Goal: Task Accomplishment & Management: Manage account settings

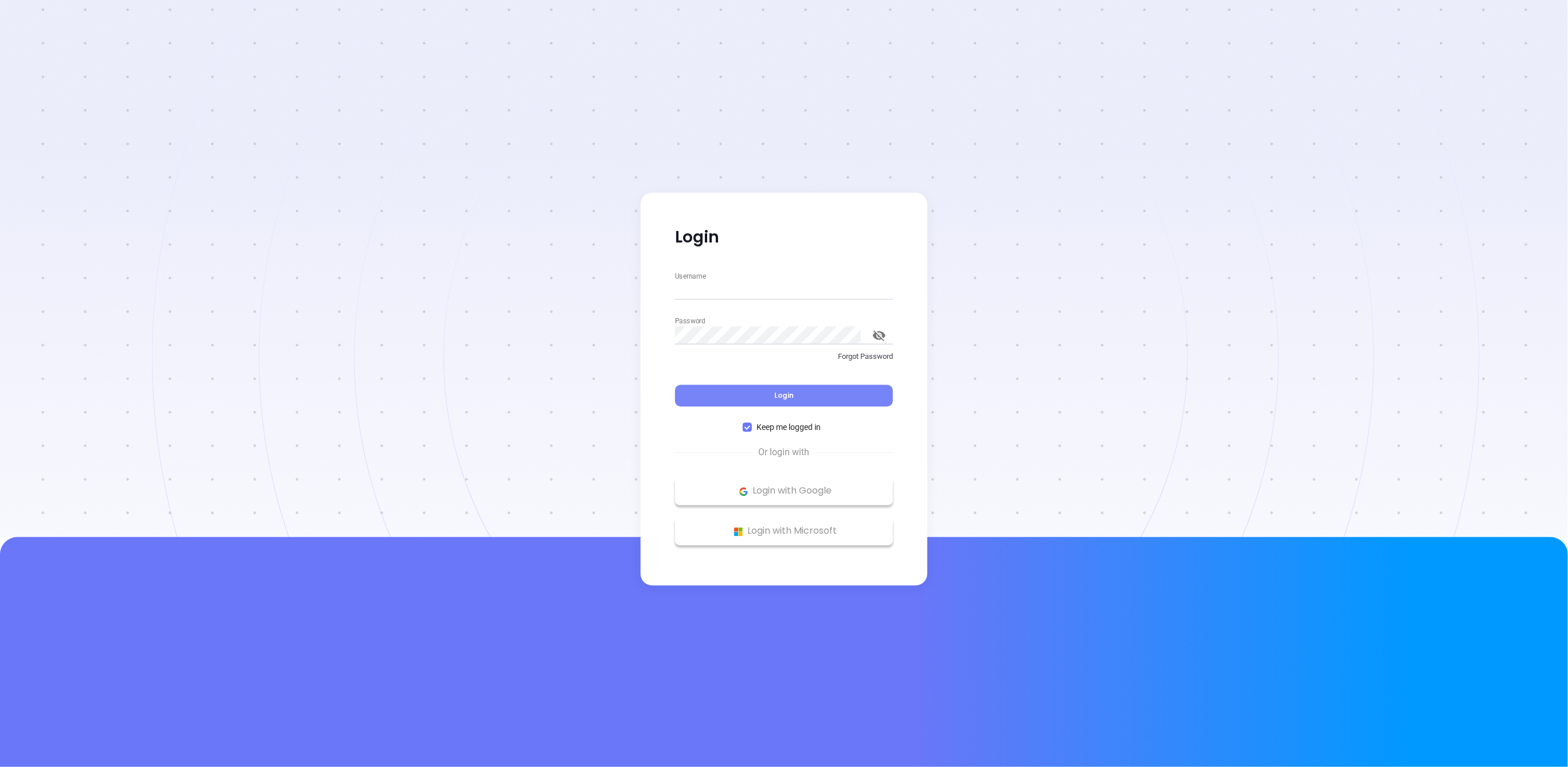
type input "[PERSON_NAME][EMAIL_ADDRESS][DOMAIN_NAME]"
click at [764, 392] on button "Login" at bounding box center [783, 396] width 218 height 22
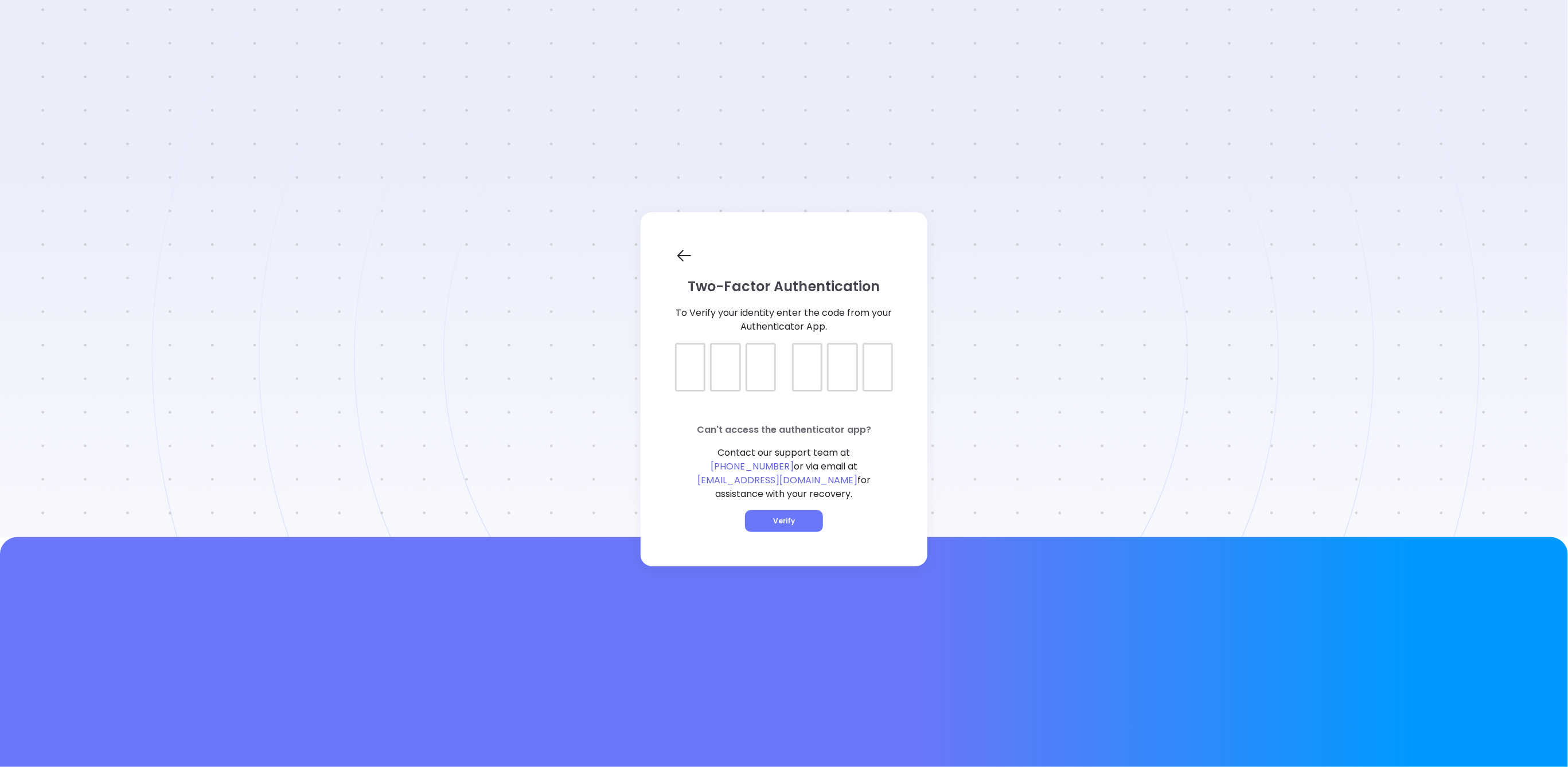
click at [679, 380] on div at bounding box center [690, 367] width 30 height 49
type input "948480"
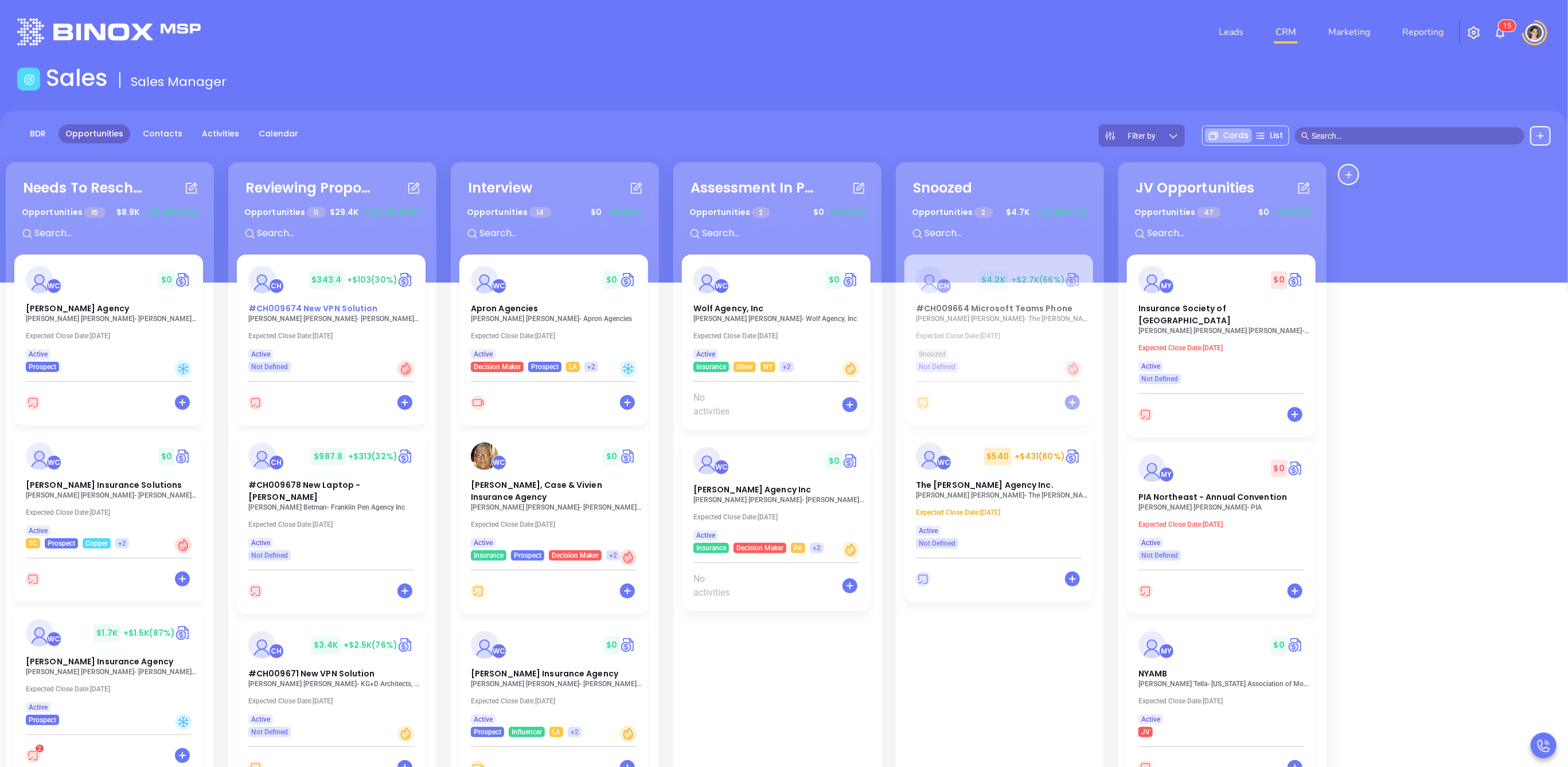
click at [260, 275] on img at bounding box center [261, 279] width 28 height 28
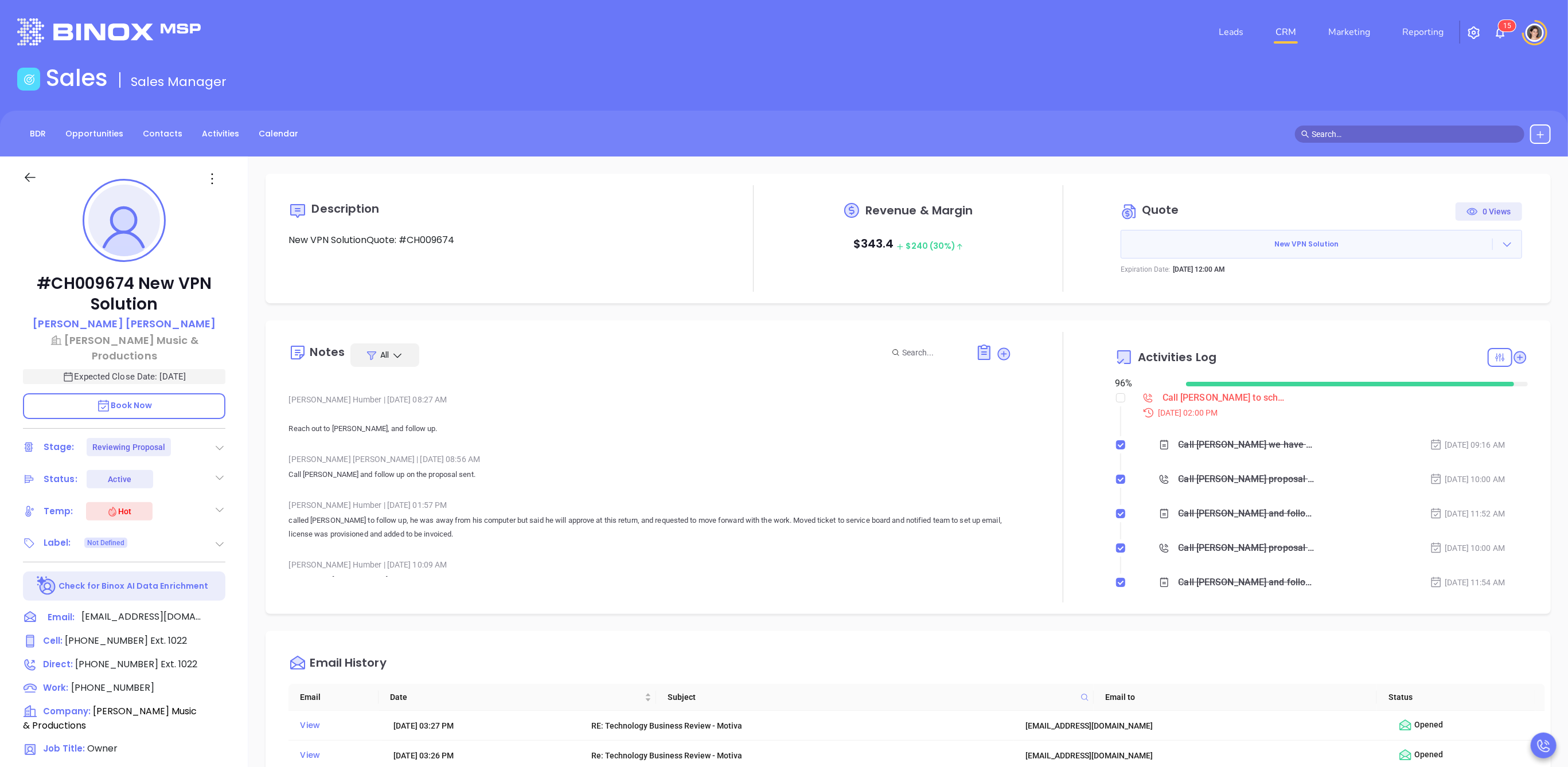
scroll to position [555, 0]
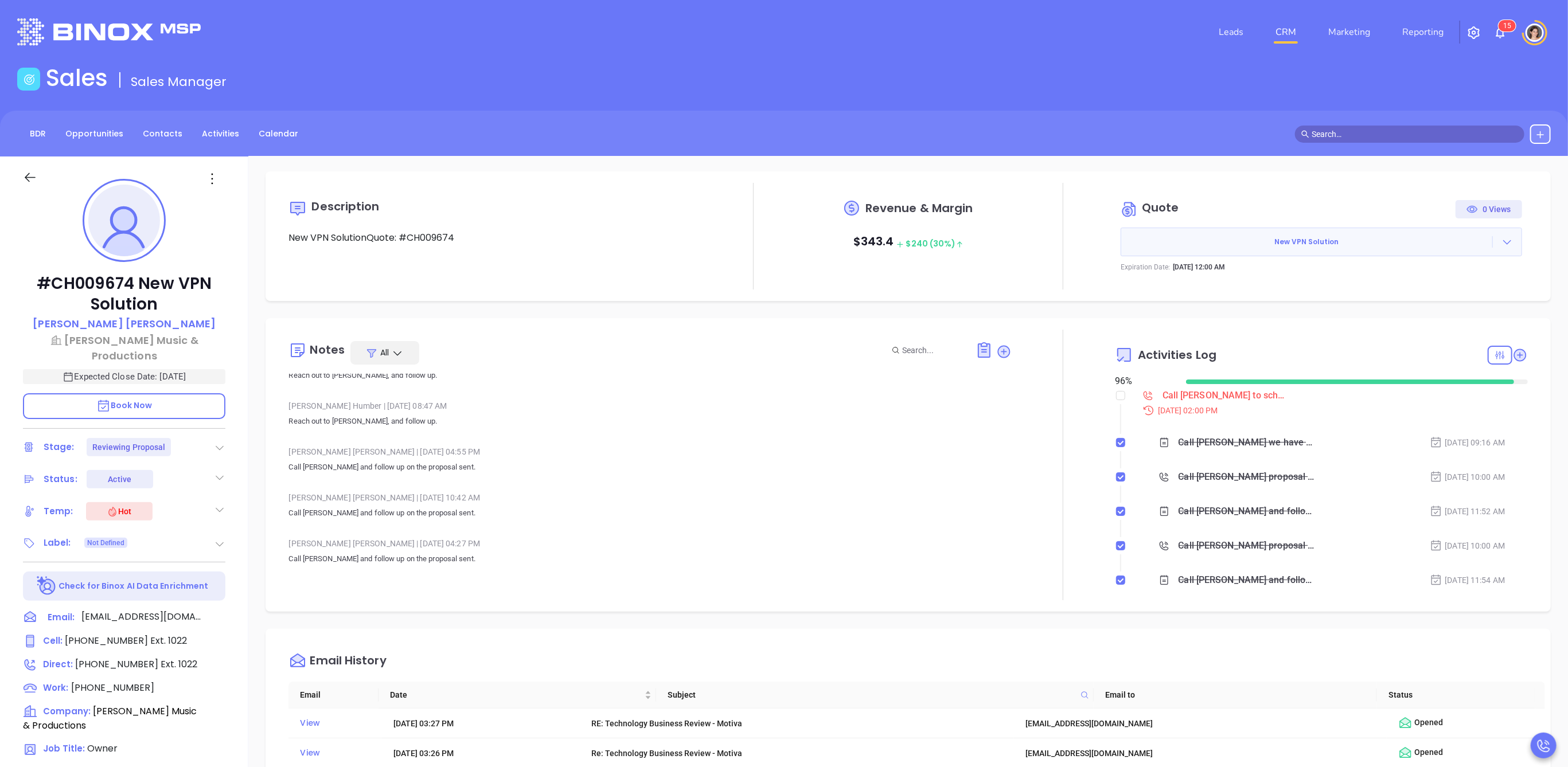
type input "Megan Youmans"
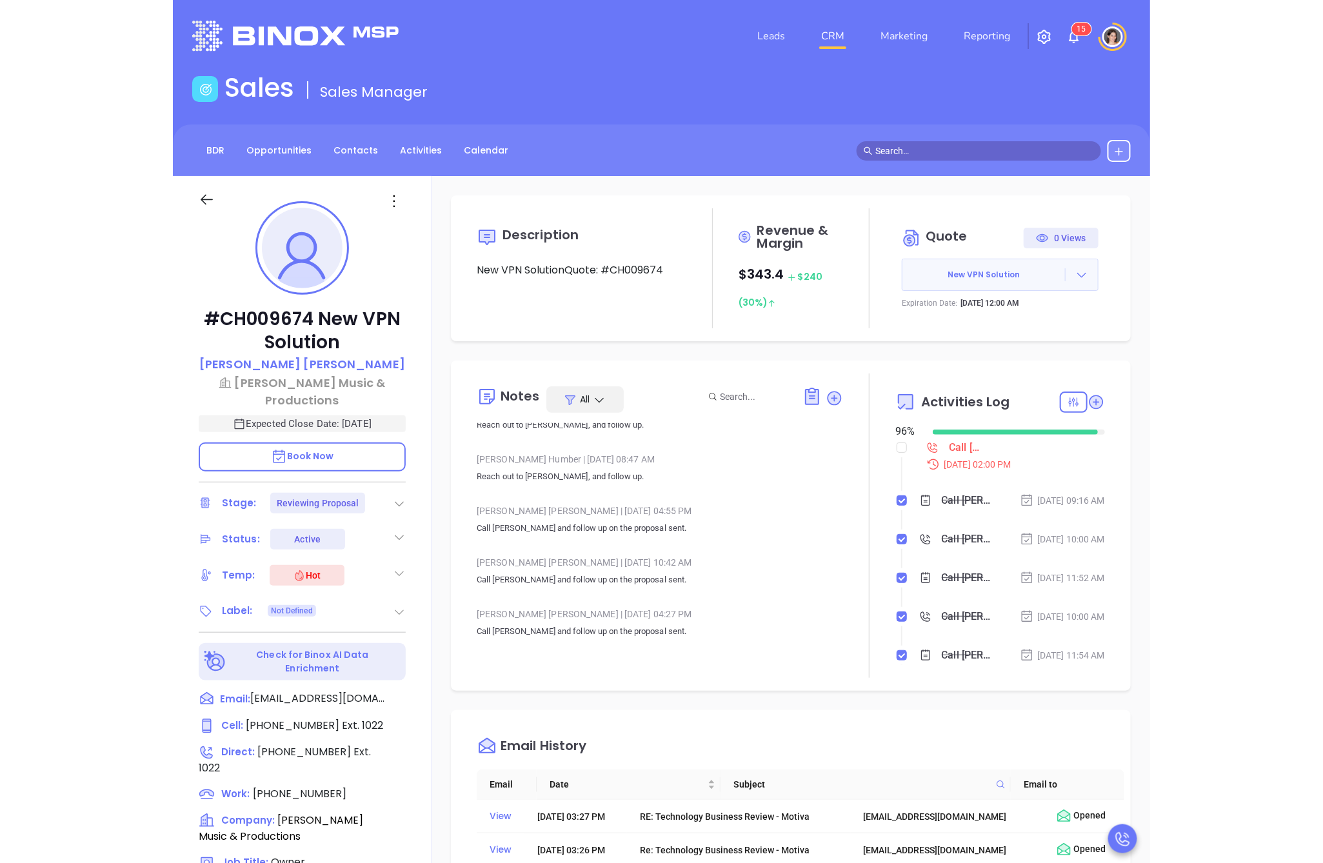
scroll to position [655, 0]
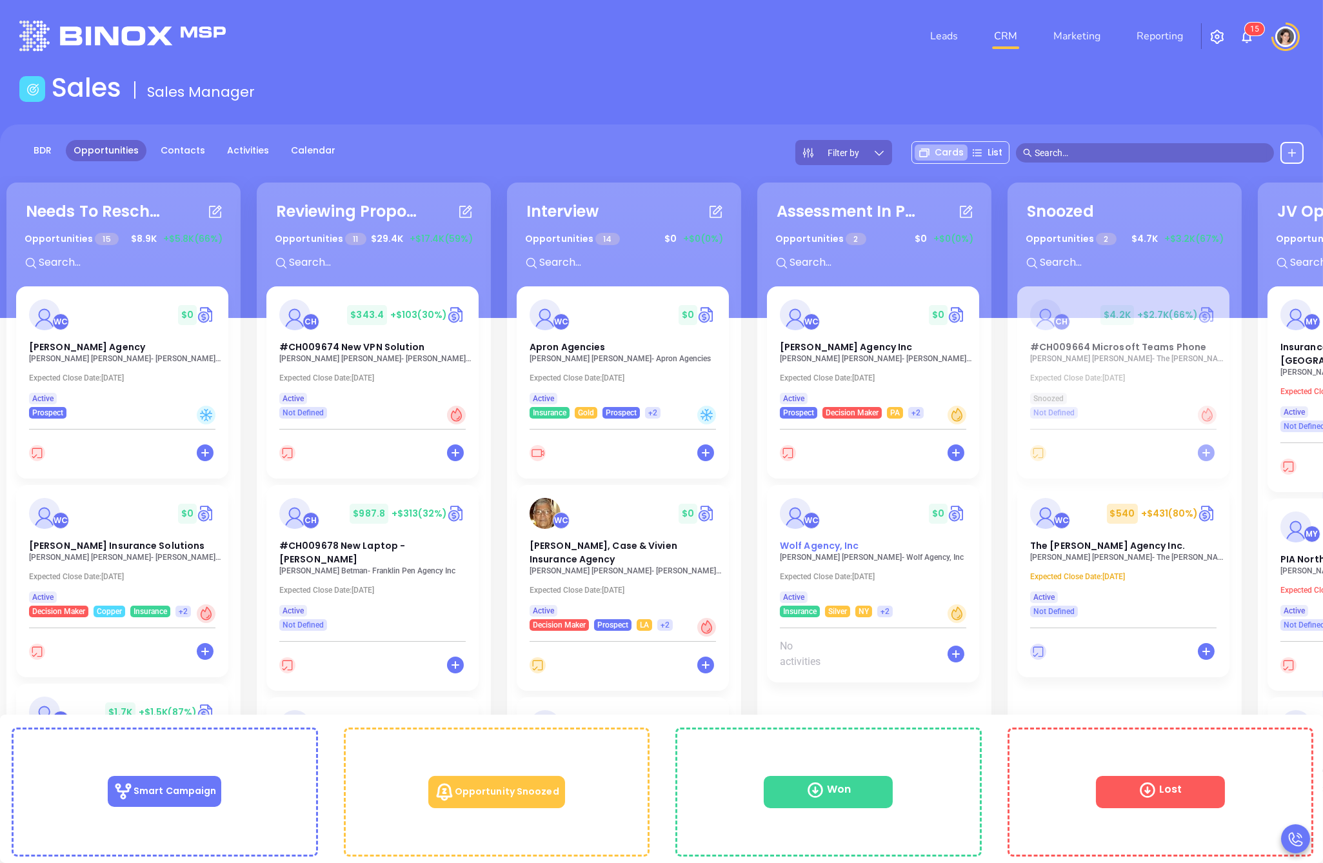
click at [913, 506] on div "WC $ 0" at bounding box center [873, 513] width 202 height 31
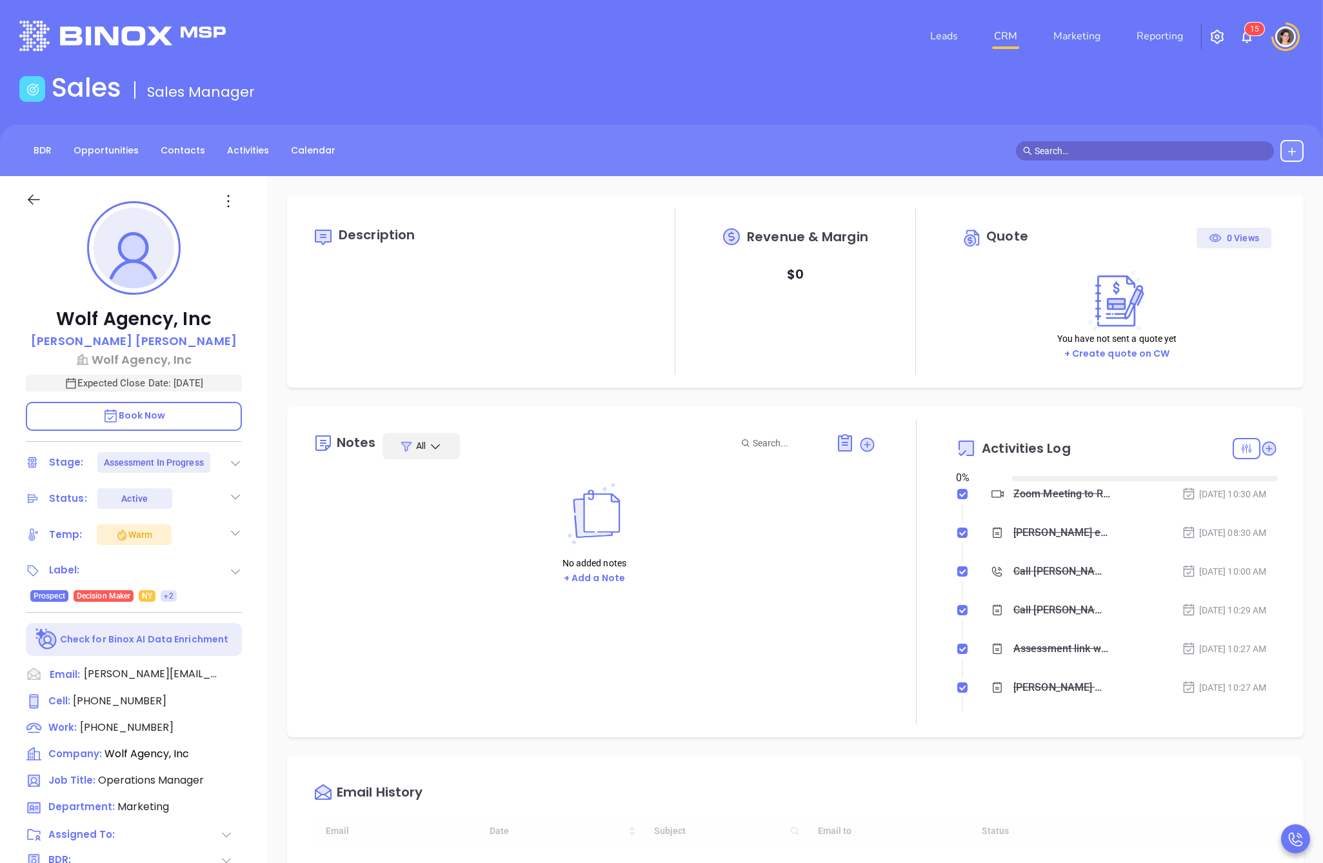
type input "10/01/2025"
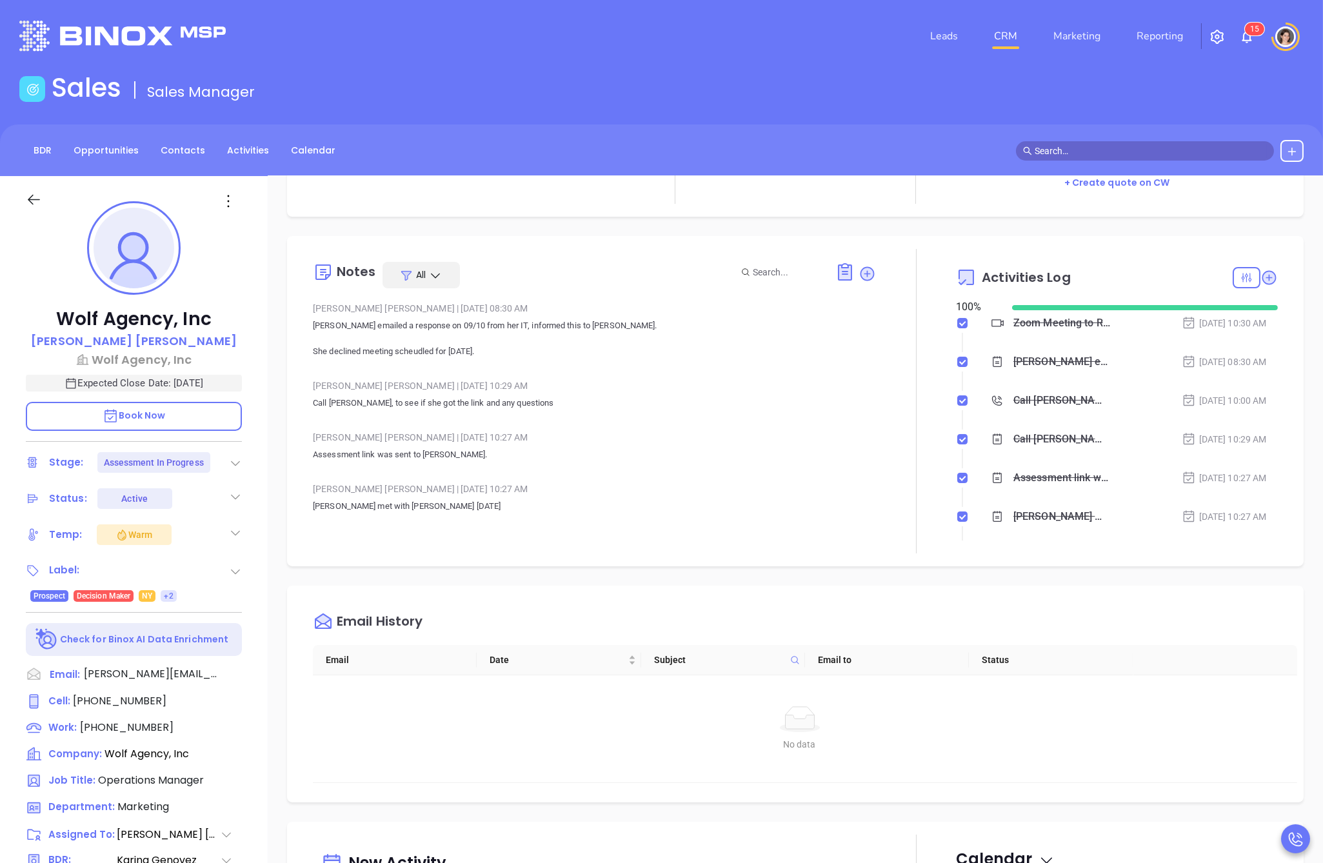
scroll to position [175, 0]
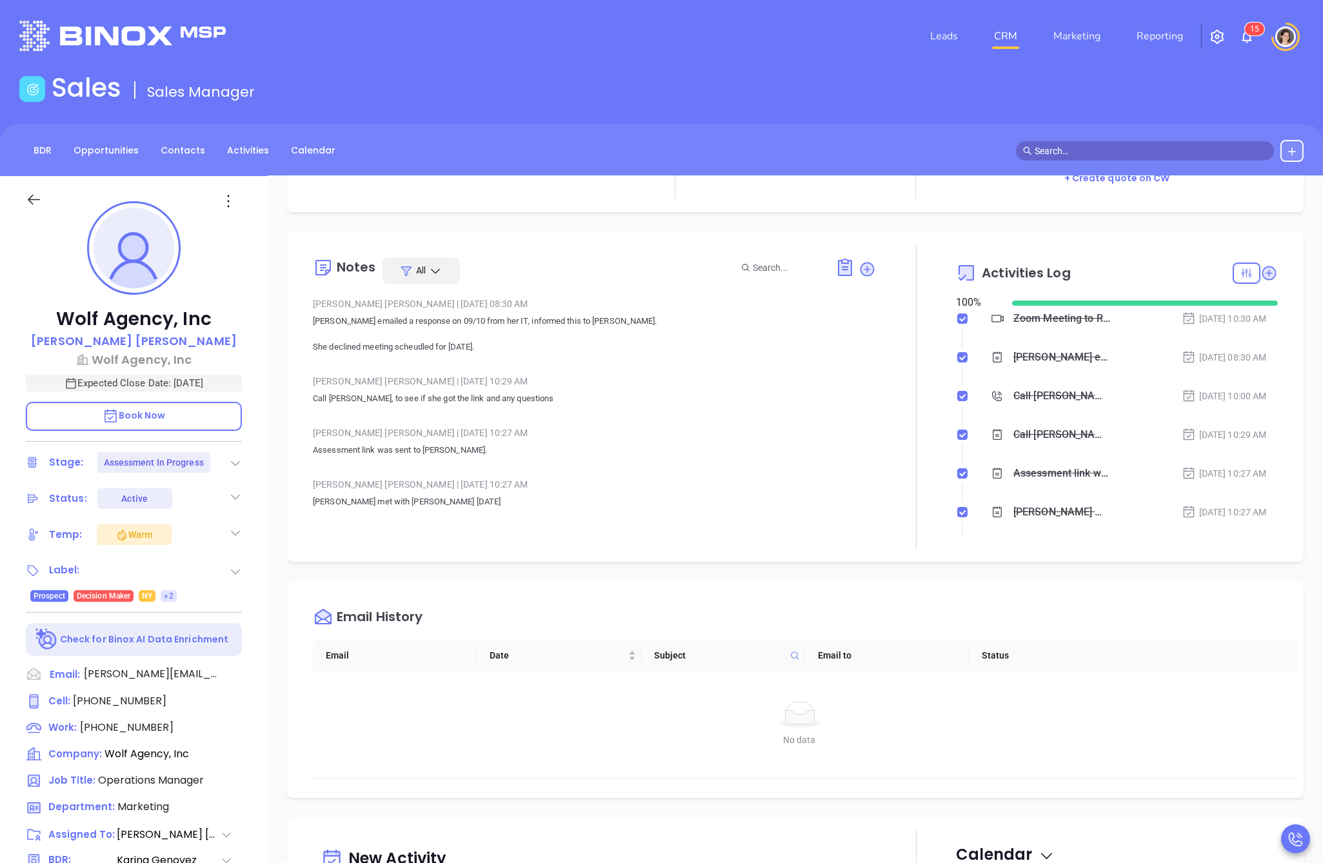
type input "Megan Youmans"
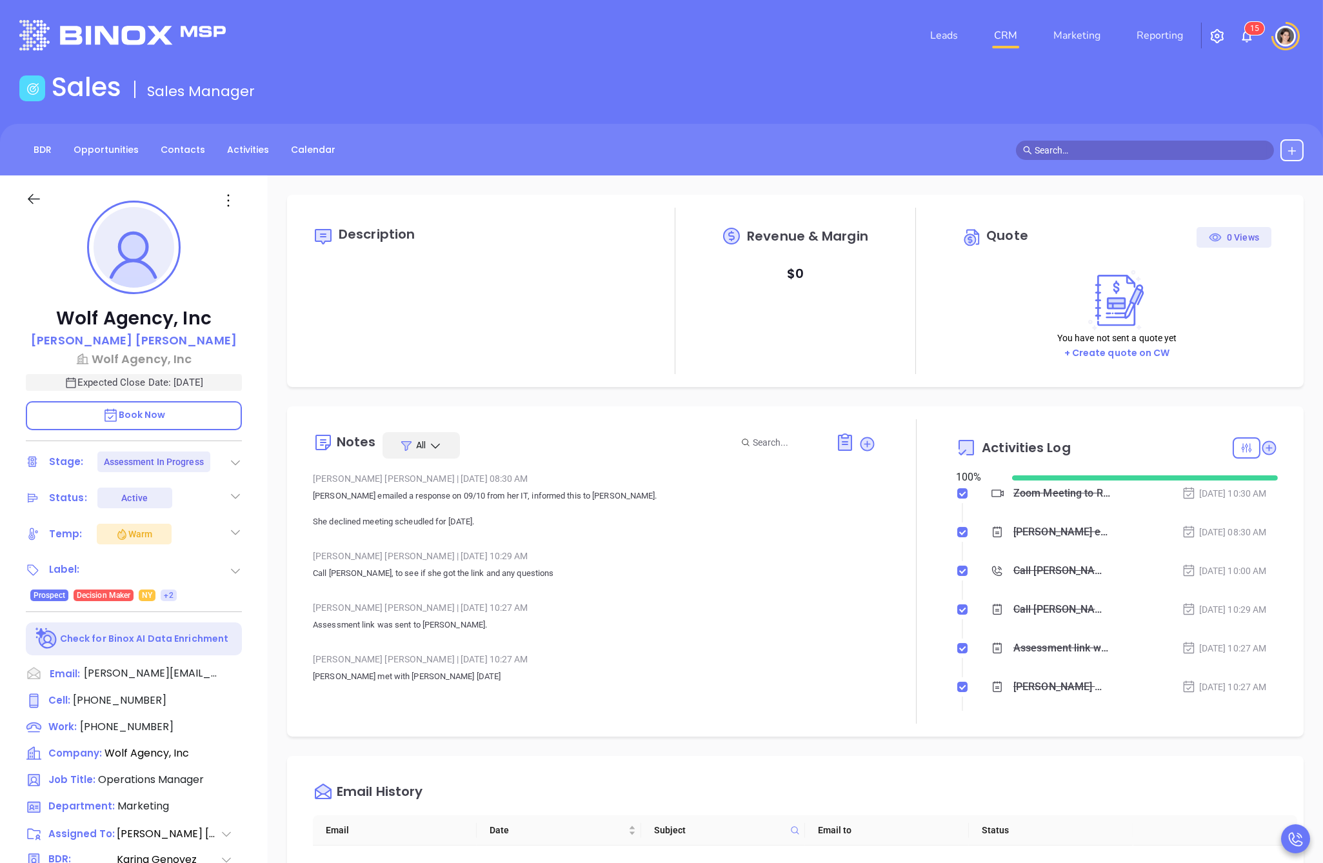
scroll to position [0, 0]
click at [229, 494] on icon at bounding box center [235, 496] width 13 height 13
click at [232, 495] on icon at bounding box center [235, 496] width 9 height 5
click at [232, 495] on icon at bounding box center [235, 496] width 13 height 13
click at [232, 495] on icon at bounding box center [235, 496] width 9 height 5
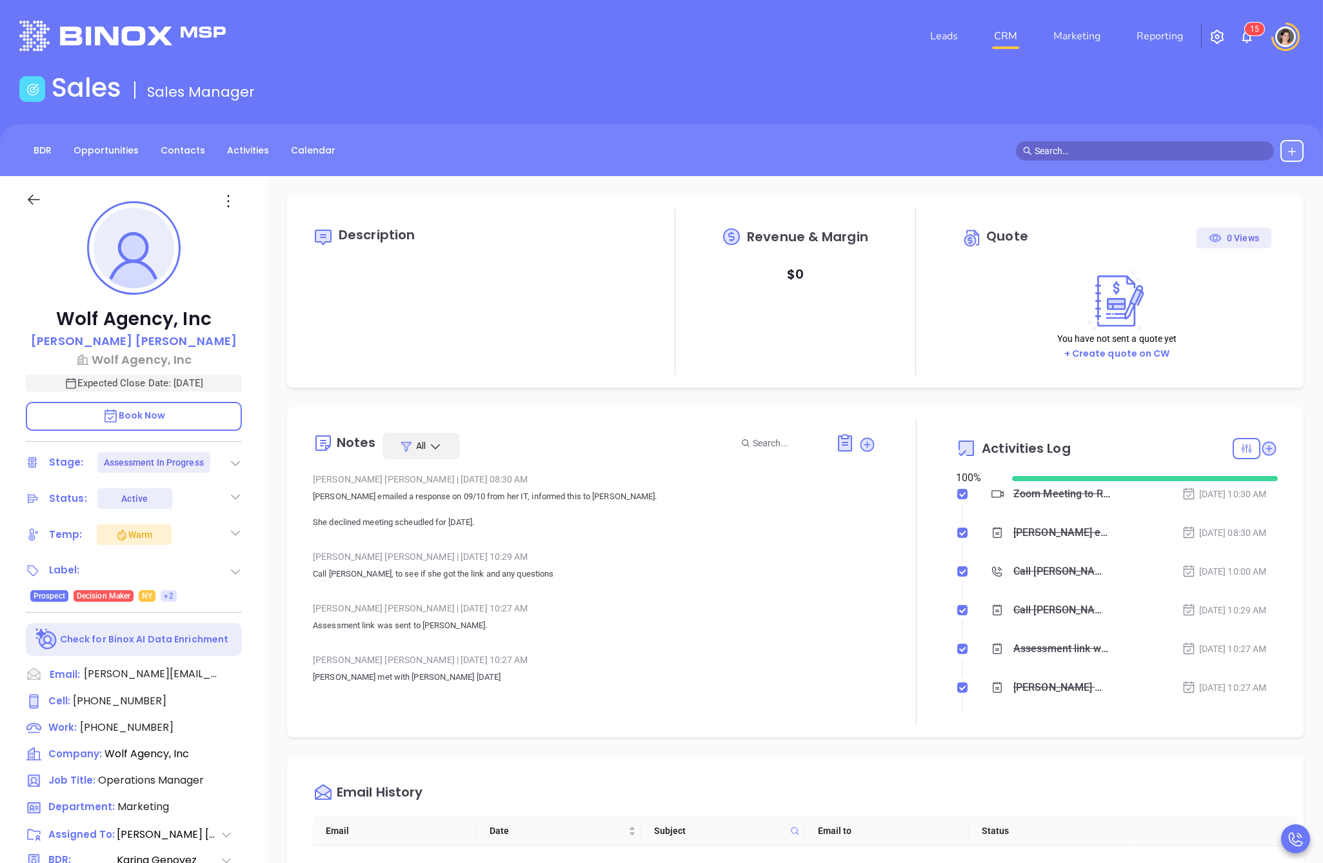
click at [239, 530] on icon at bounding box center [235, 532] width 13 height 13
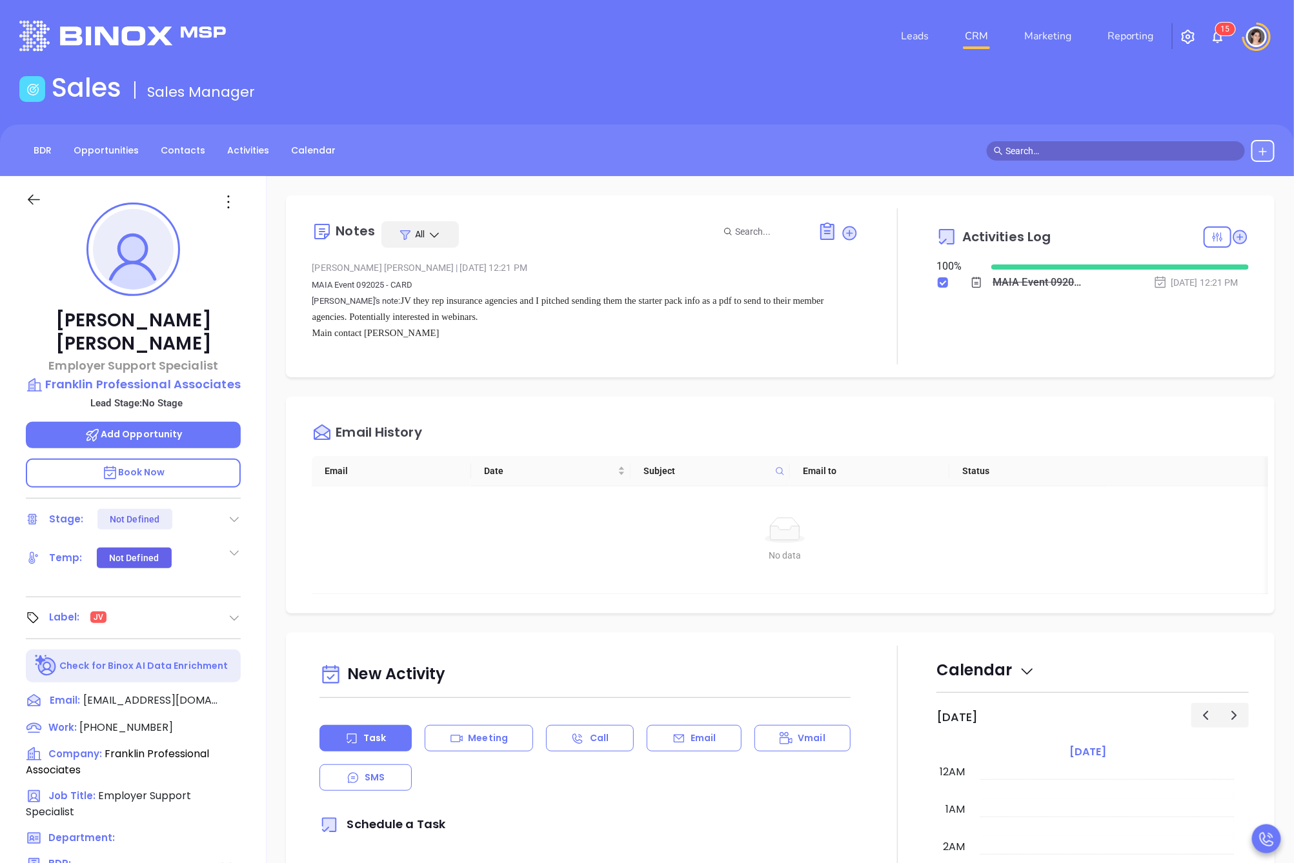
scroll to position [375, 0]
click at [1054, 25] on link "Marketing" at bounding box center [1047, 36] width 57 height 26
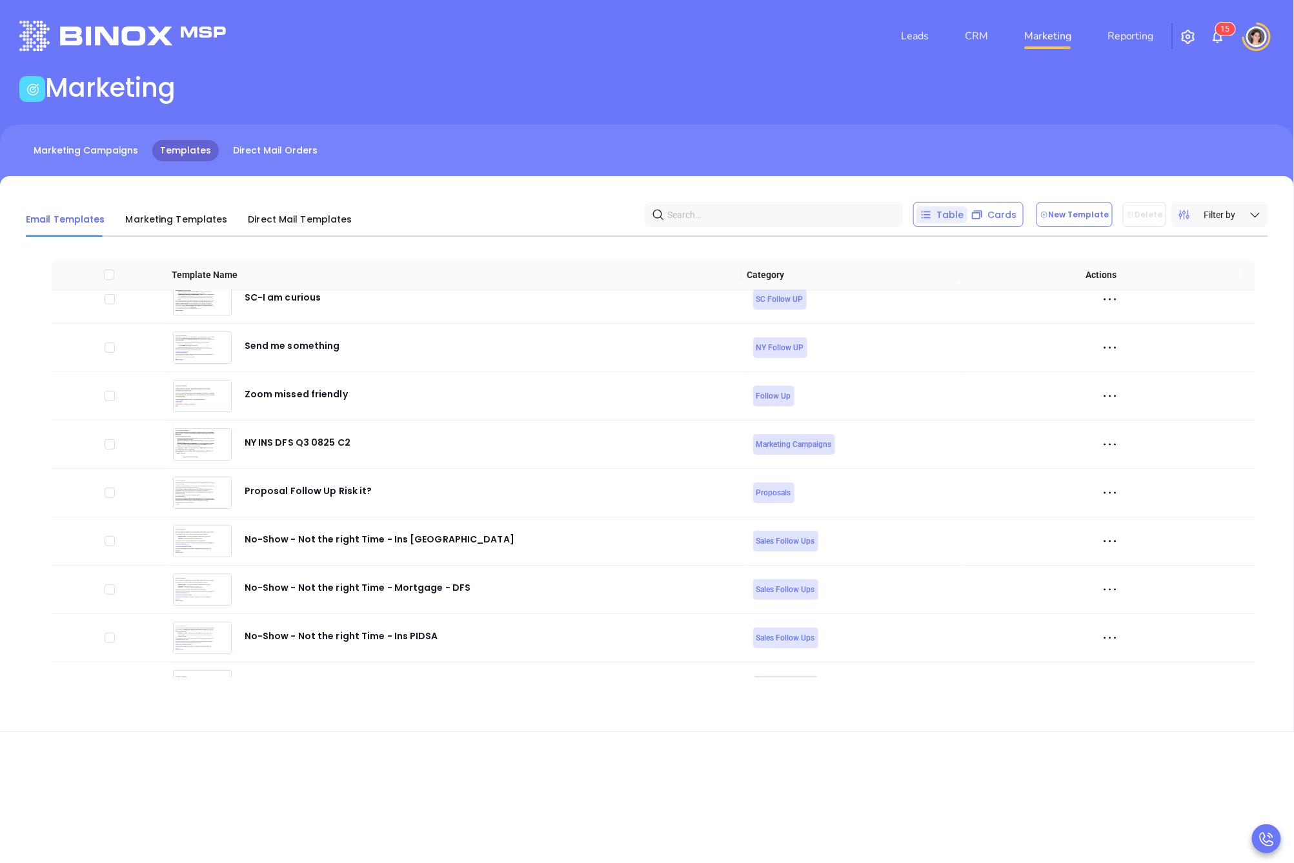
scroll to position [5040, 0]
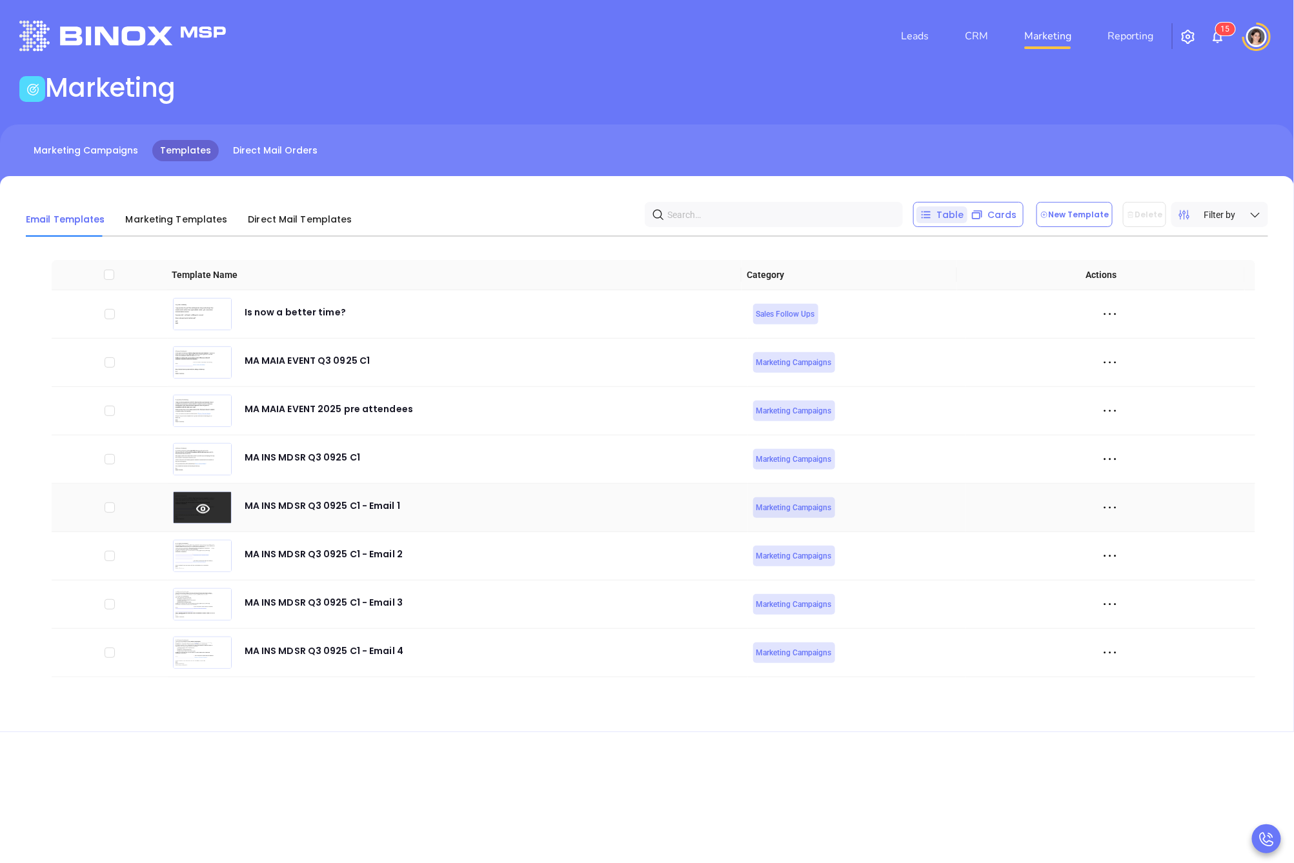
click at [195, 502] on icon at bounding box center [203, 509] width 59 height 14
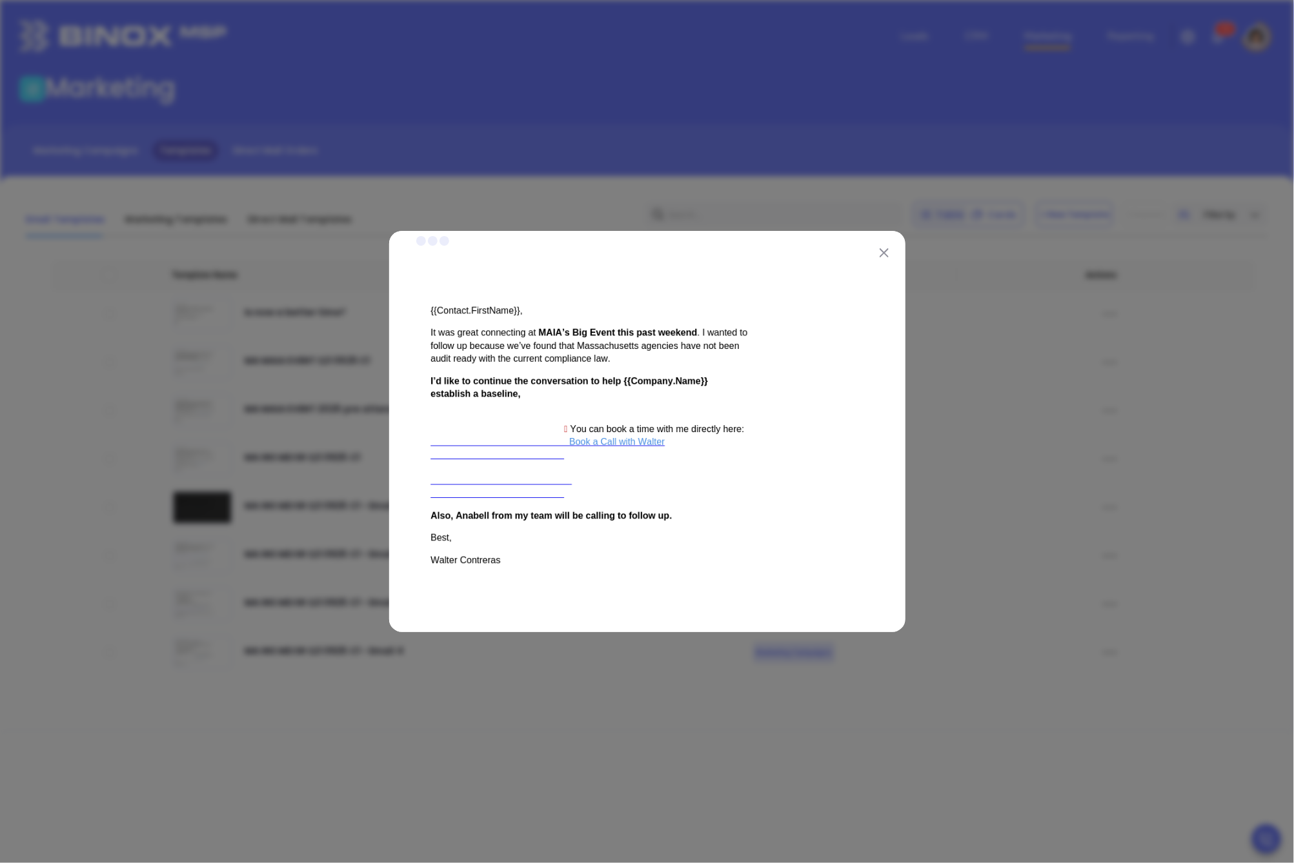
click at [500, 703] on div at bounding box center [647, 431] width 1294 height 863
click at [885, 250] on img at bounding box center [883, 252] width 9 height 9
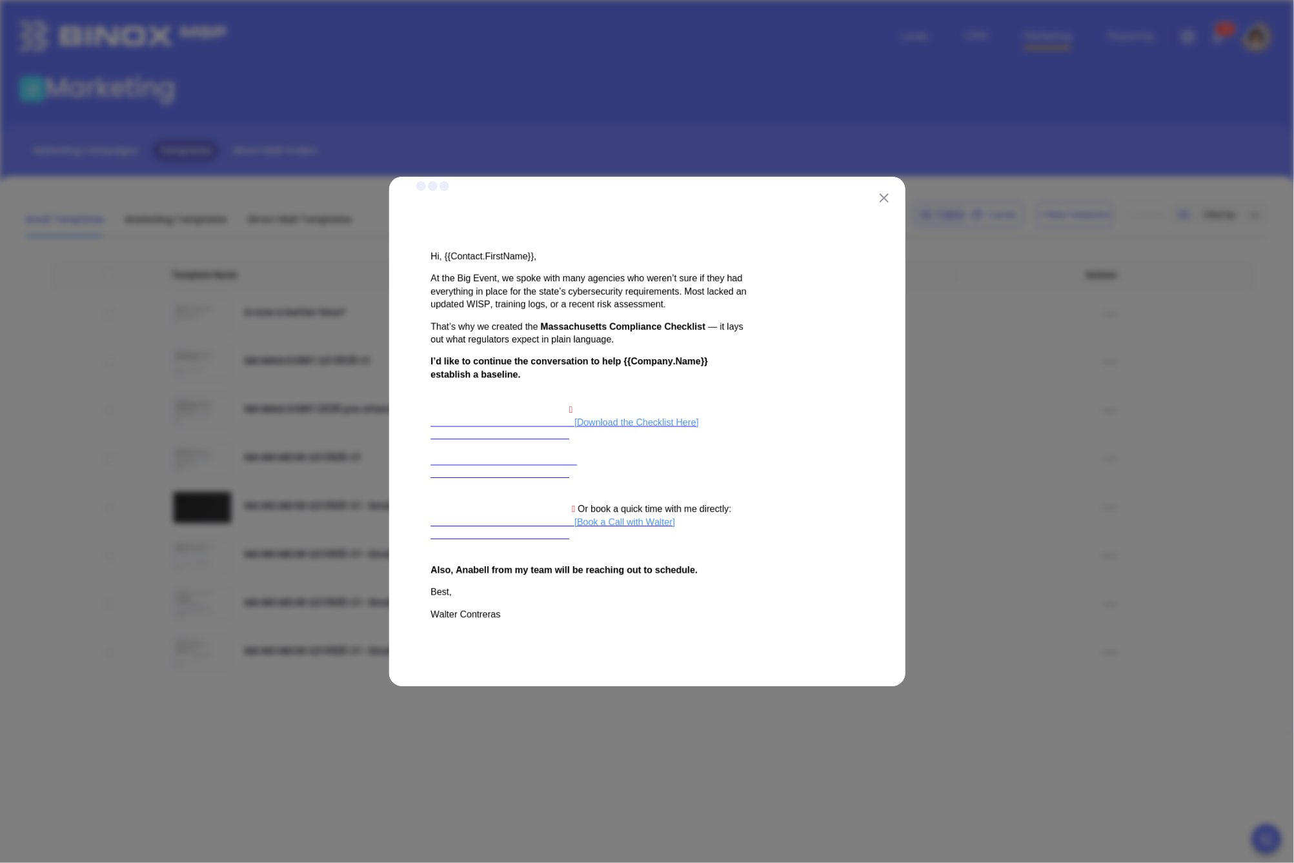
click at [668, 770] on div at bounding box center [647, 431] width 1294 height 863
click at [879, 201] on img at bounding box center [883, 198] width 9 height 9
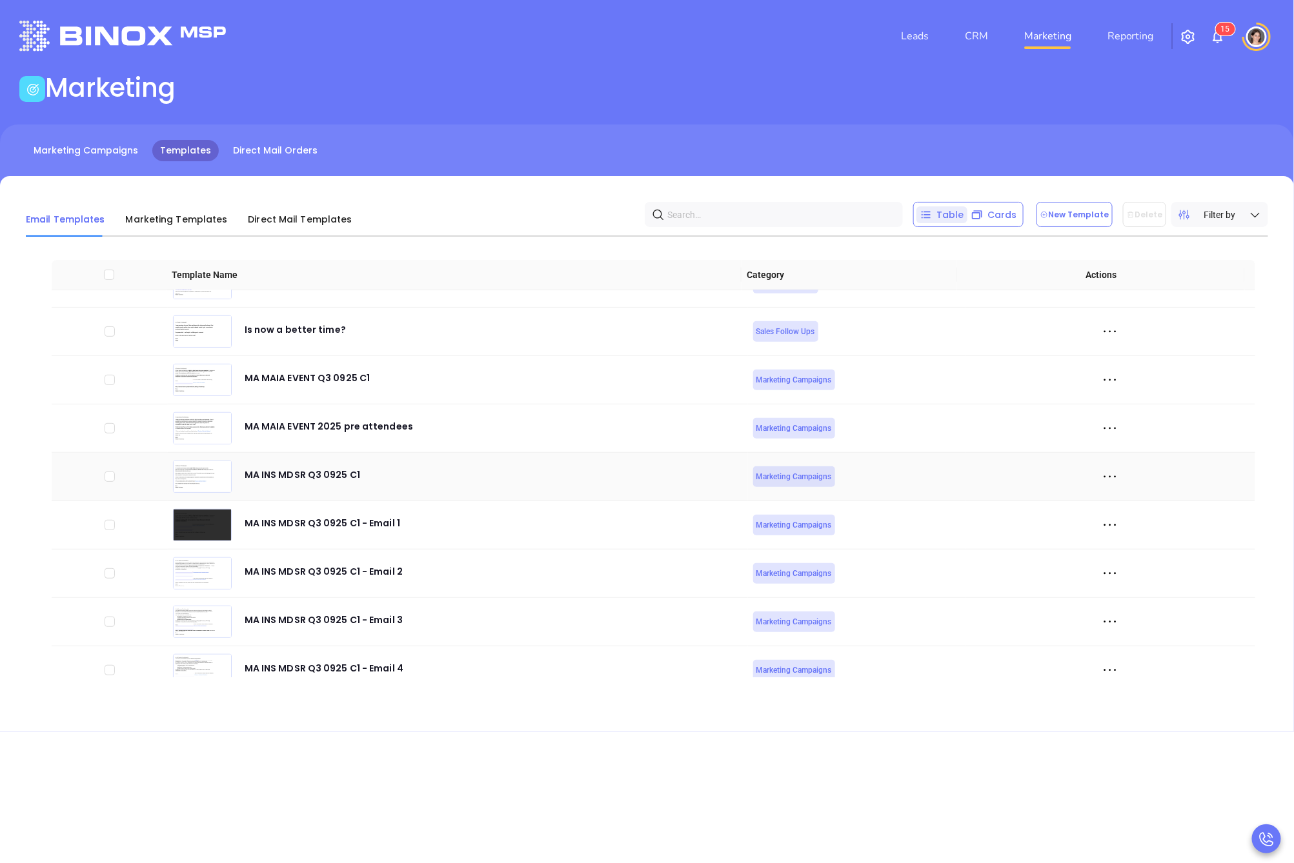
scroll to position [4978, 0]
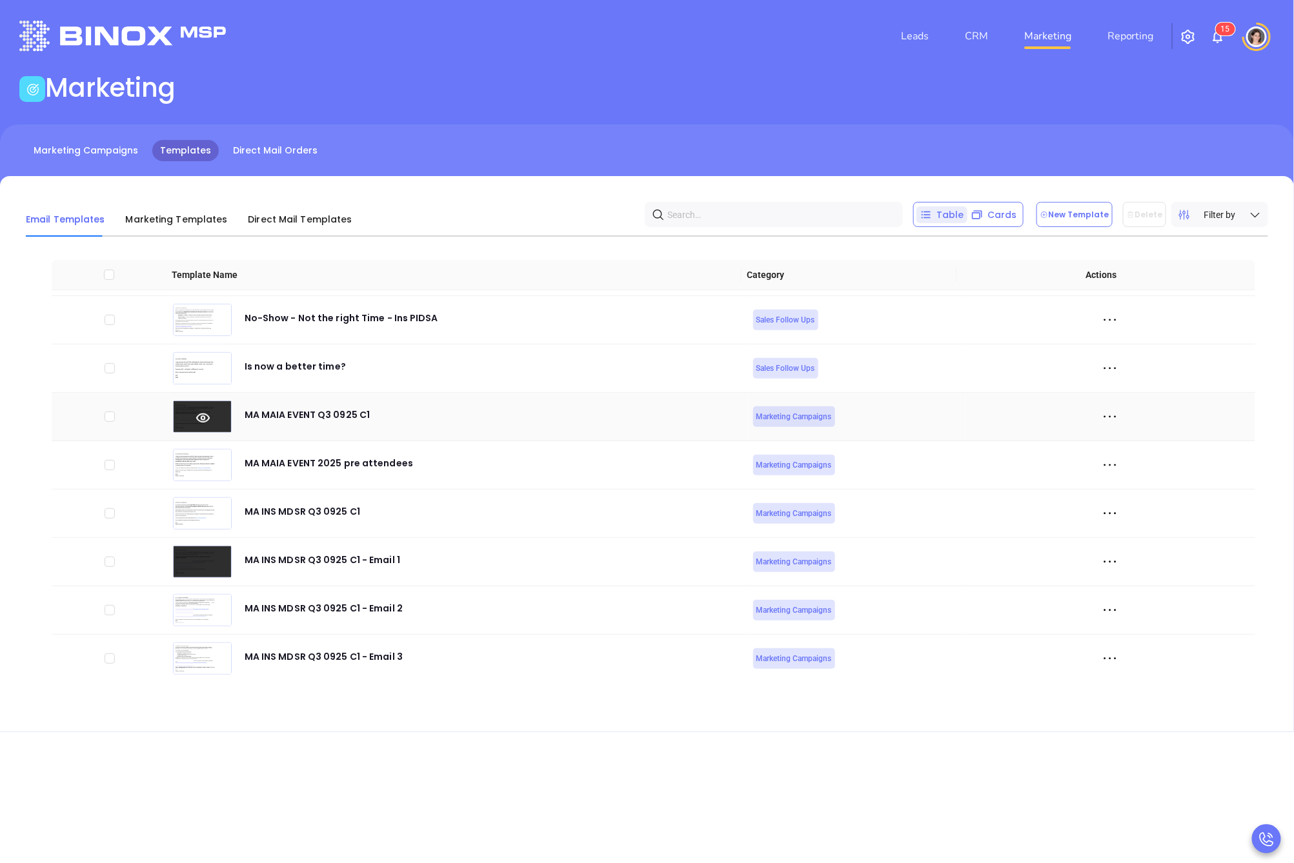
click at [195, 423] on icon at bounding box center [203, 418] width 59 height 14
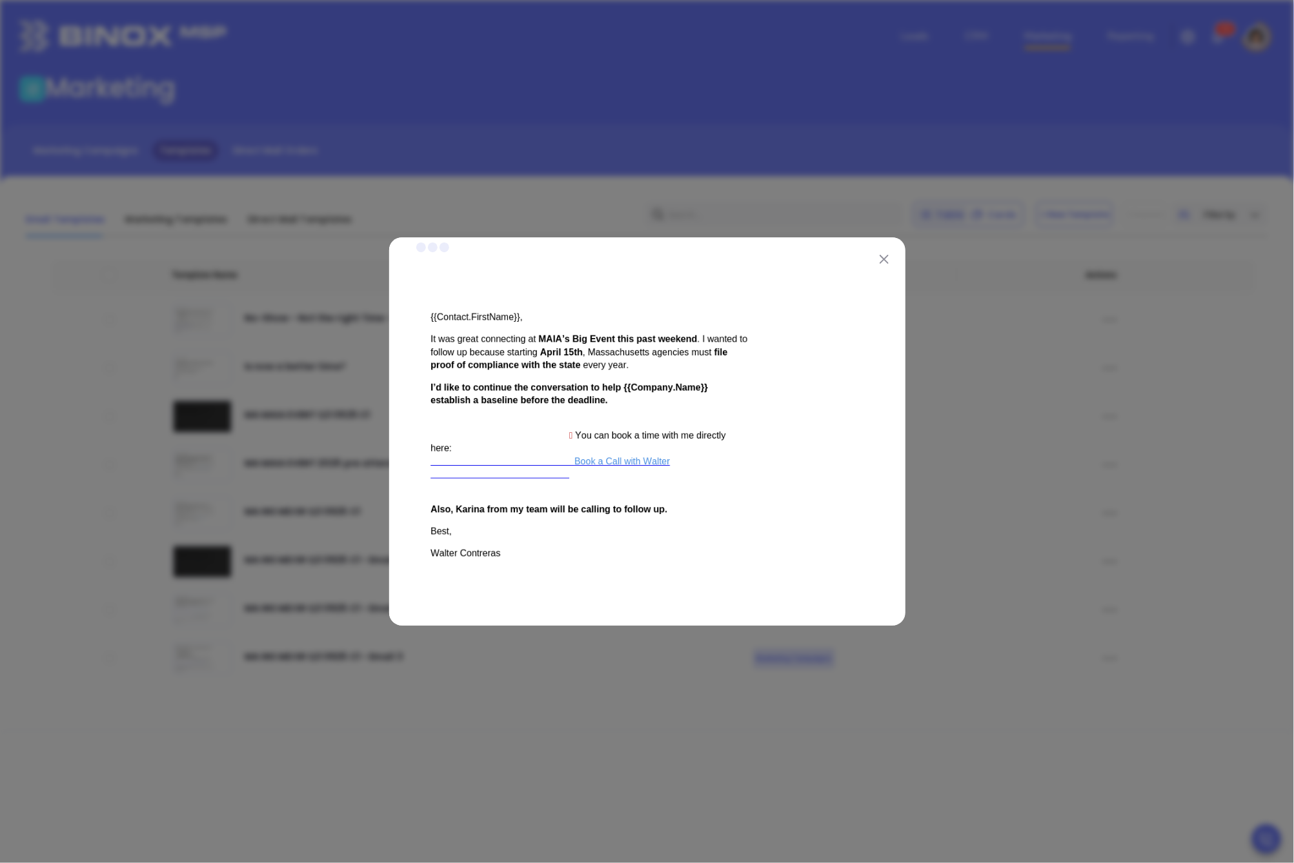
click at [883, 255] on img at bounding box center [883, 259] width 9 height 9
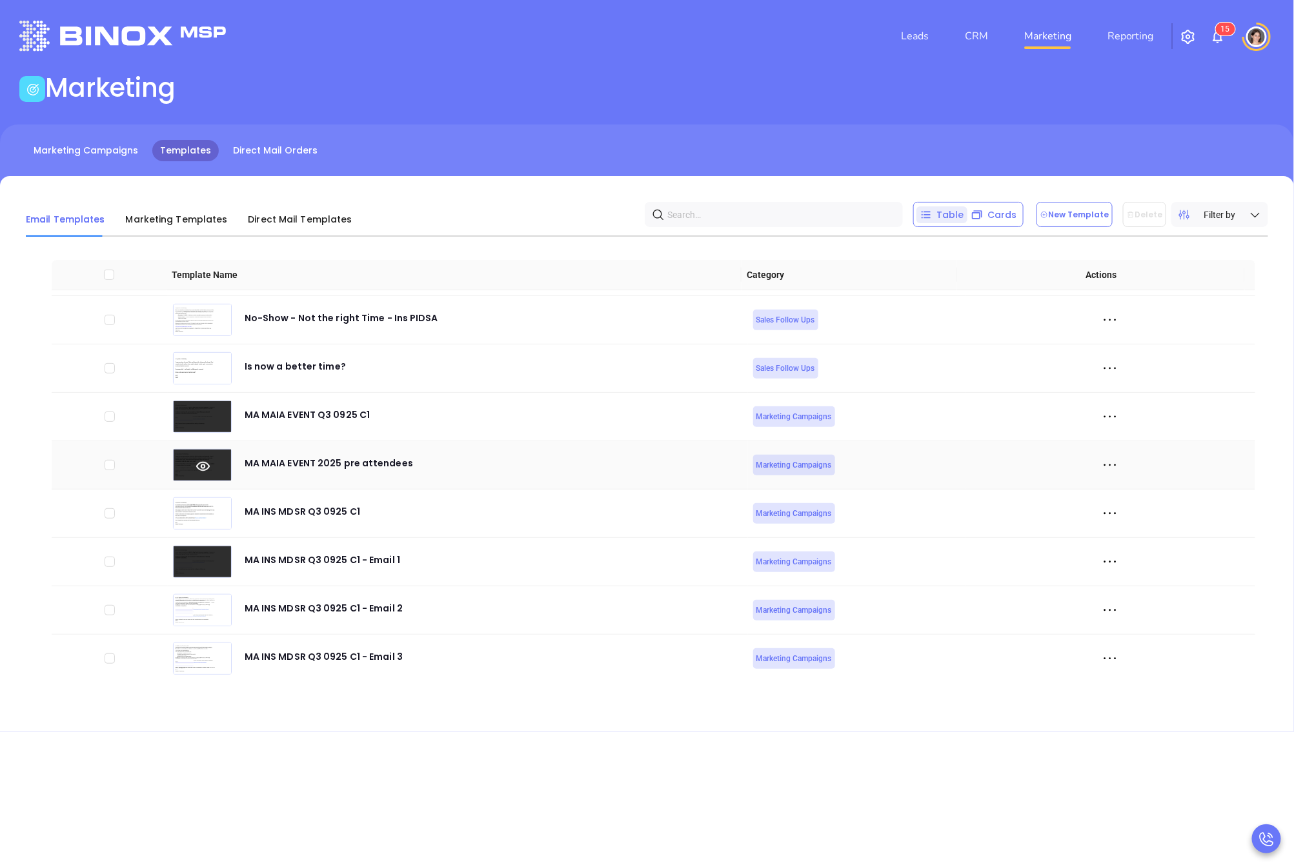
click at [185, 467] on icon at bounding box center [203, 466] width 59 height 14
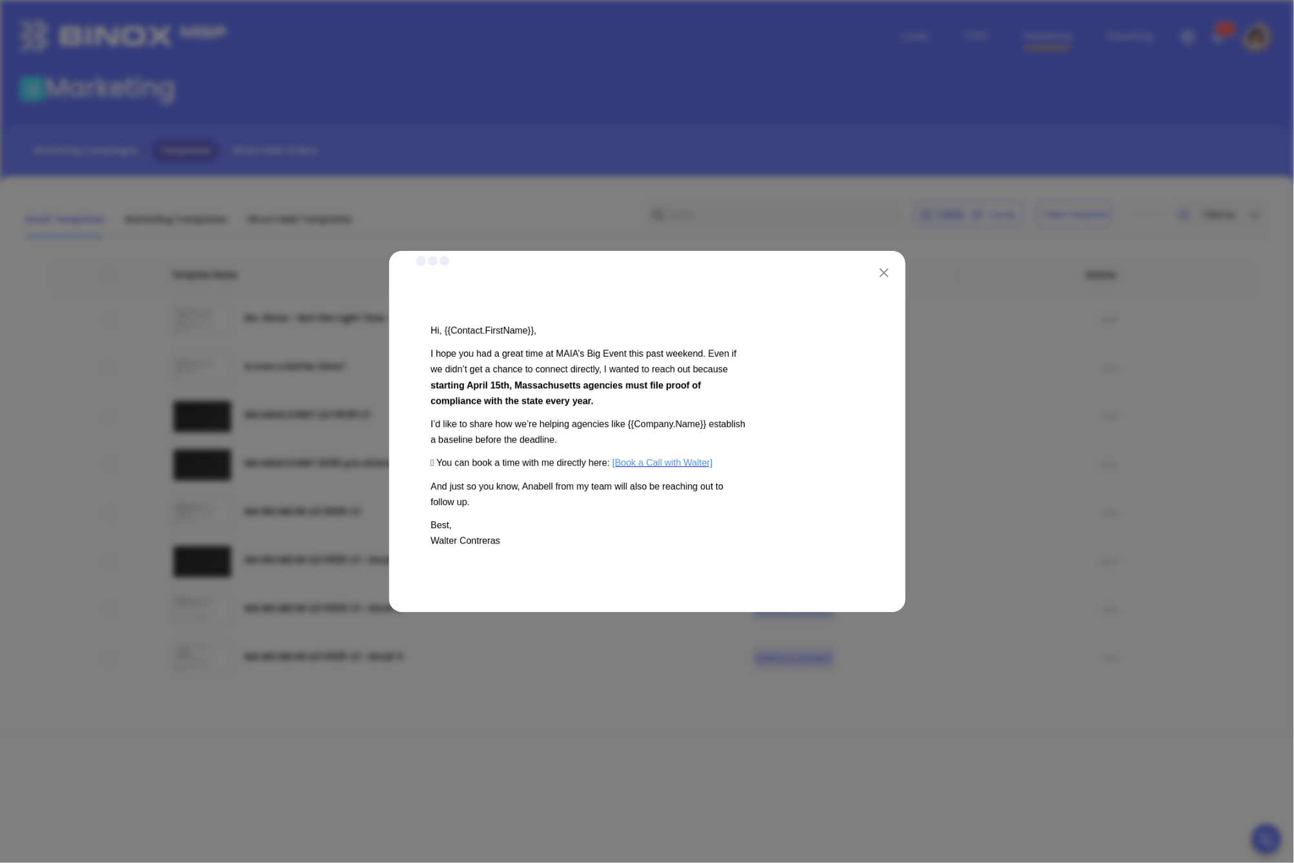
click at [883, 266] on button at bounding box center [883, 272] width 17 height 17
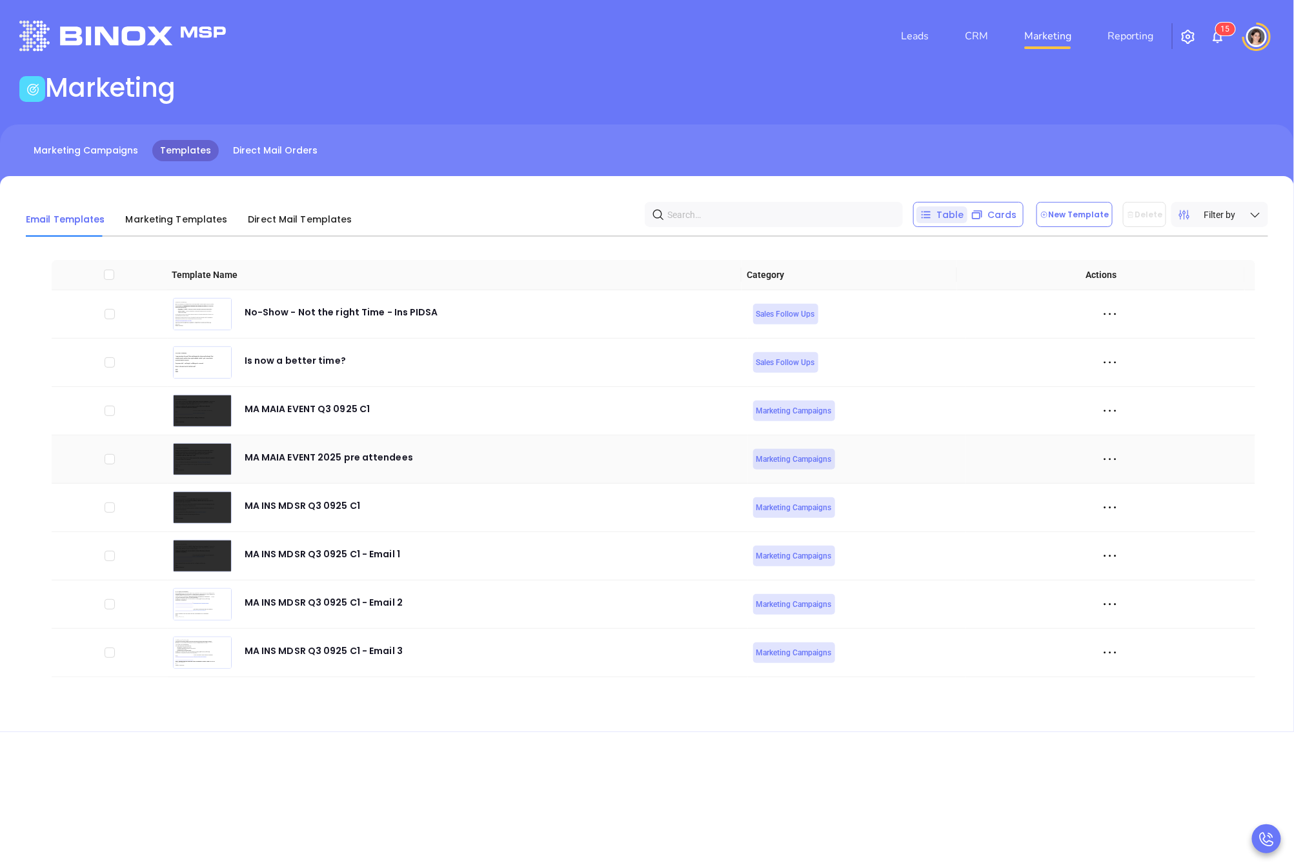
scroll to position [4991, 0]
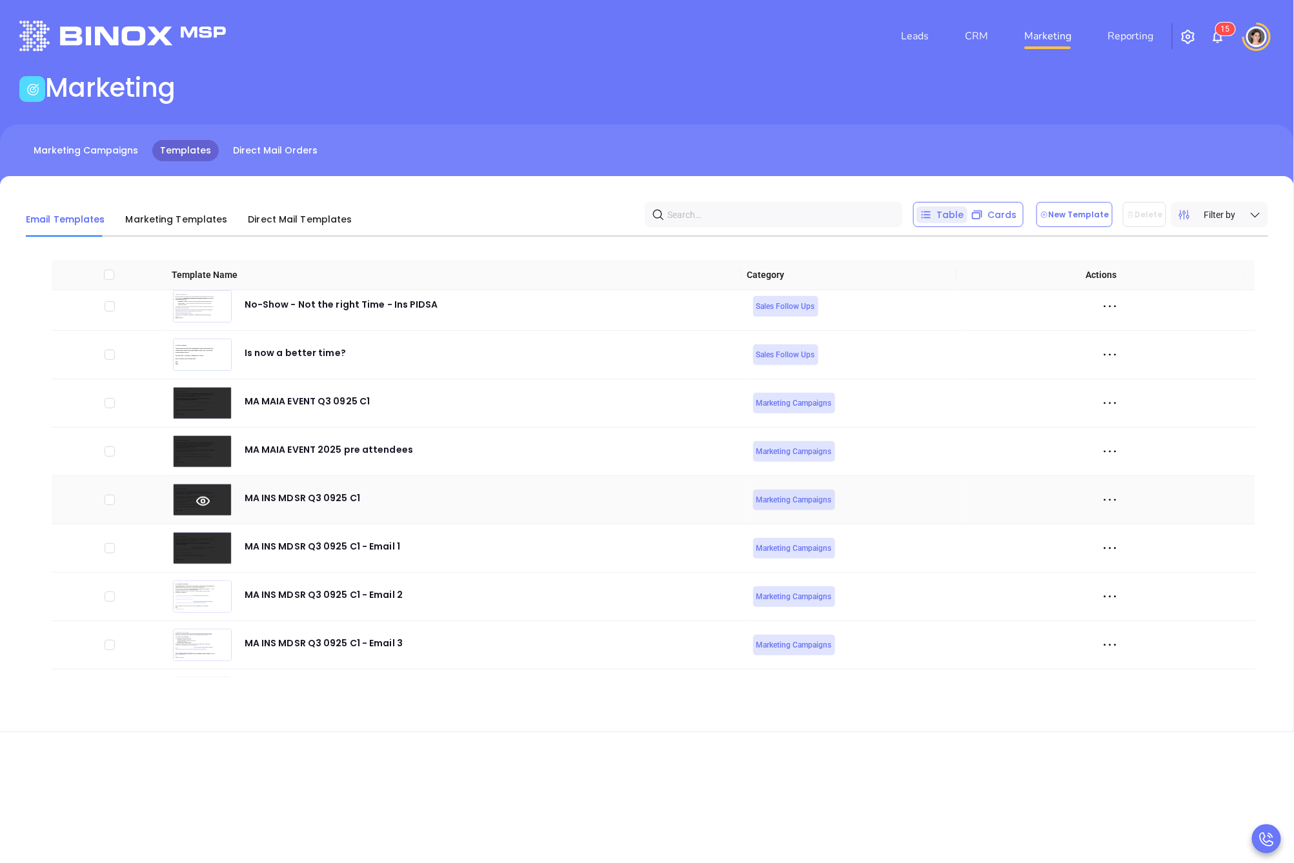
click at [199, 503] on icon at bounding box center [203, 501] width 59 height 14
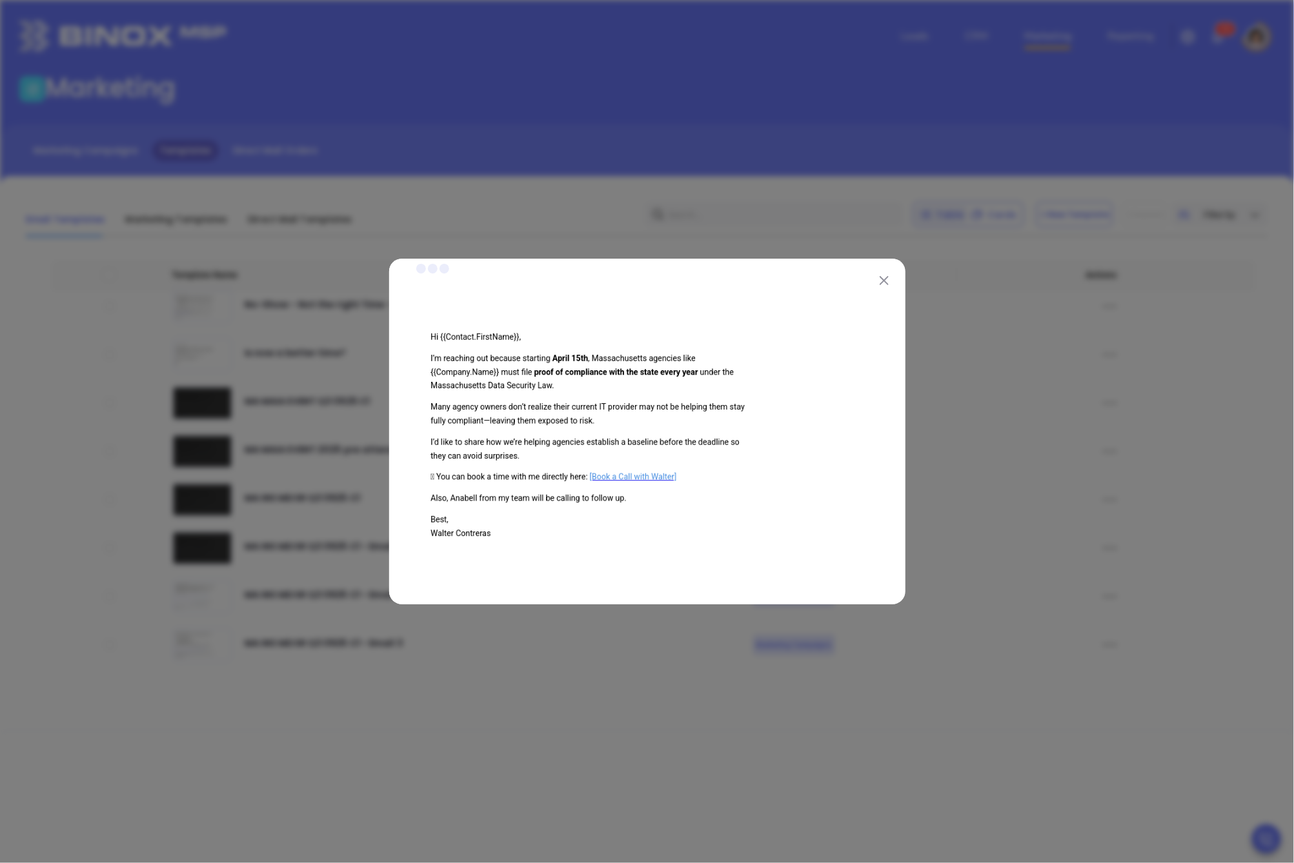
click at [883, 279] on img at bounding box center [883, 280] width 9 height 9
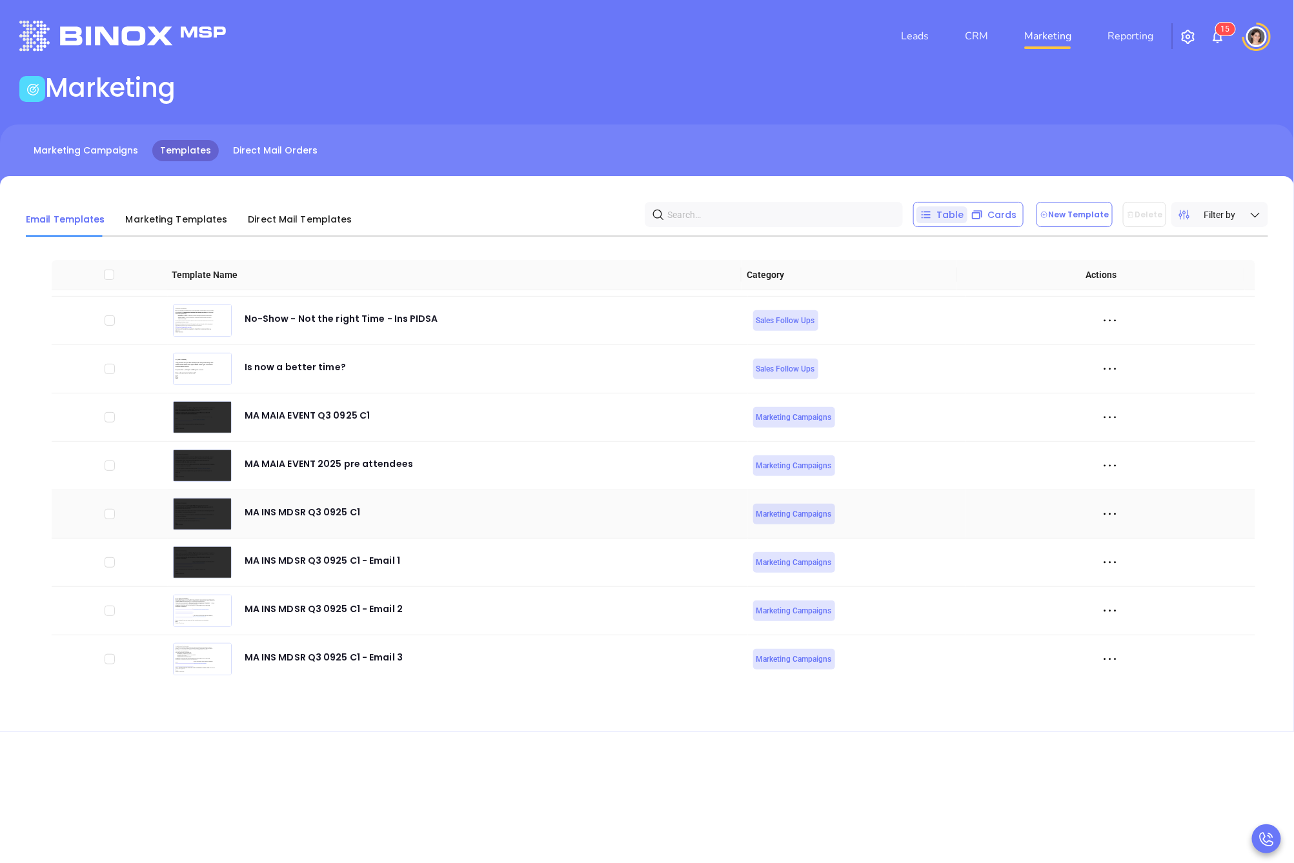
scroll to position [5040, 0]
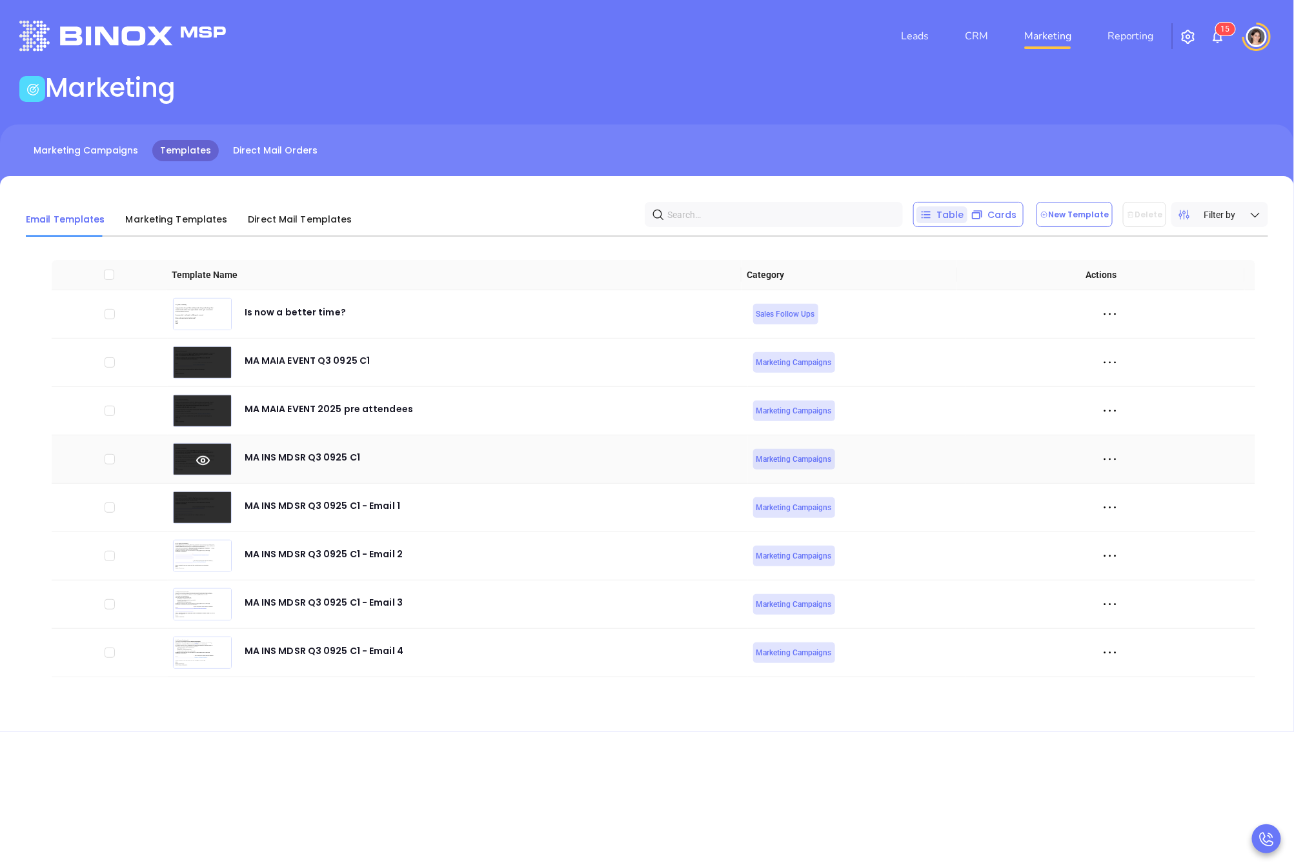
click at [188, 454] on icon at bounding box center [203, 461] width 59 height 14
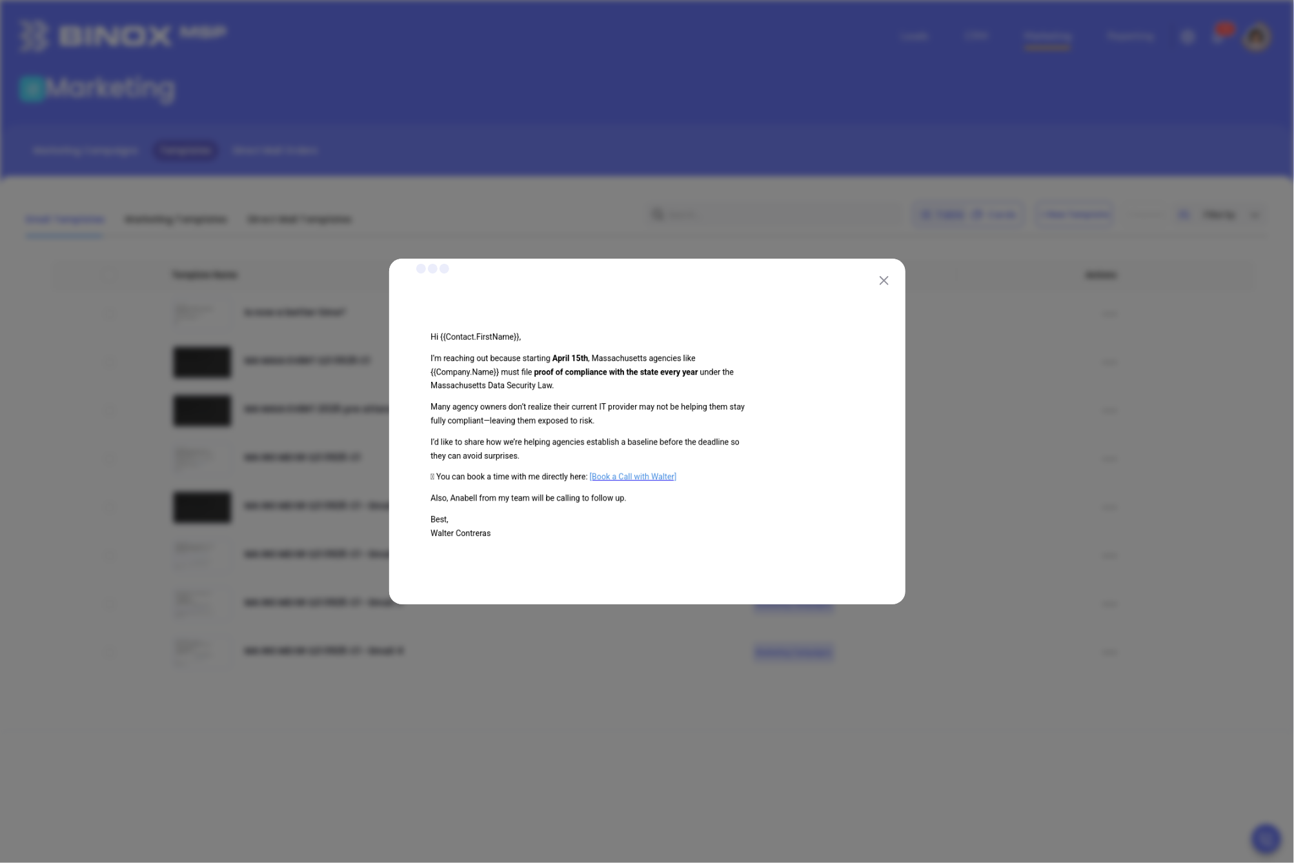
click at [387, 748] on div at bounding box center [647, 431] width 1294 height 863
click at [886, 280] on img at bounding box center [883, 280] width 9 height 9
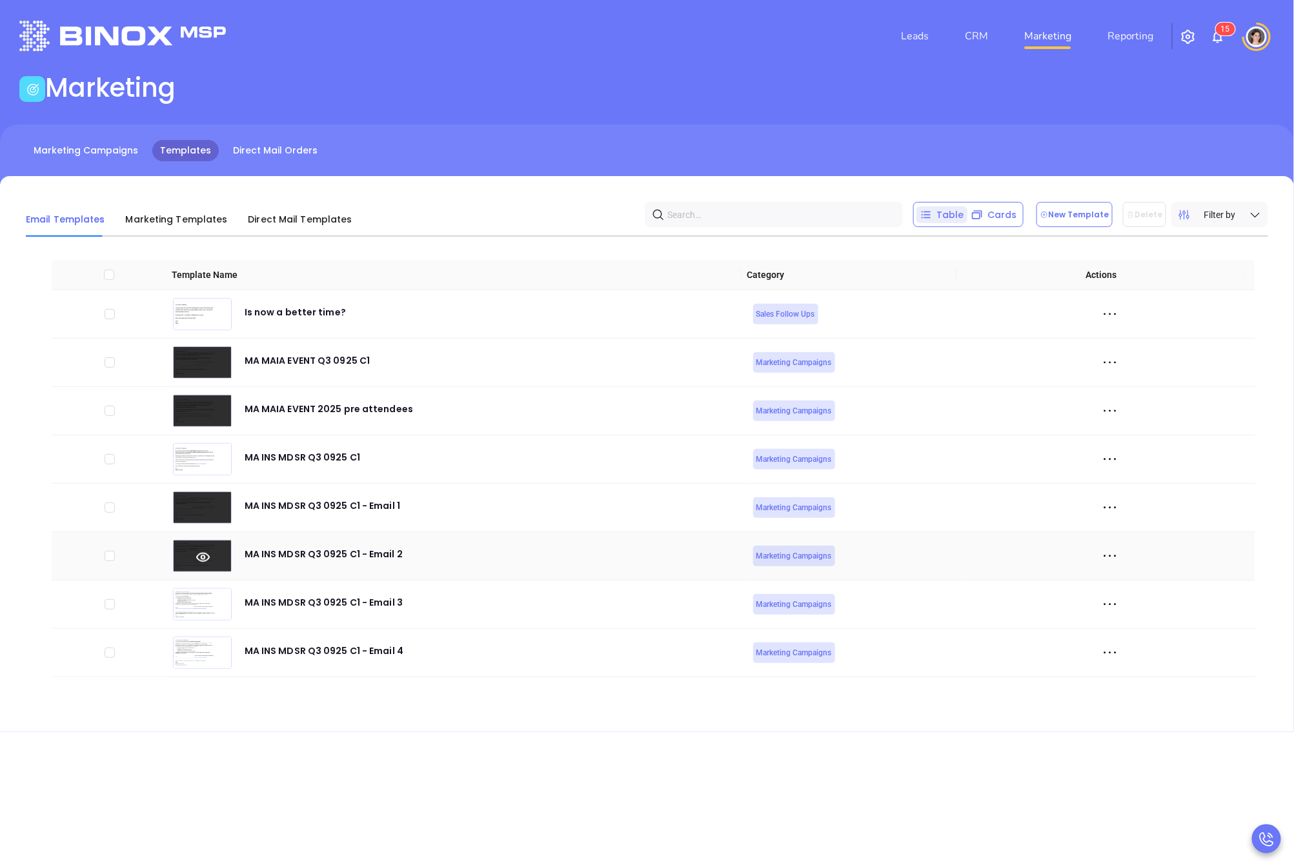
click at [211, 556] on icon at bounding box center [203, 557] width 59 height 14
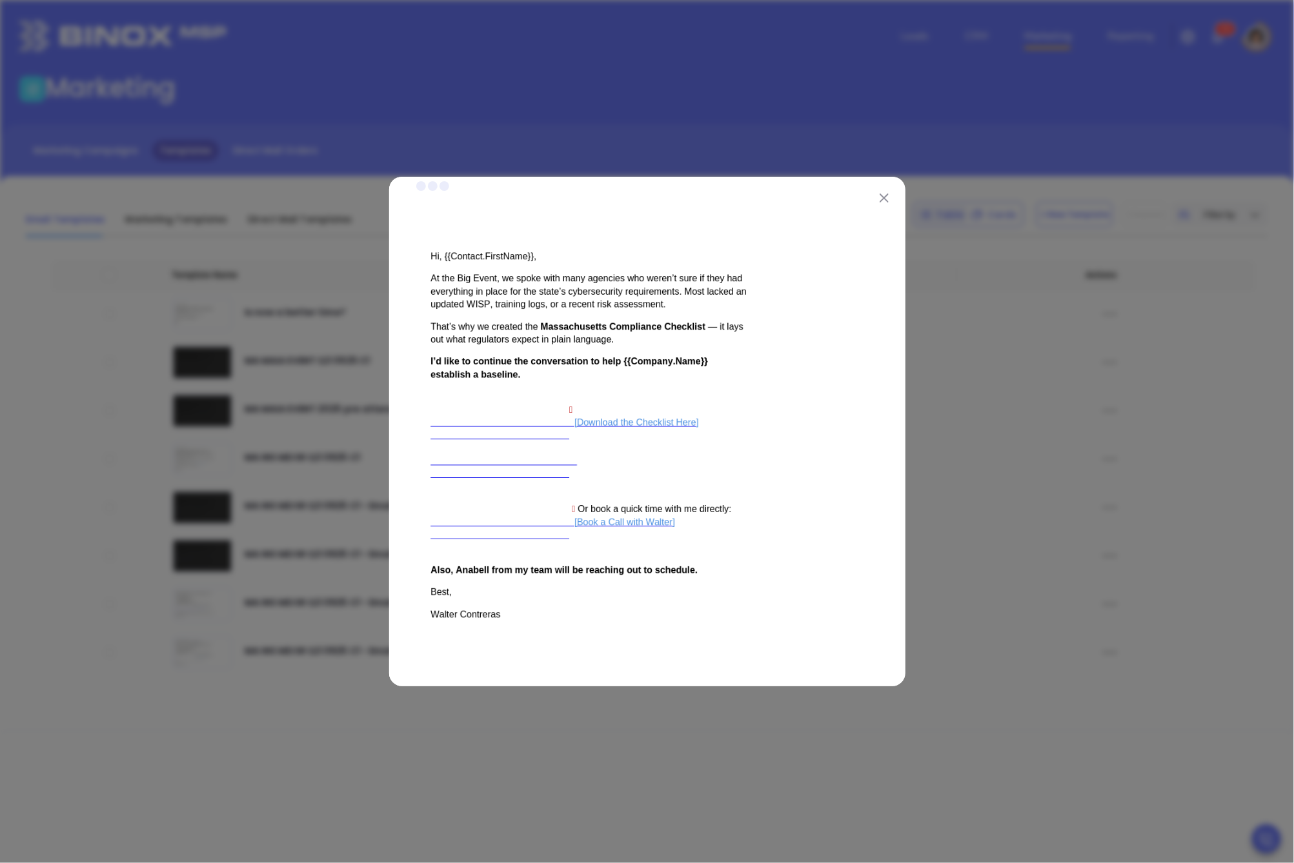
click at [886, 194] on img at bounding box center [883, 198] width 9 height 9
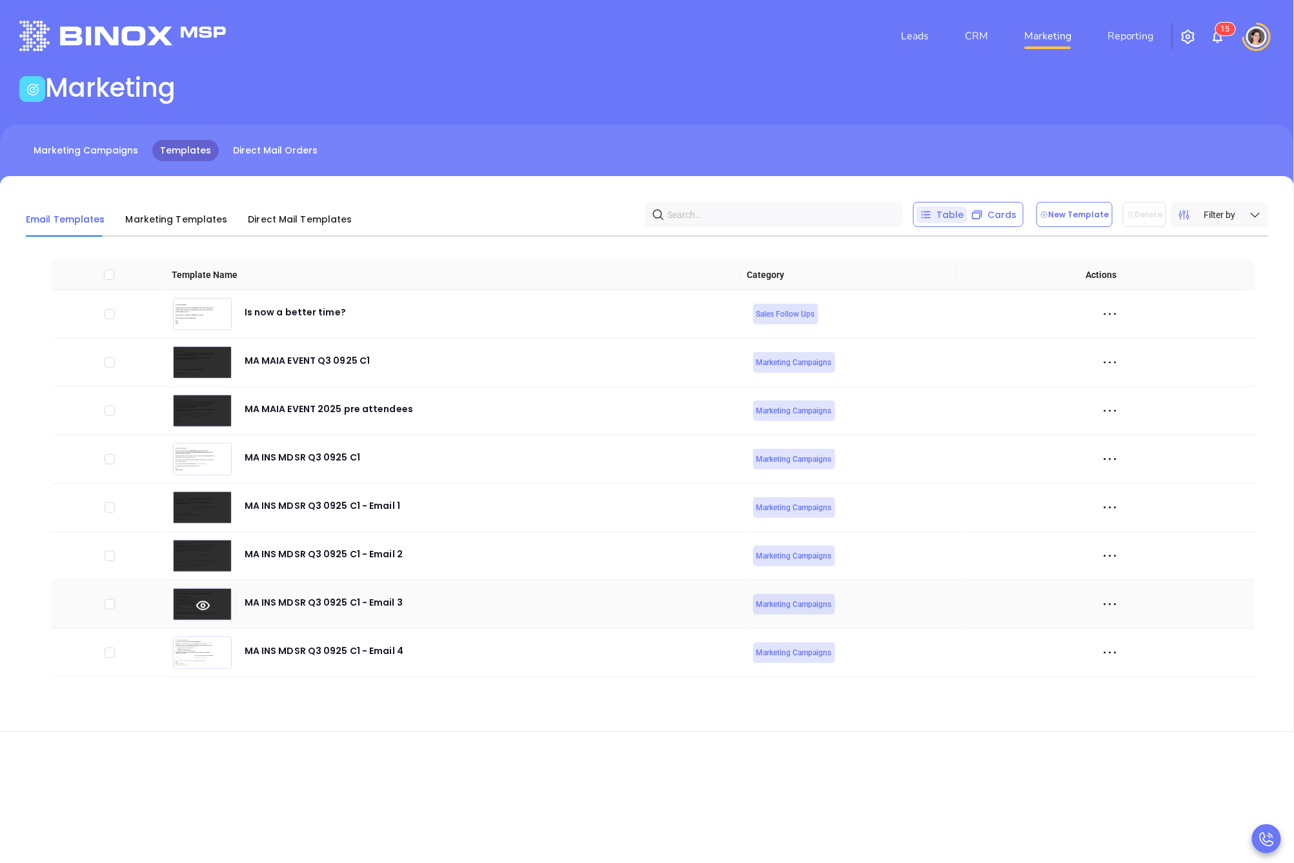
click at [200, 595] on img at bounding box center [202, 604] width 57 height 31
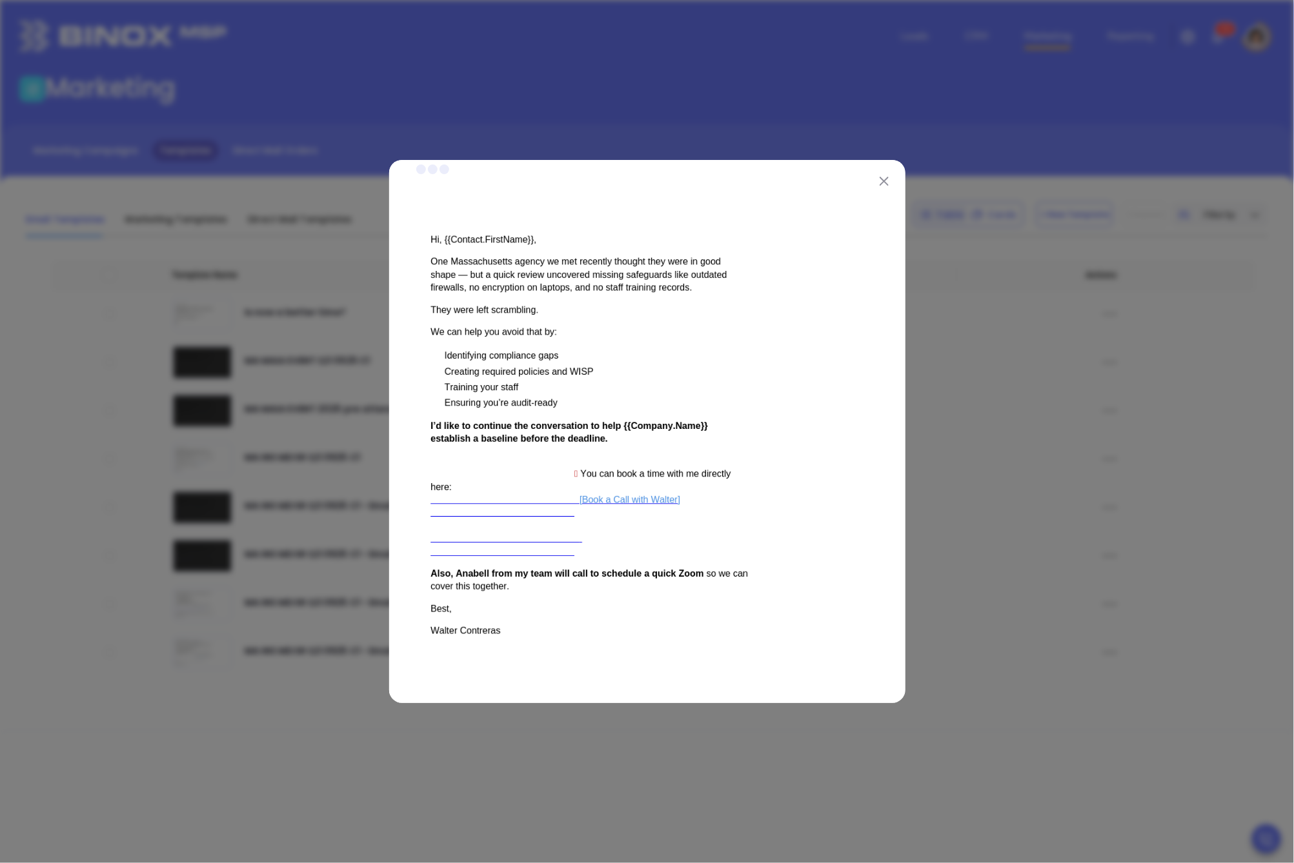
click at [881, 181] on img at bounding box center [883, 181] width 9 height 9
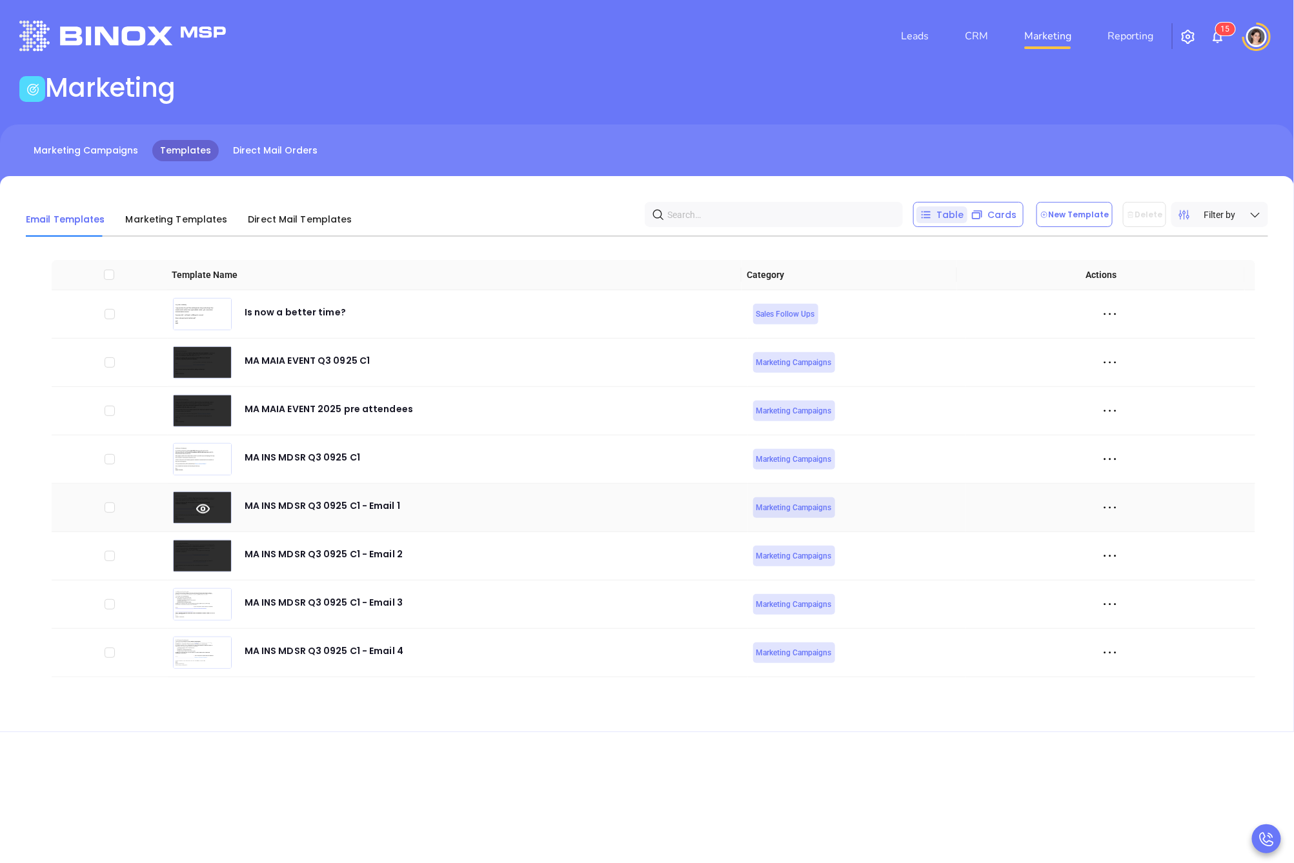
click at [202, 503] on icon at bounding box center [203, 509] width 59 height 14
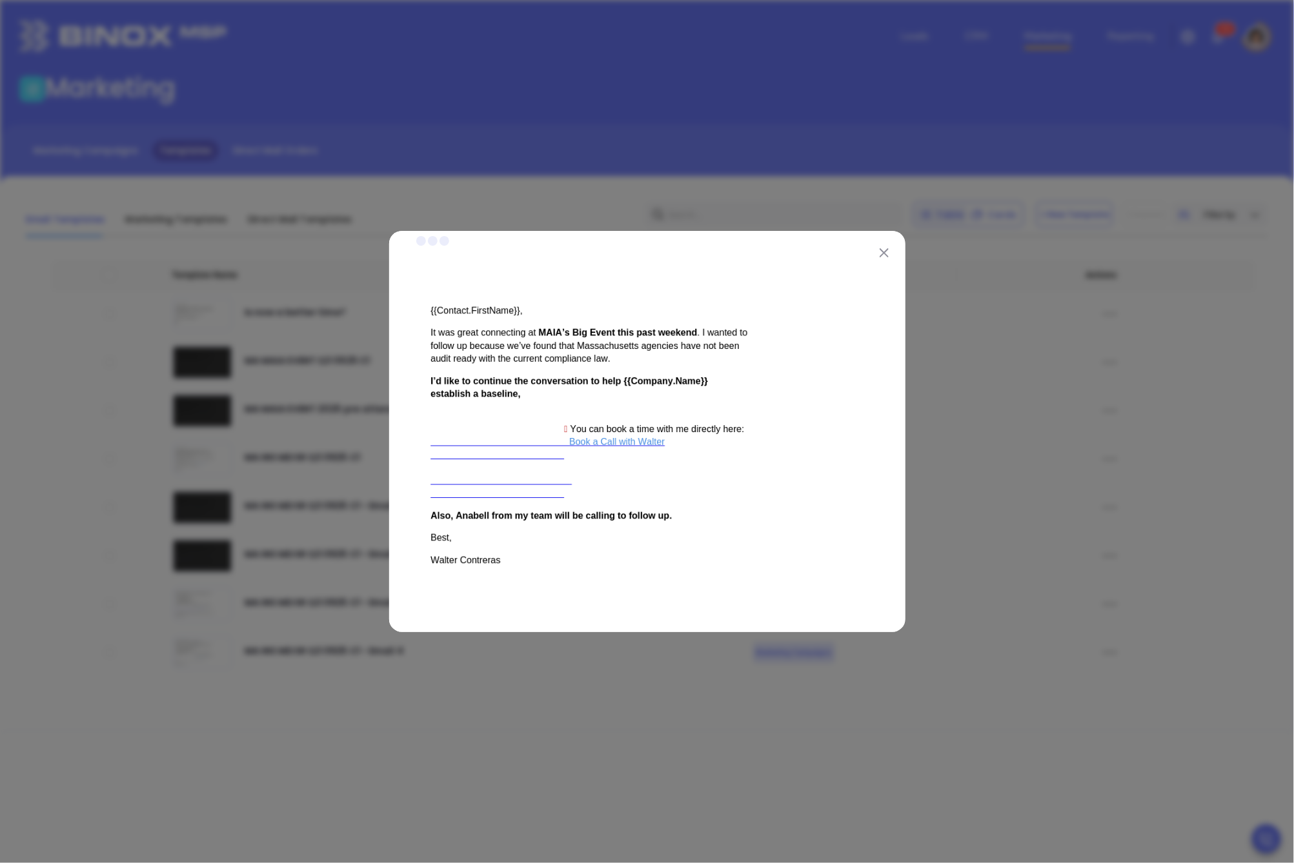
click at [886, 249] on img at bounding box center [883, 252] width 9 height 9
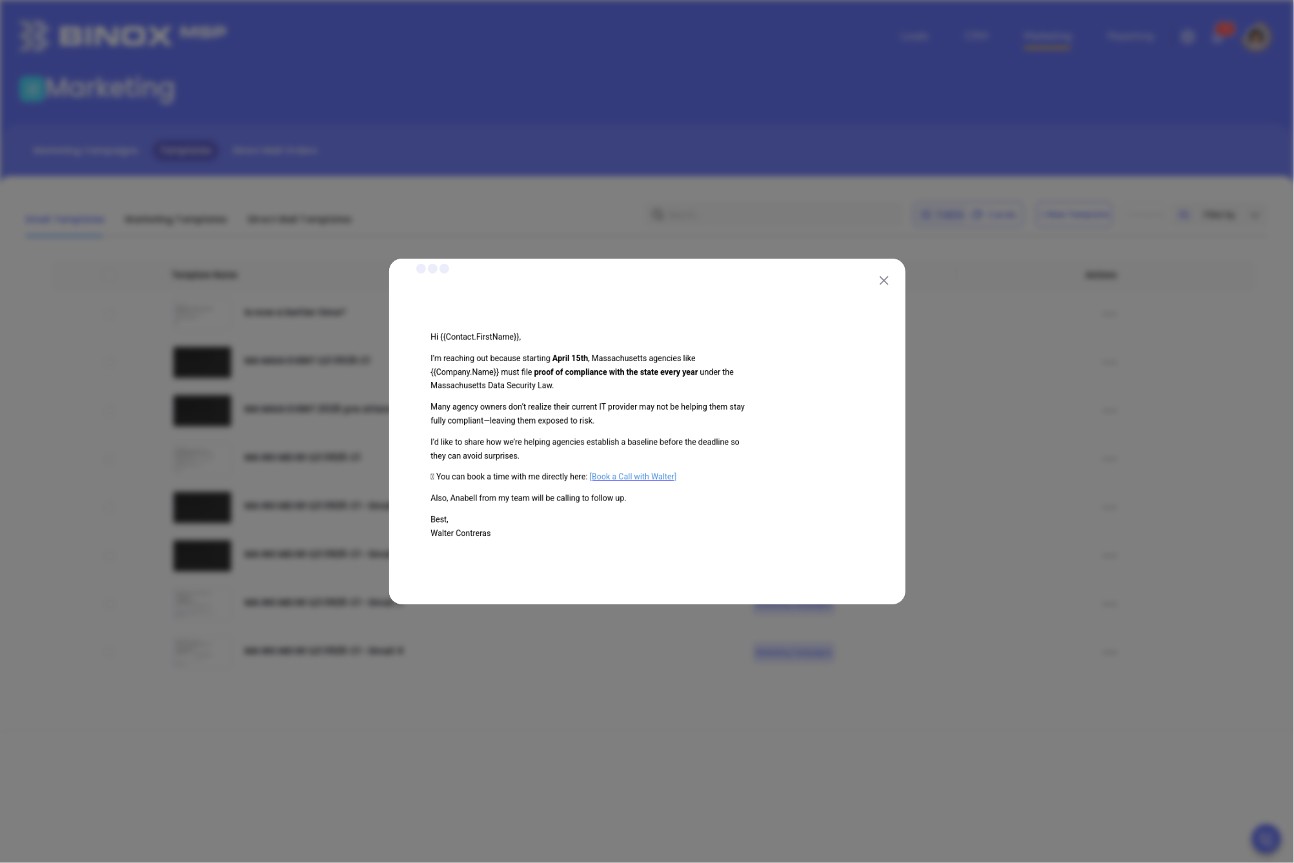
click at [883, 276] on img at bounding box center [883, 280] width 9 height 9
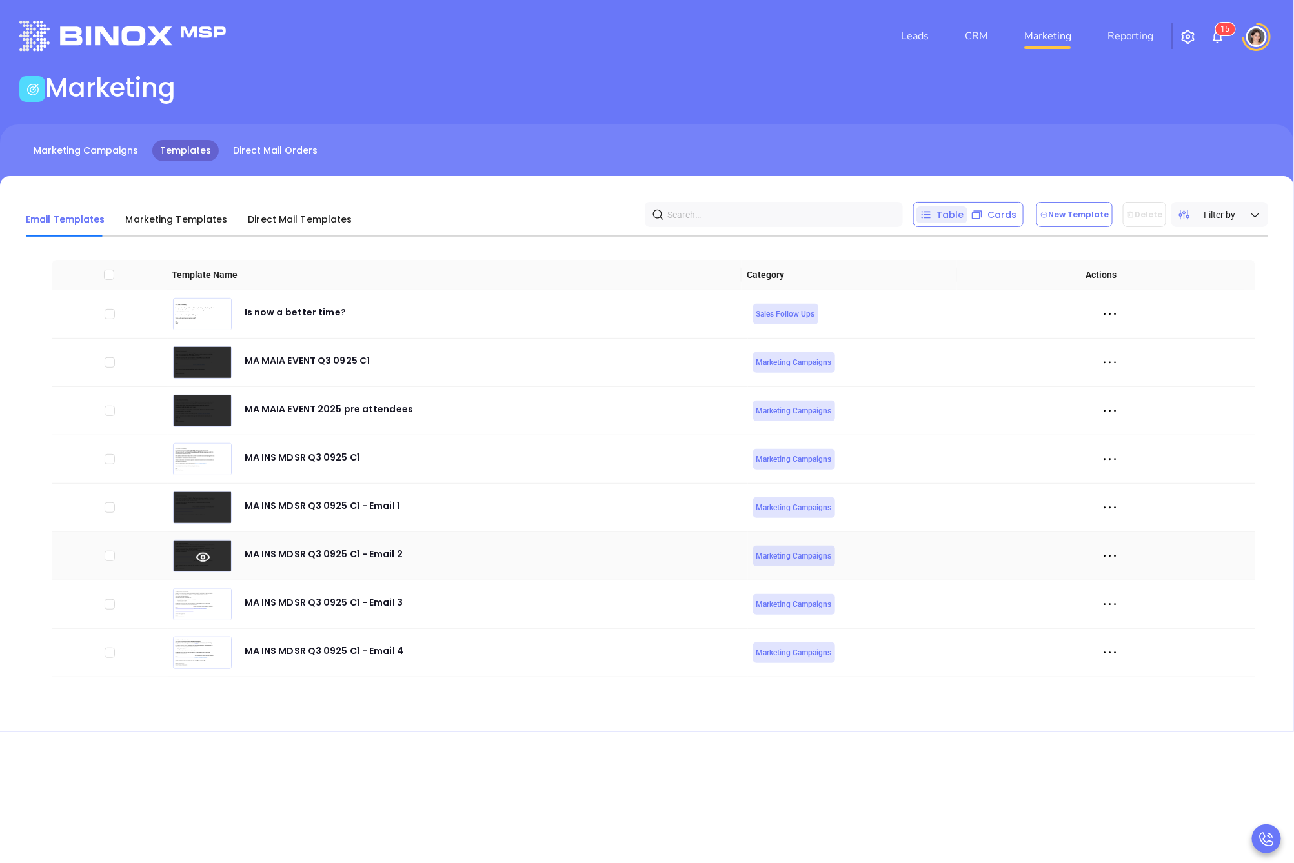
click at [199, 564] on img at bounding box center [202, 556] width 57 height 31
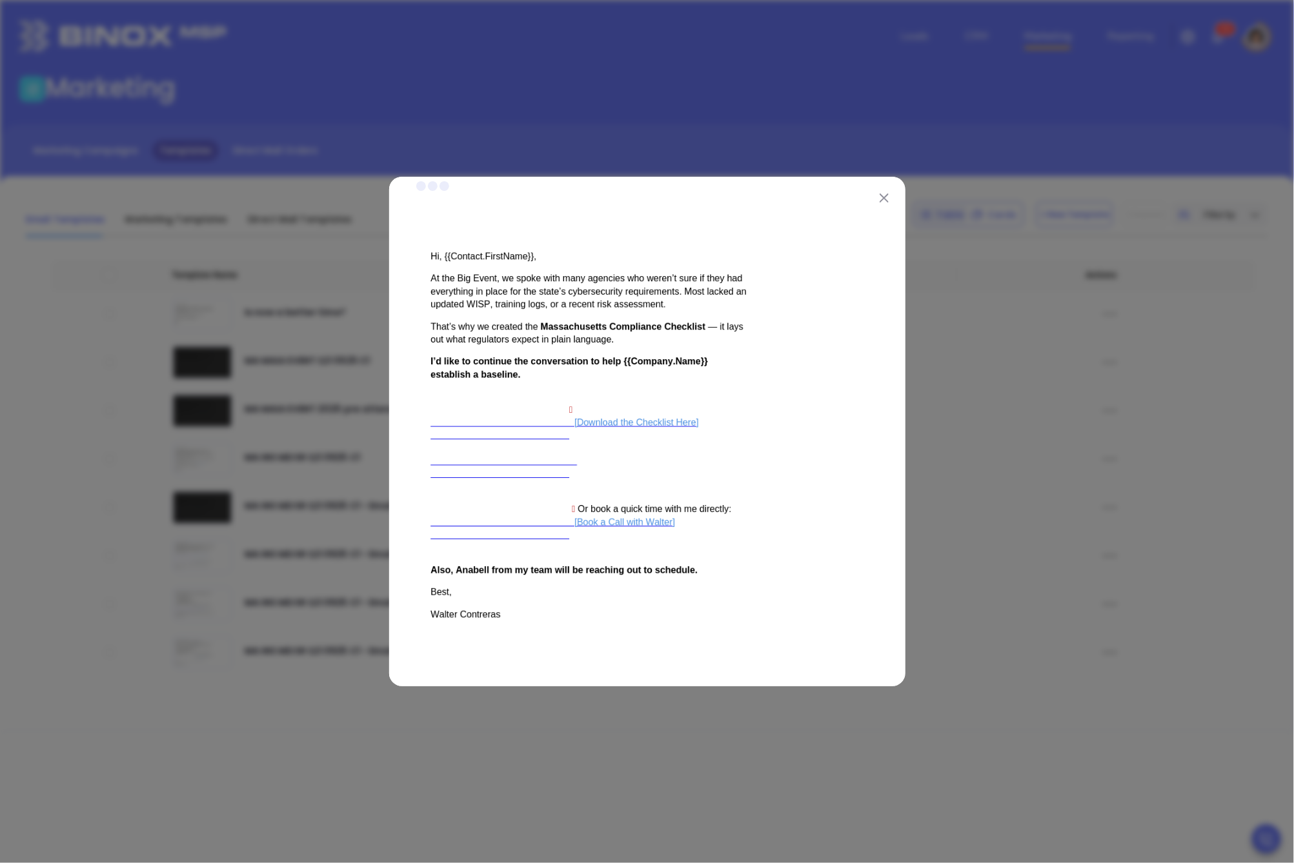
click at [884, 199] on img at bounding box center [883, 198] width 9 height 9
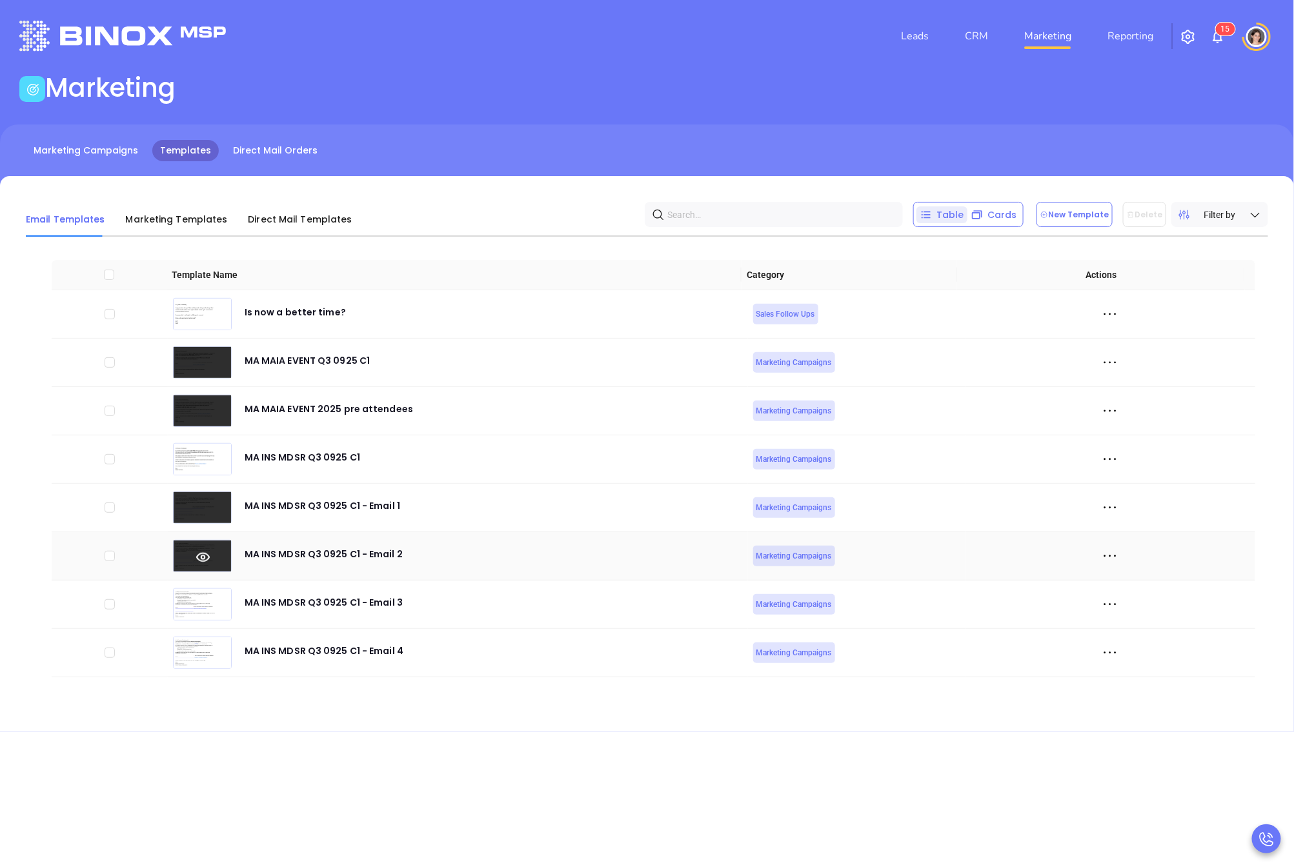
click at [195, 552] on icon at bounding box center [203, 557] width 59 height 14
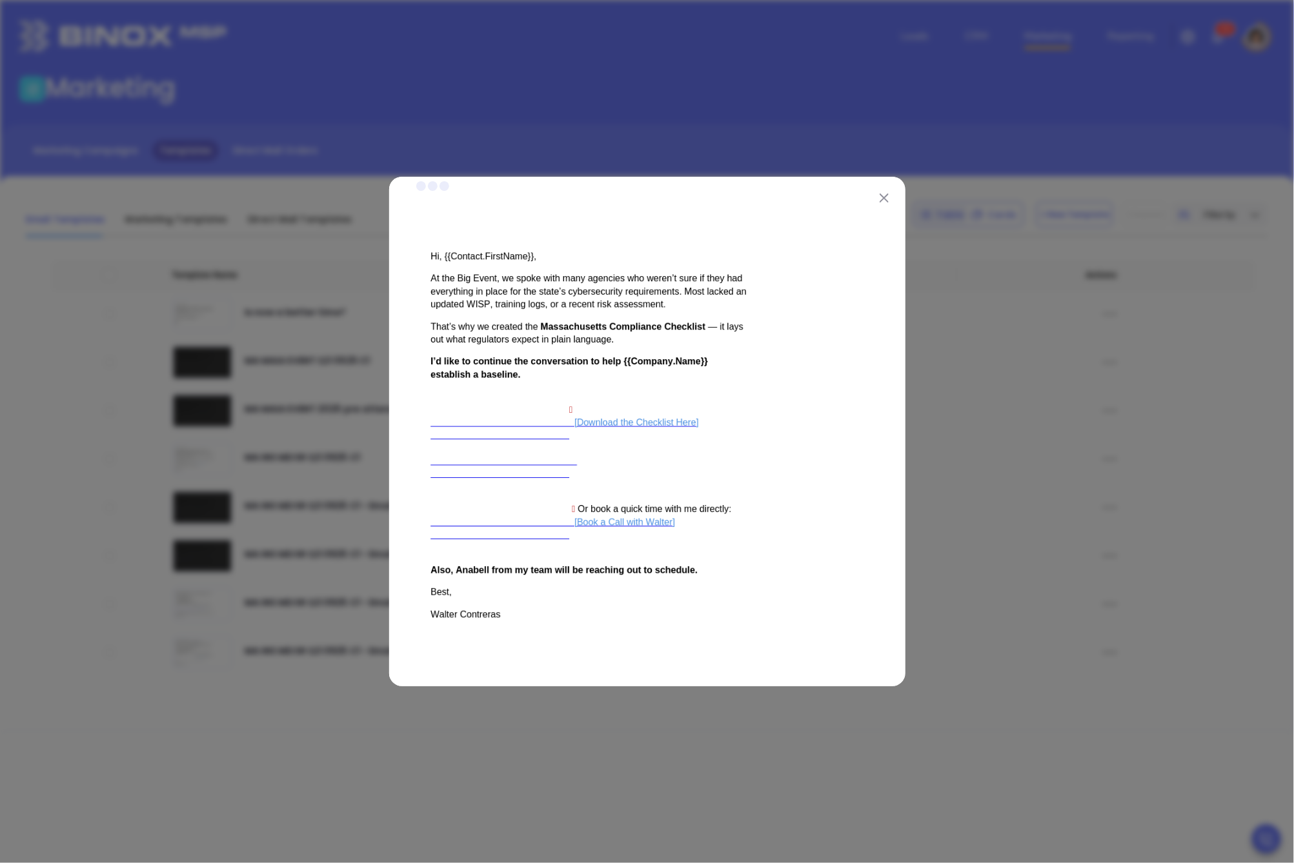
click at [884, 195] on img at bounding box center [883, 198] width 9 height 9
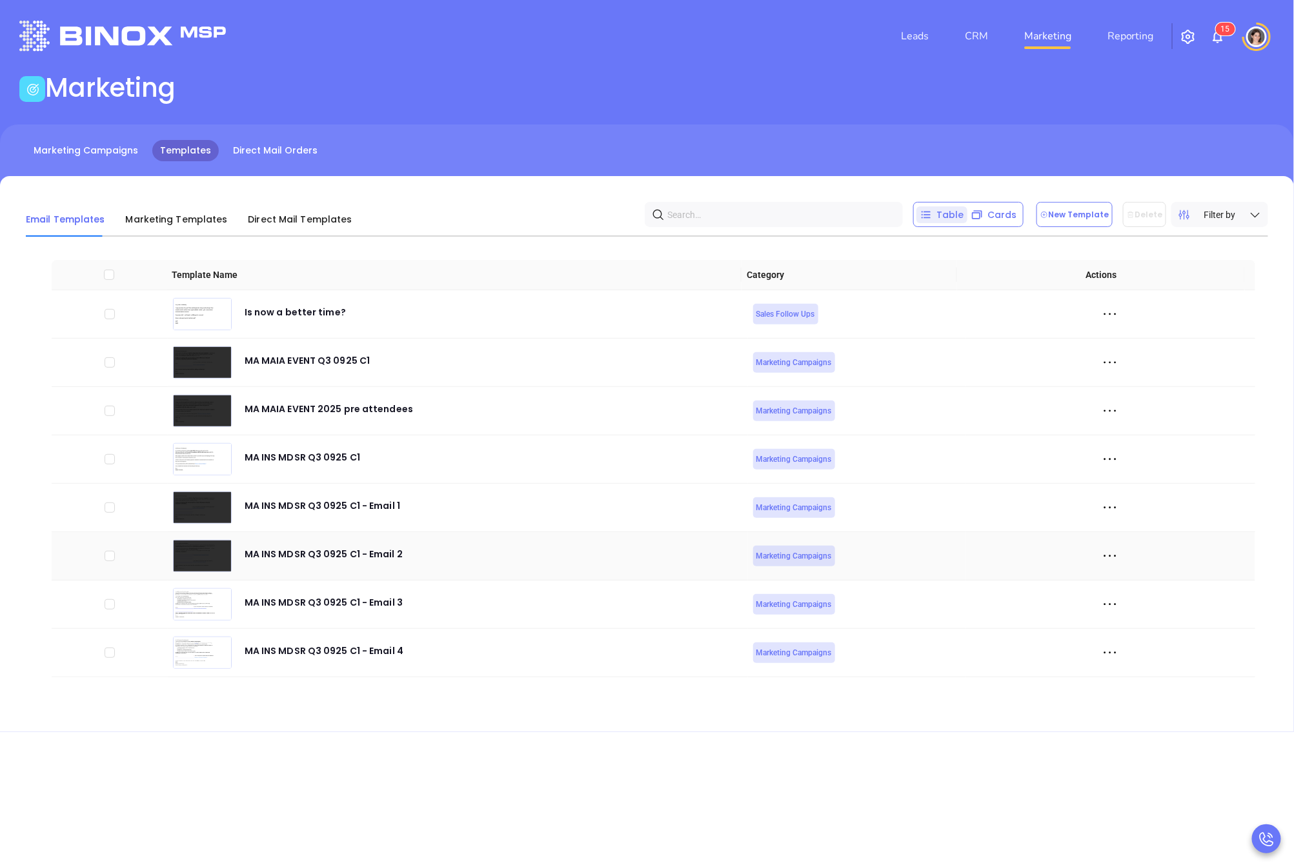
click at [1100, 550] on icon at bounding box center [1109, 555] width 19 height 19
click at [1125, 599] on div "Duplicate" at bounding box center [1159, 602] width 117 height 14
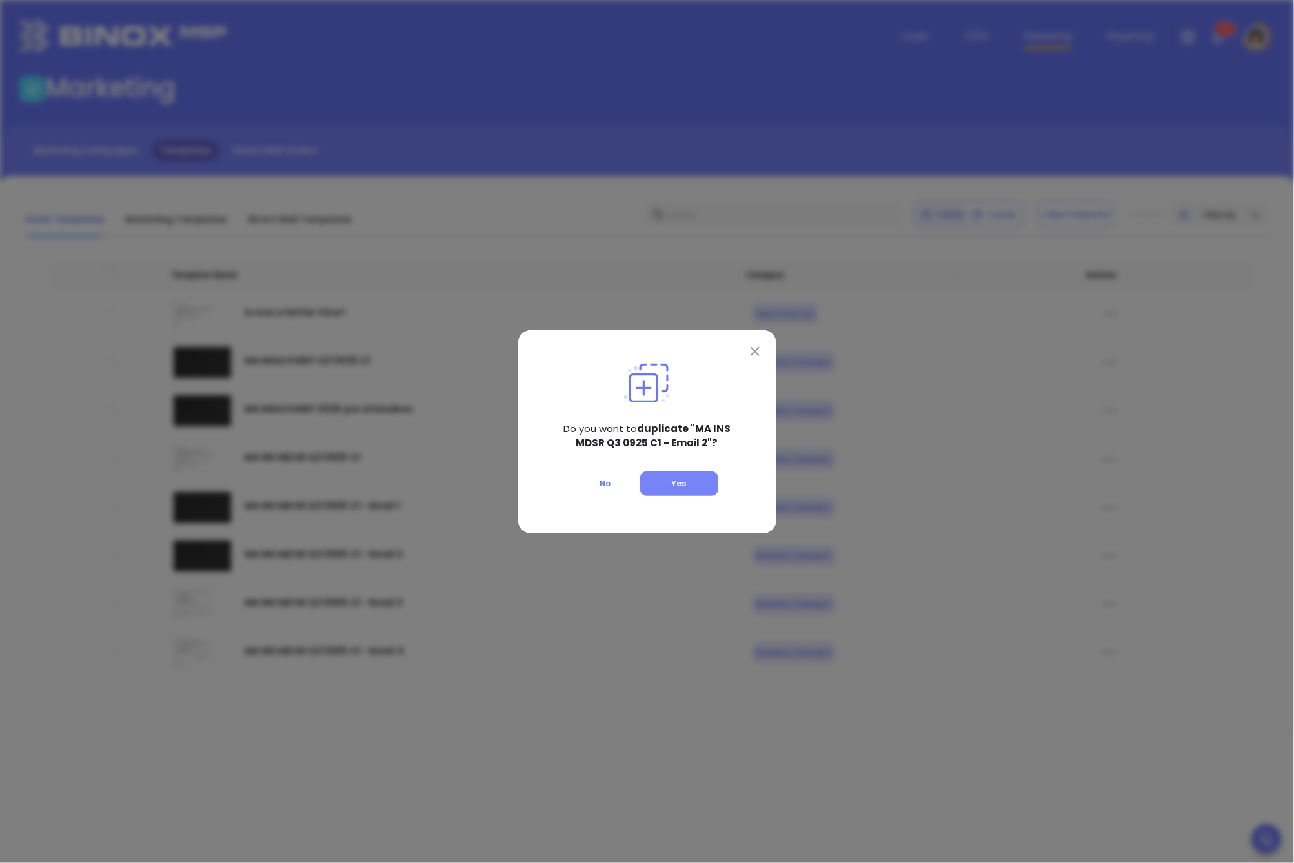
click at [665, 479] on button "Yes" at bounding box center [679, 484] width 78 height 25
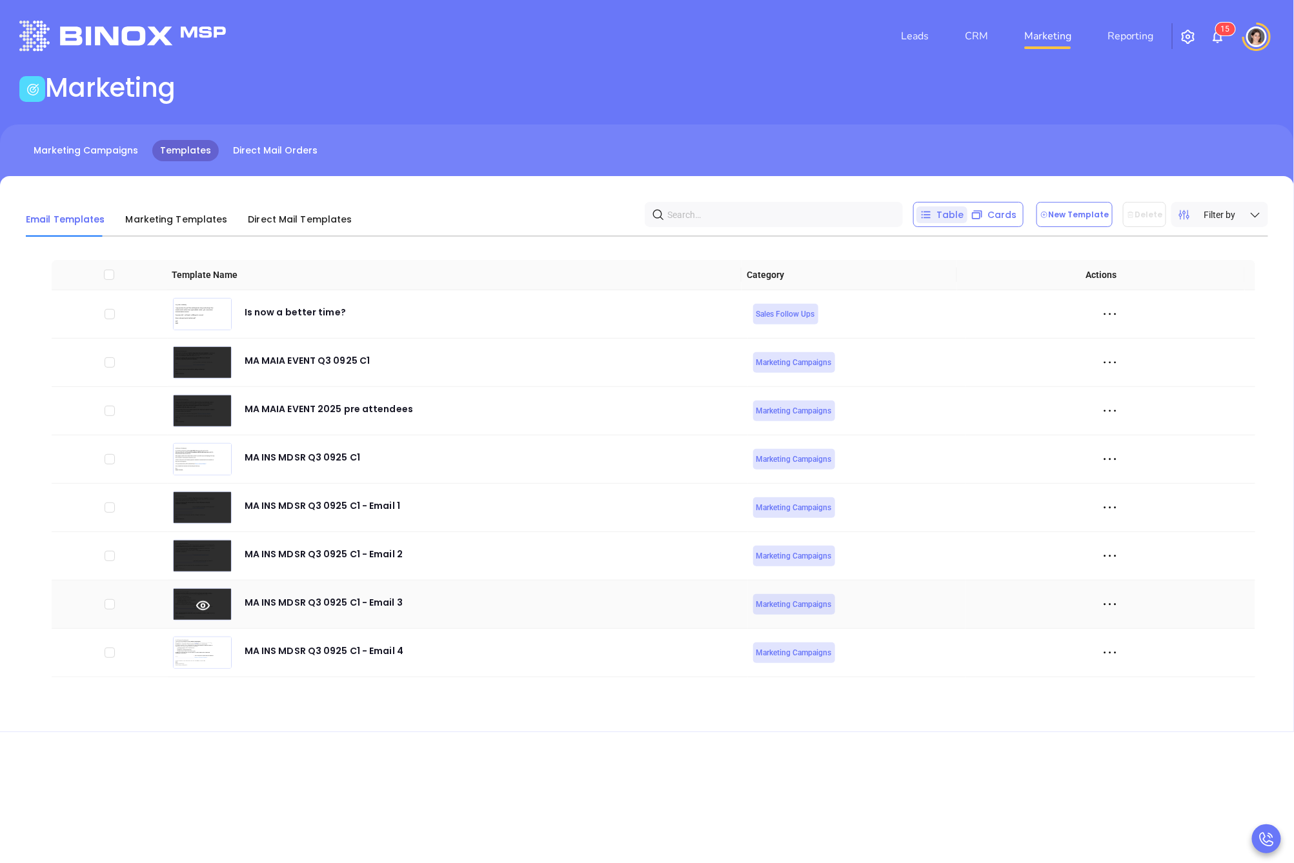
click at [203, 607] on icon at bounding box center [203, 606] width 59 height 14
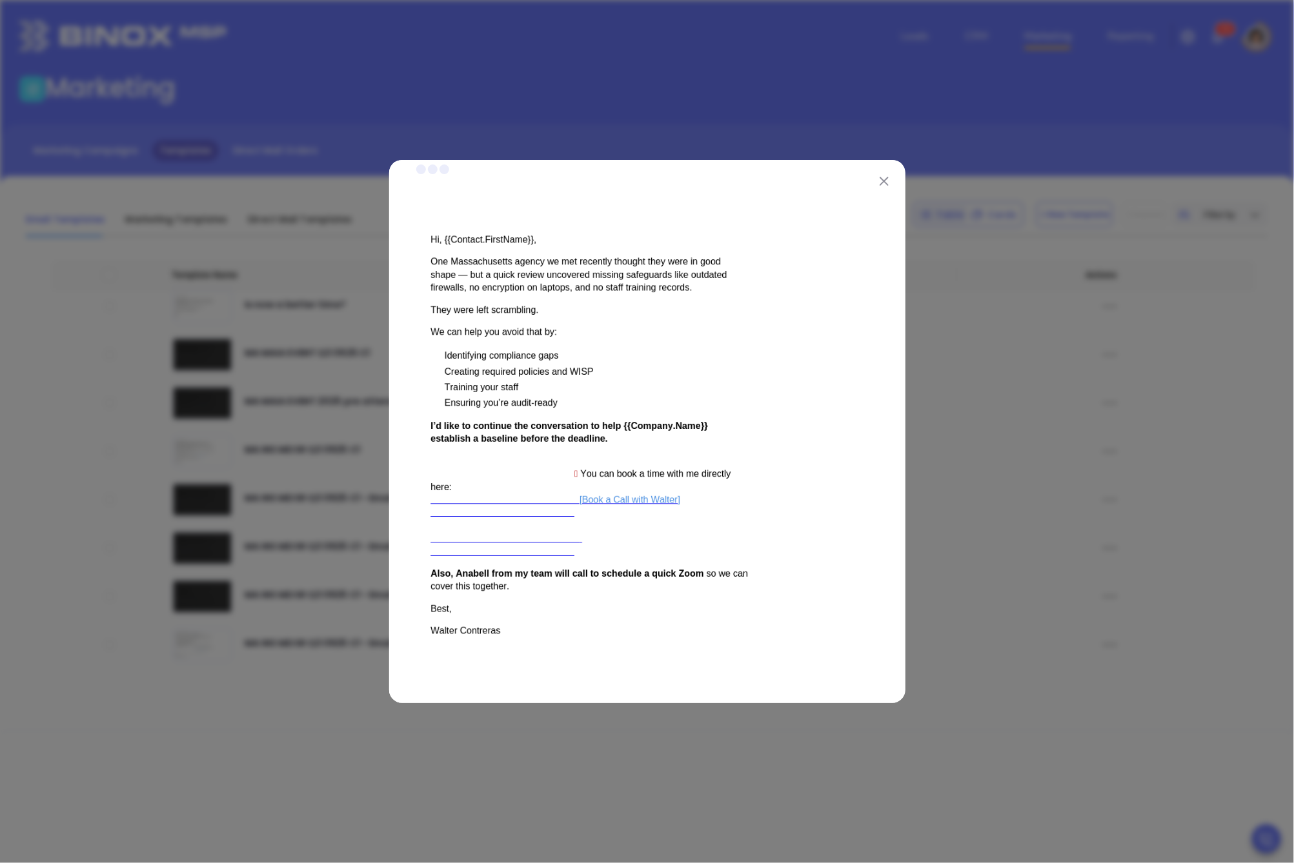
click at [882, 179] on img at bounding box center [883, 181] width 9 height 9
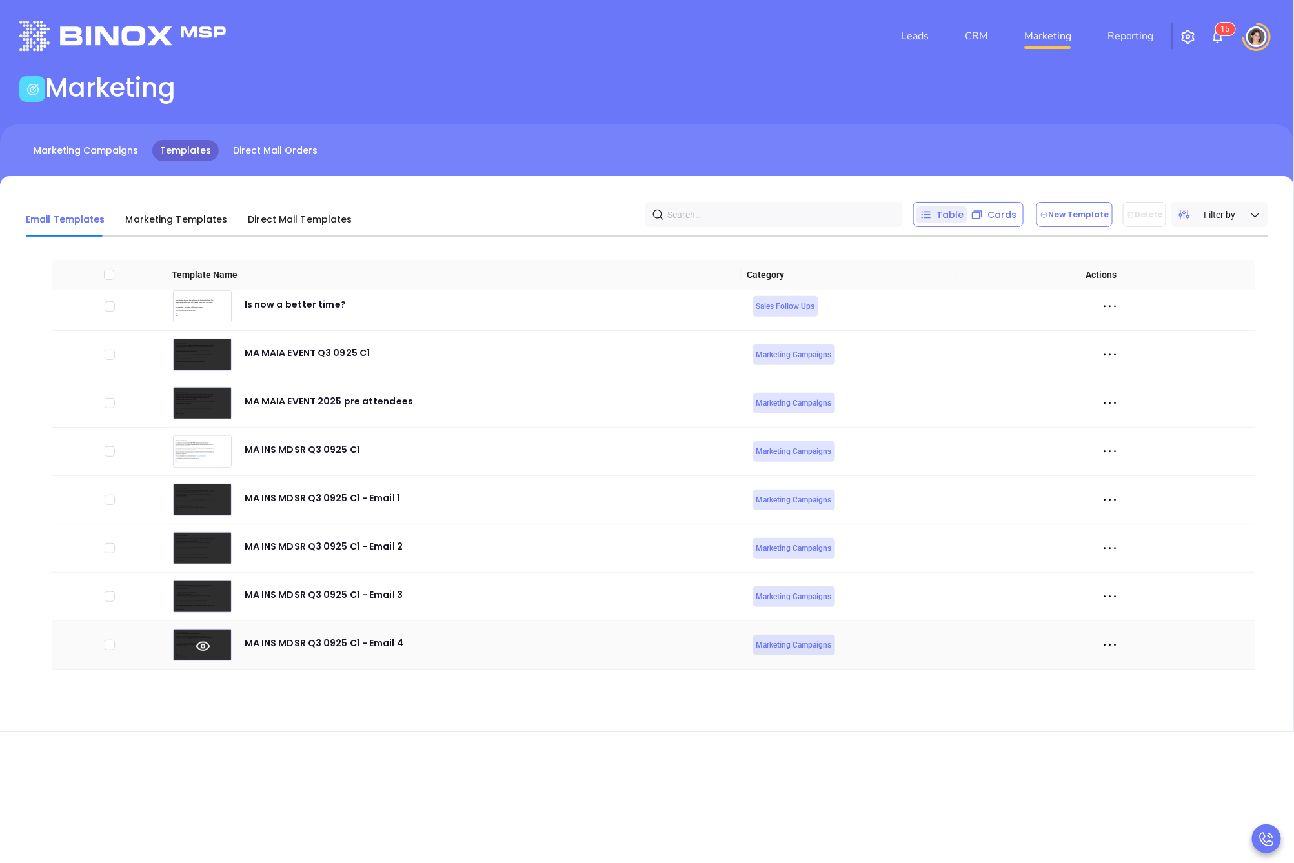
click at [197, 647] on icon at bounding box center [203, 646] width 59 height 14
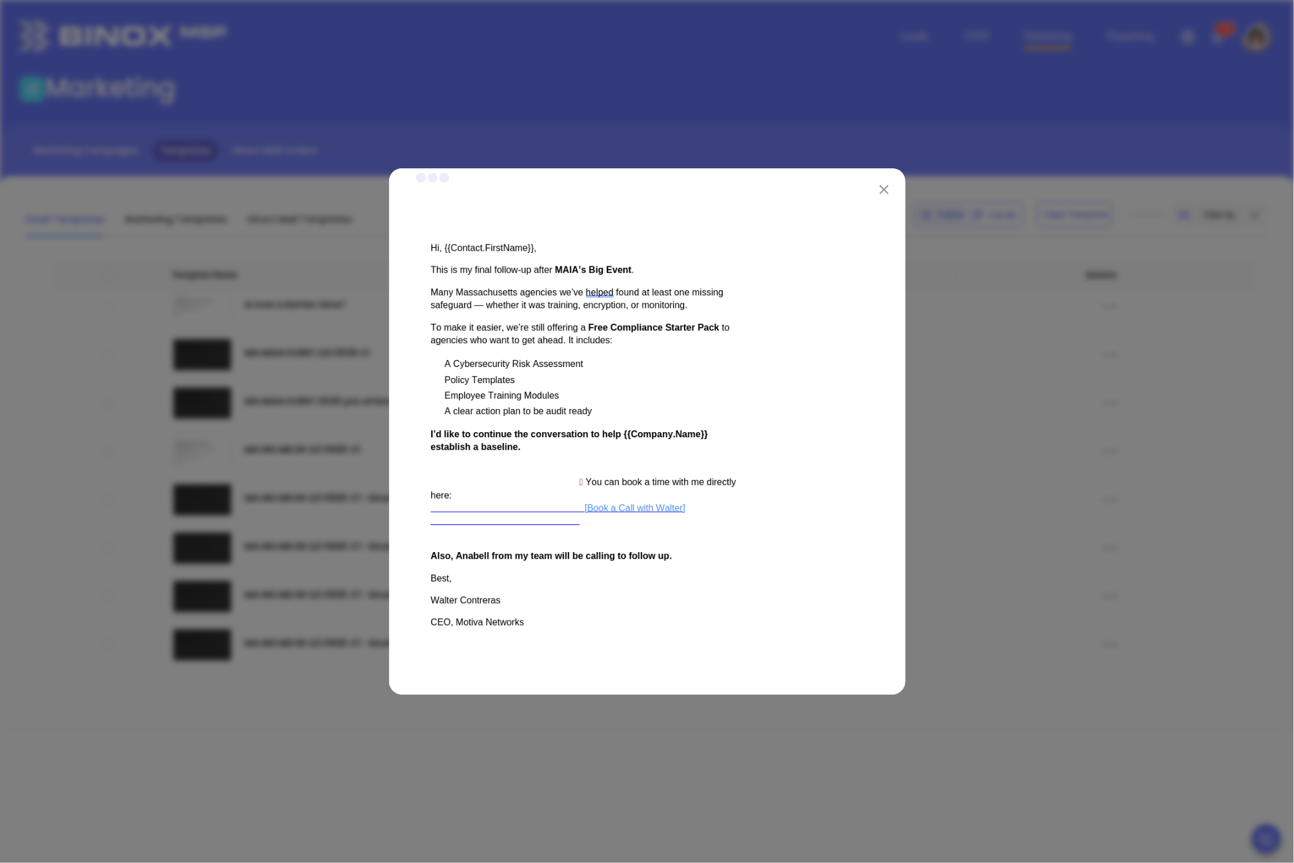
click at [881, 193] on img at bounding box center [883, 189] width 9 height 9
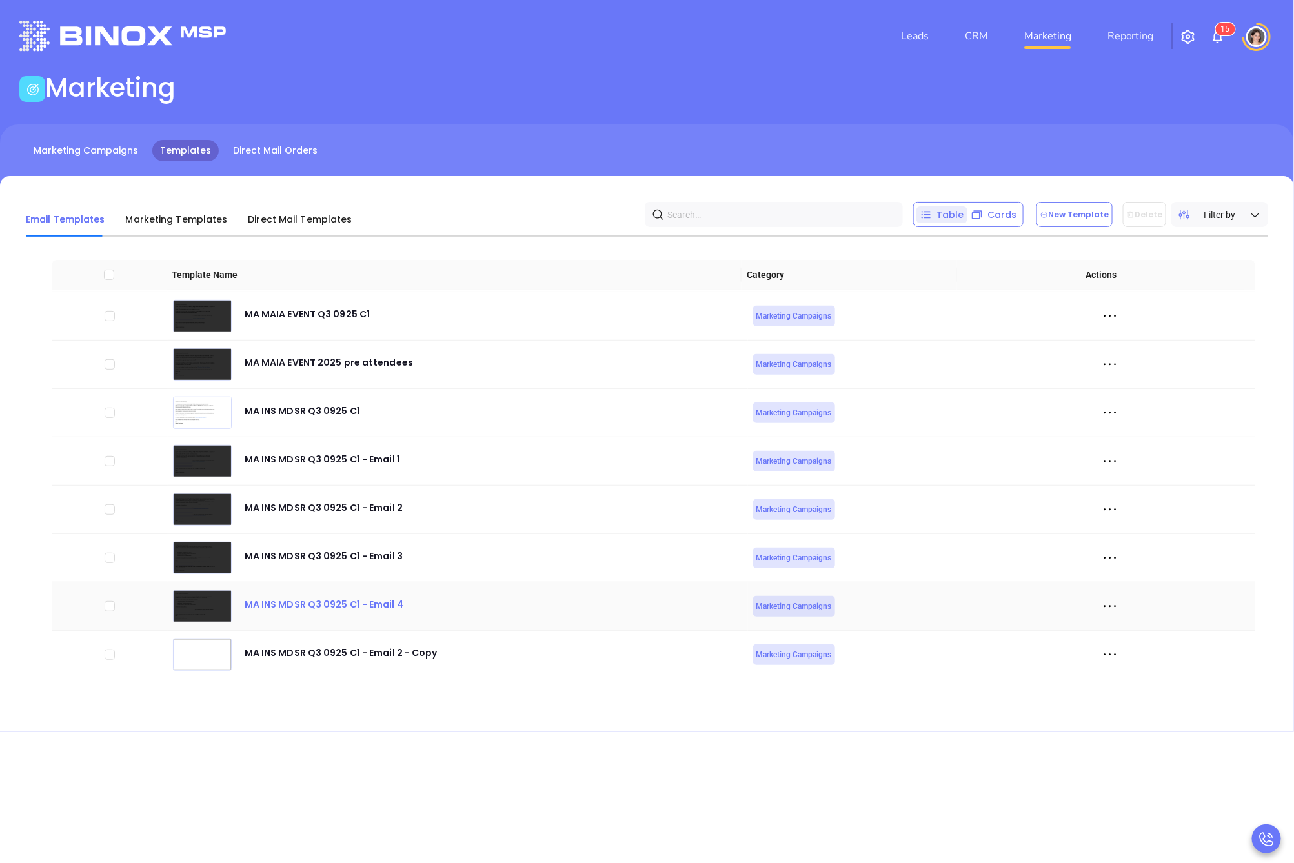
scroll to position [5088, 0]
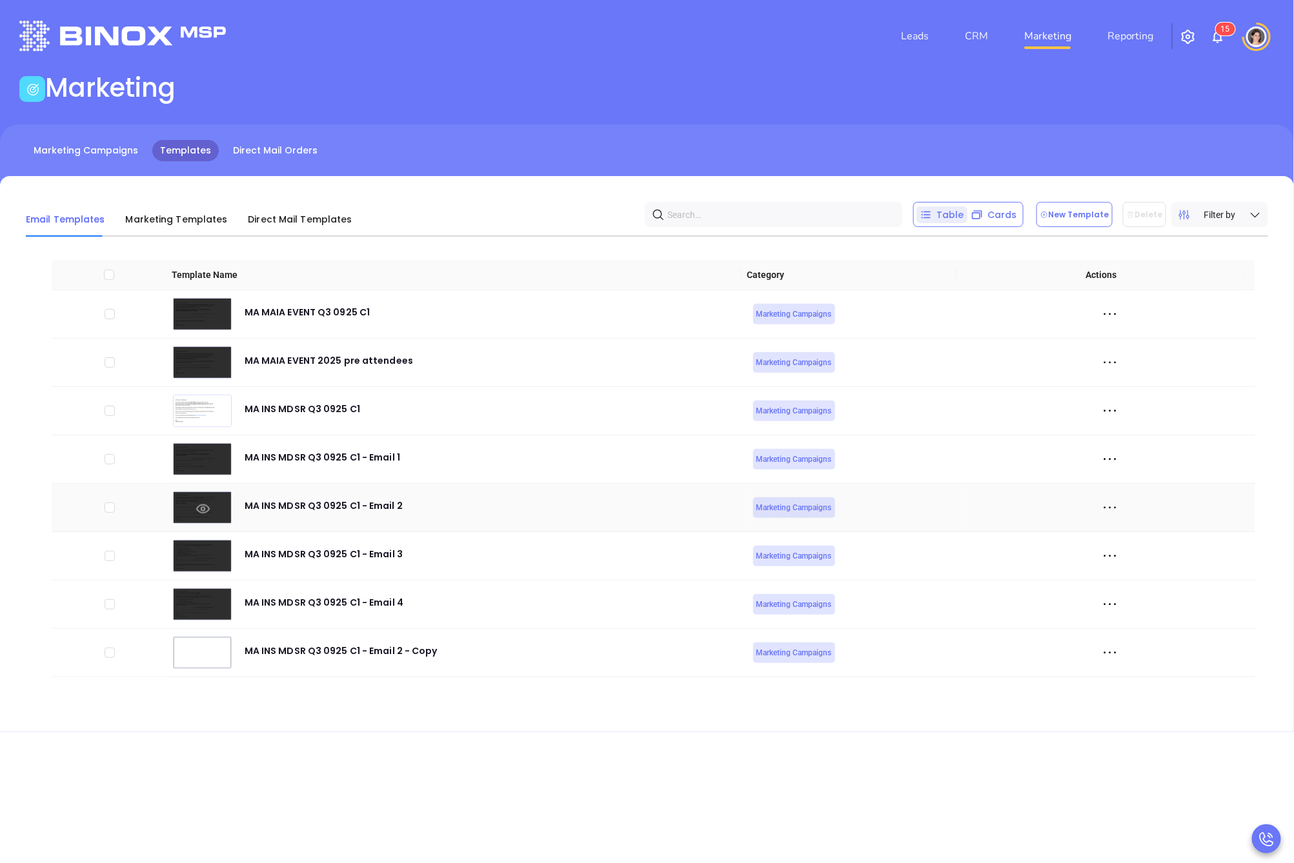
click at [205, 512] on icon at bounding box center [203, 508] width 14 height 9
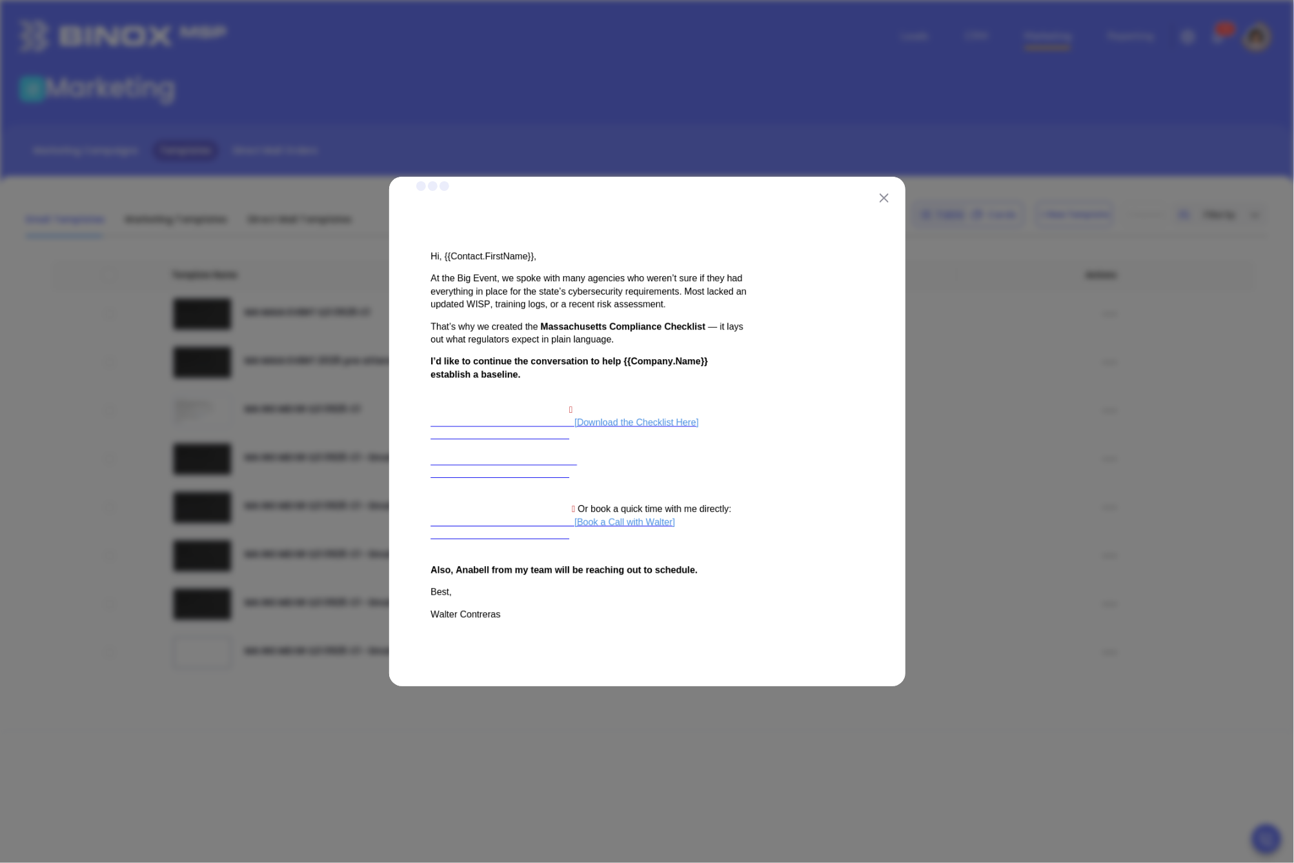
click at [883, 198] on img at bounding box center [883, 198] width 9 height 9
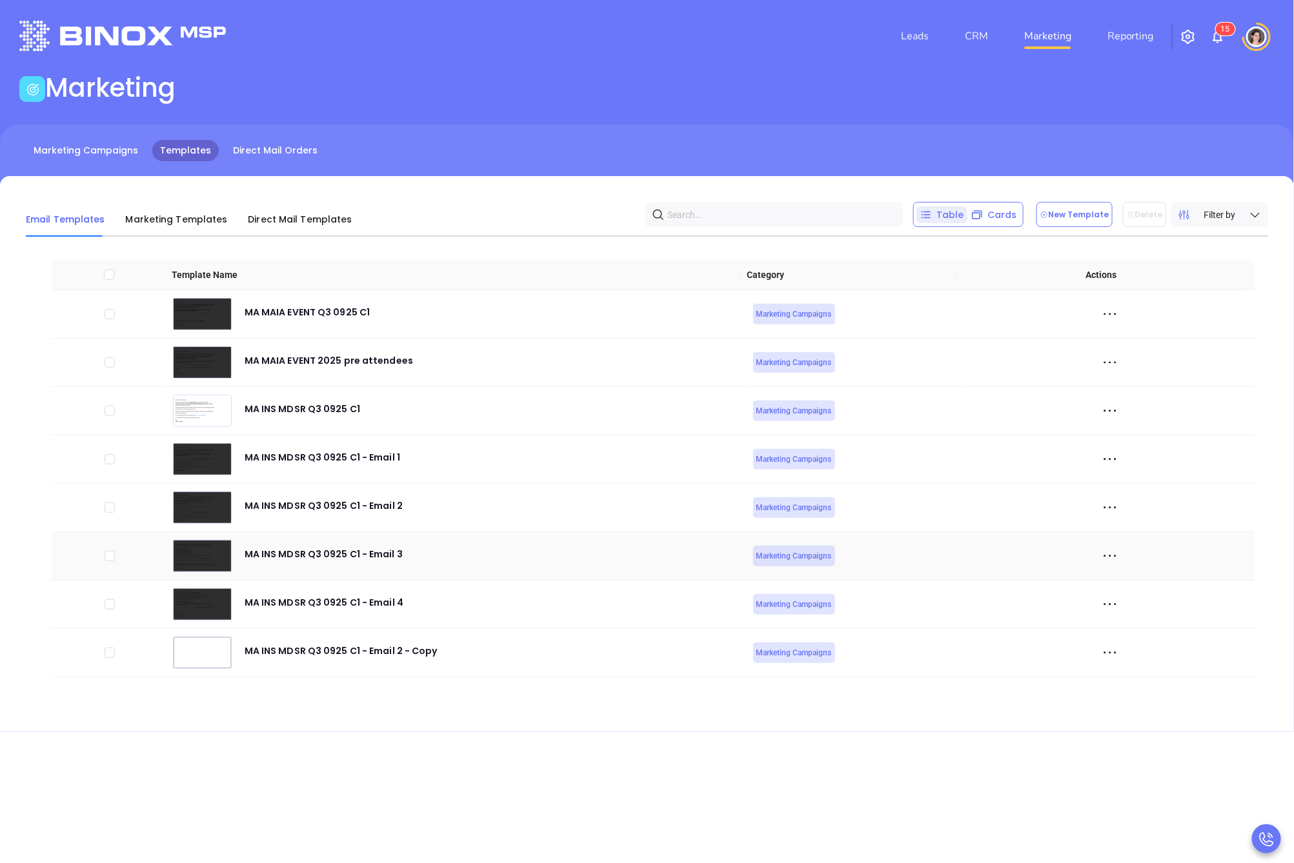
click at [1100, 555] on icon at bounding box center [1109, 555] width 19 height 19
click at [1124, 601] on div "Duplicate" at bounding box center [1159, 603] width 117 height 14
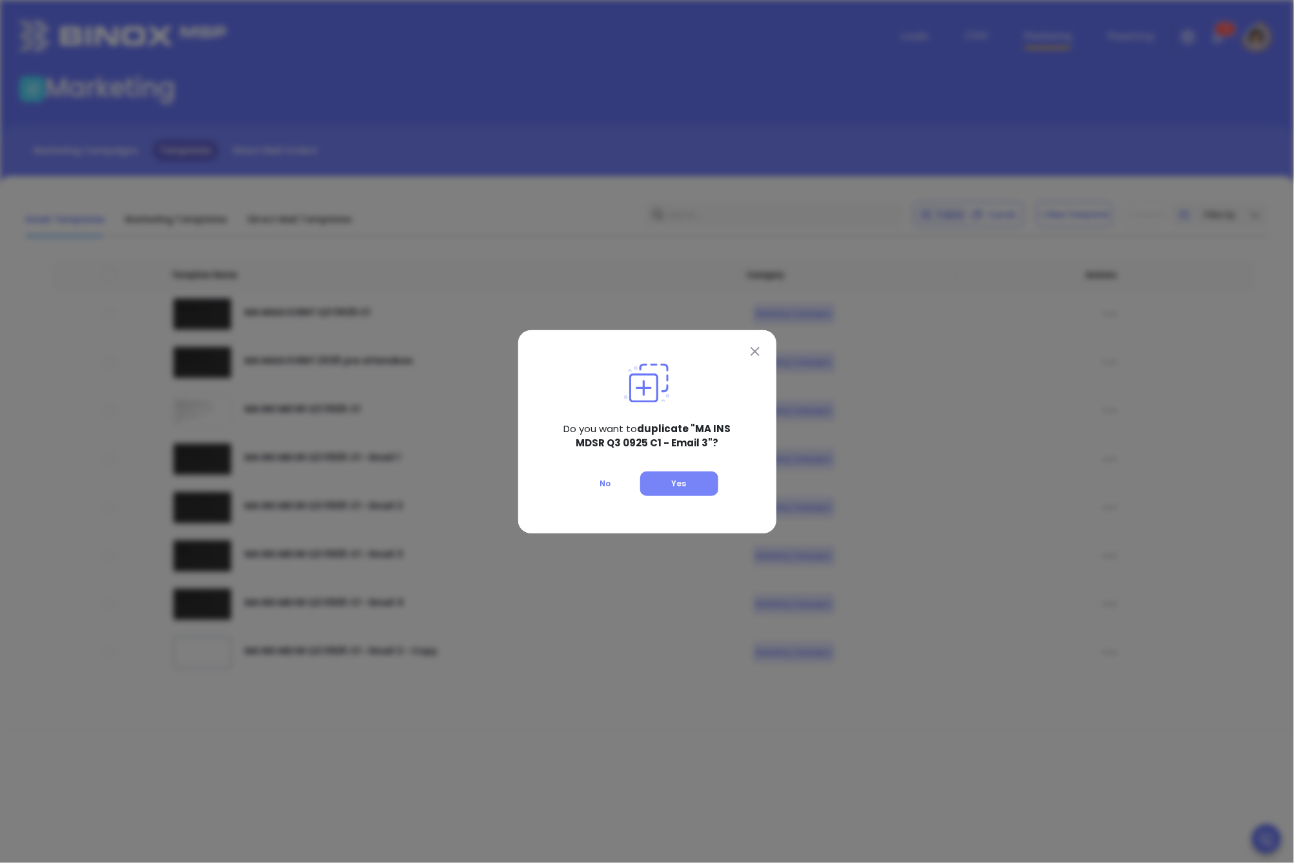
click at [670, 482] on button "Yes" at bounding box center [679, 484] width 78 height 25
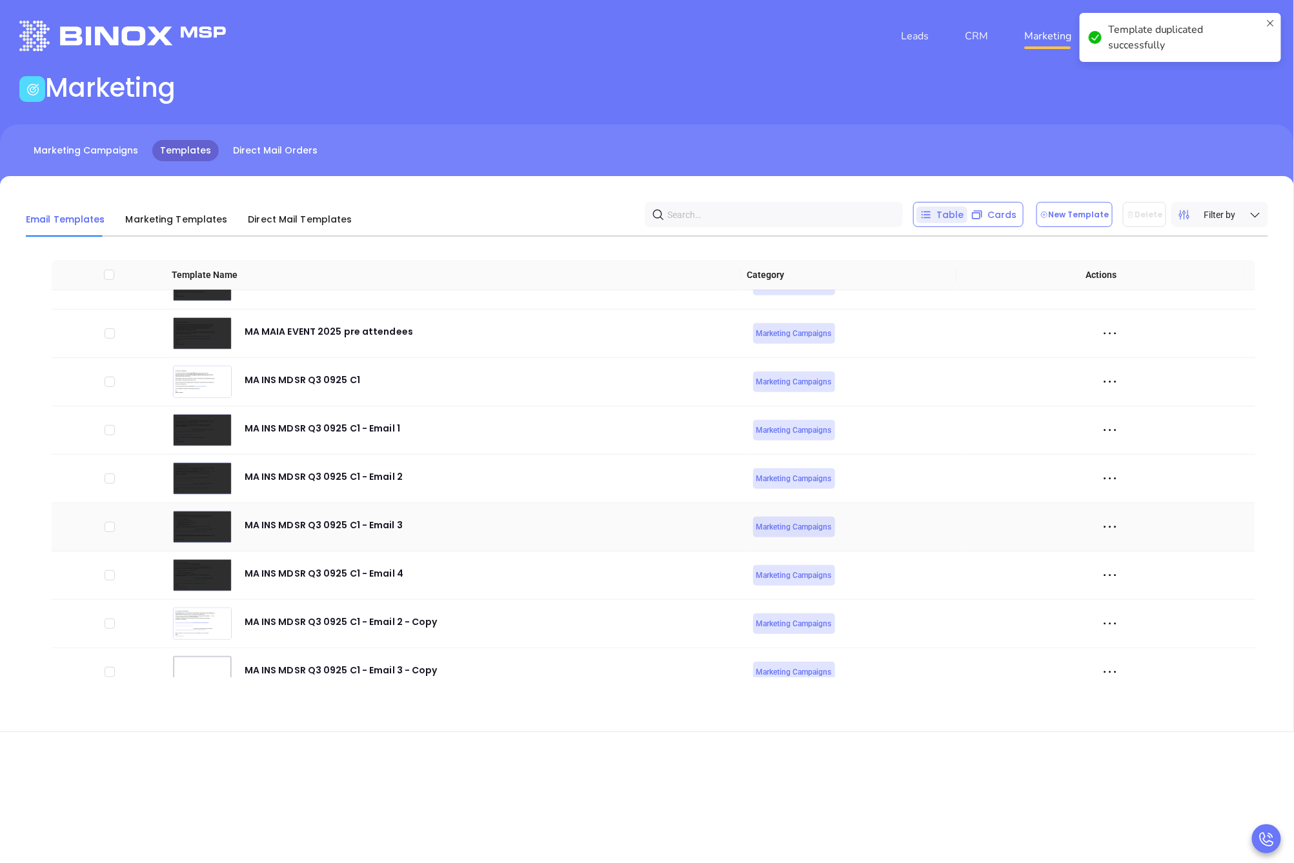
scroll to position [5137, 0]
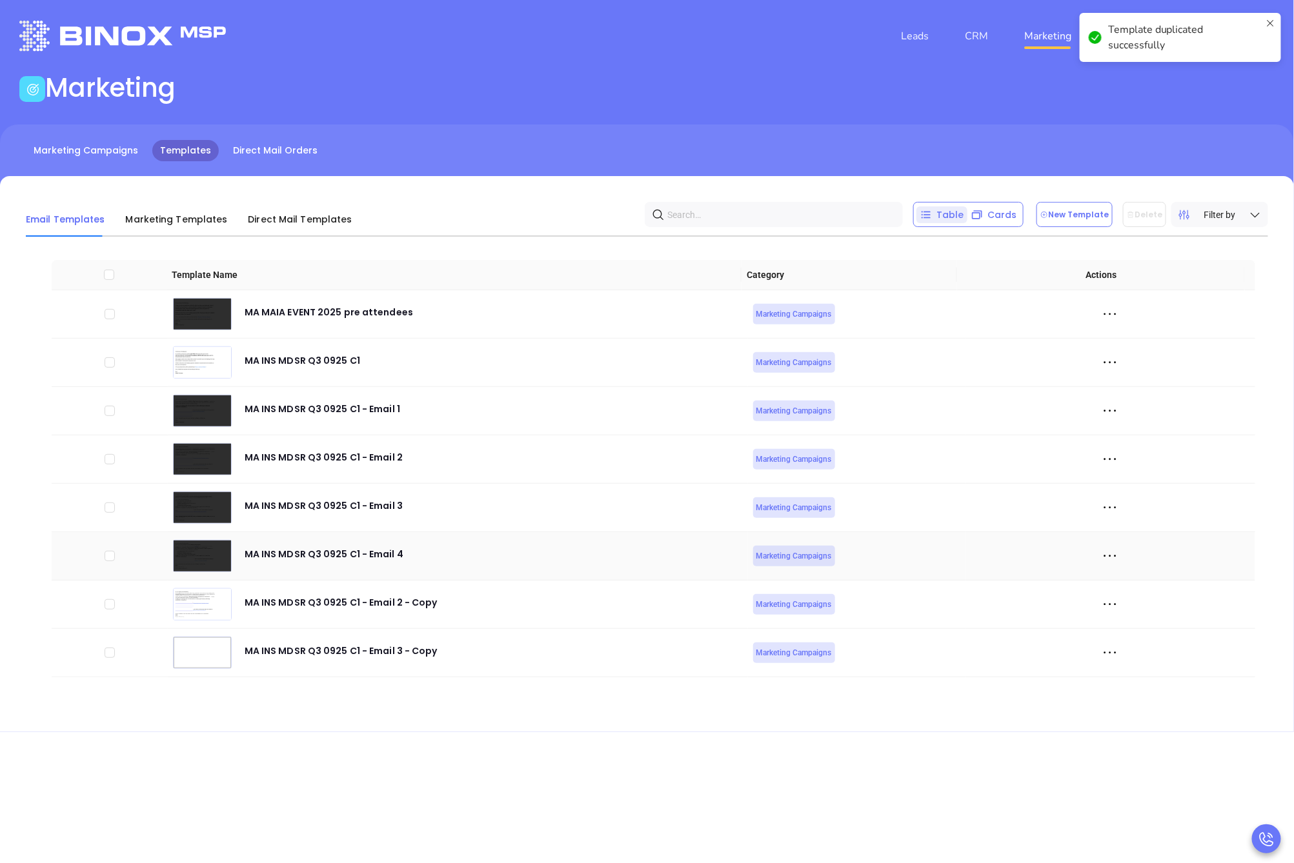
click at [1100, 553] on icon at bounding box center [1109, 555] width 19 height 19
click at [1128, 604] on div "Duplicate" at bounding box center [1159, 602] width 117 height 14
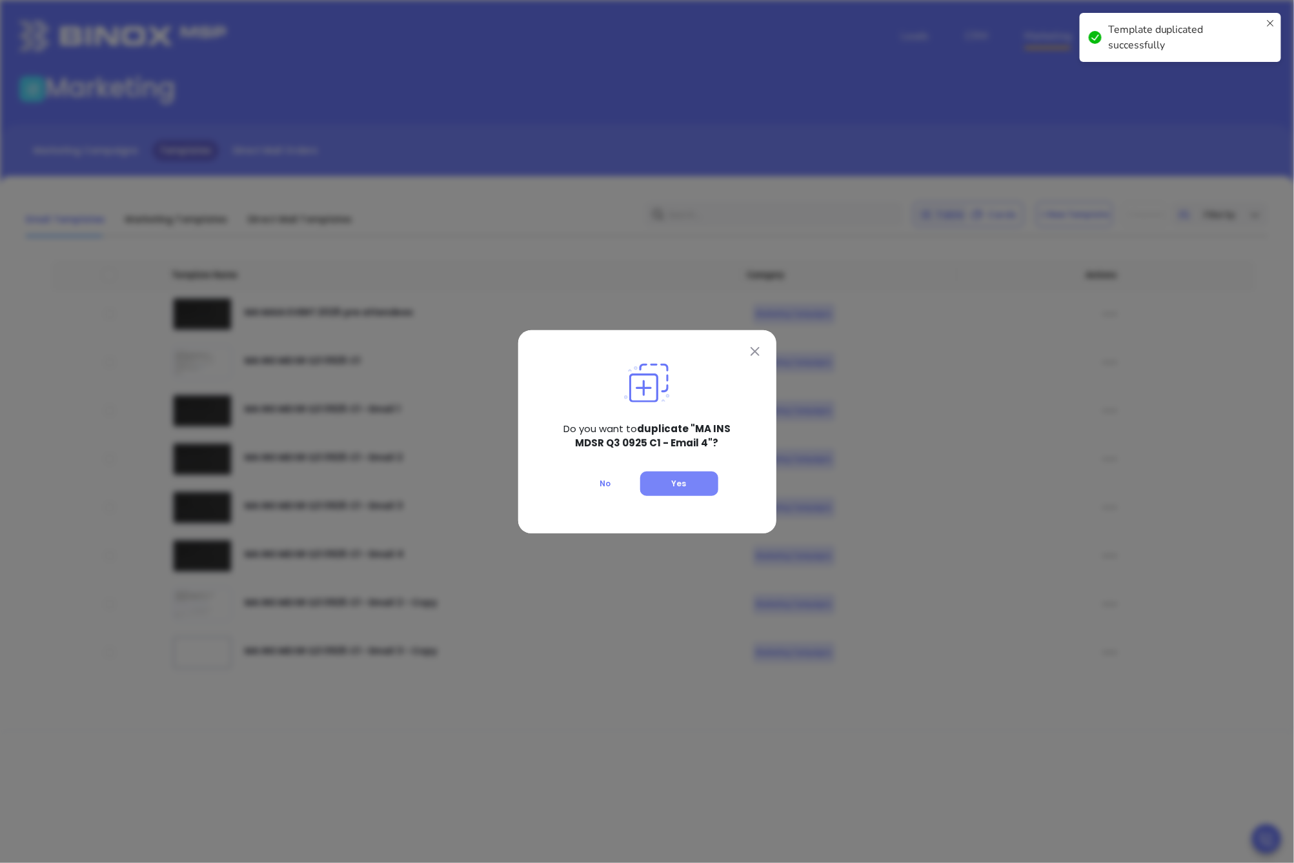
click at [672, 487] on span "Yes" at bounding box center [679, 483] width 15 height 11
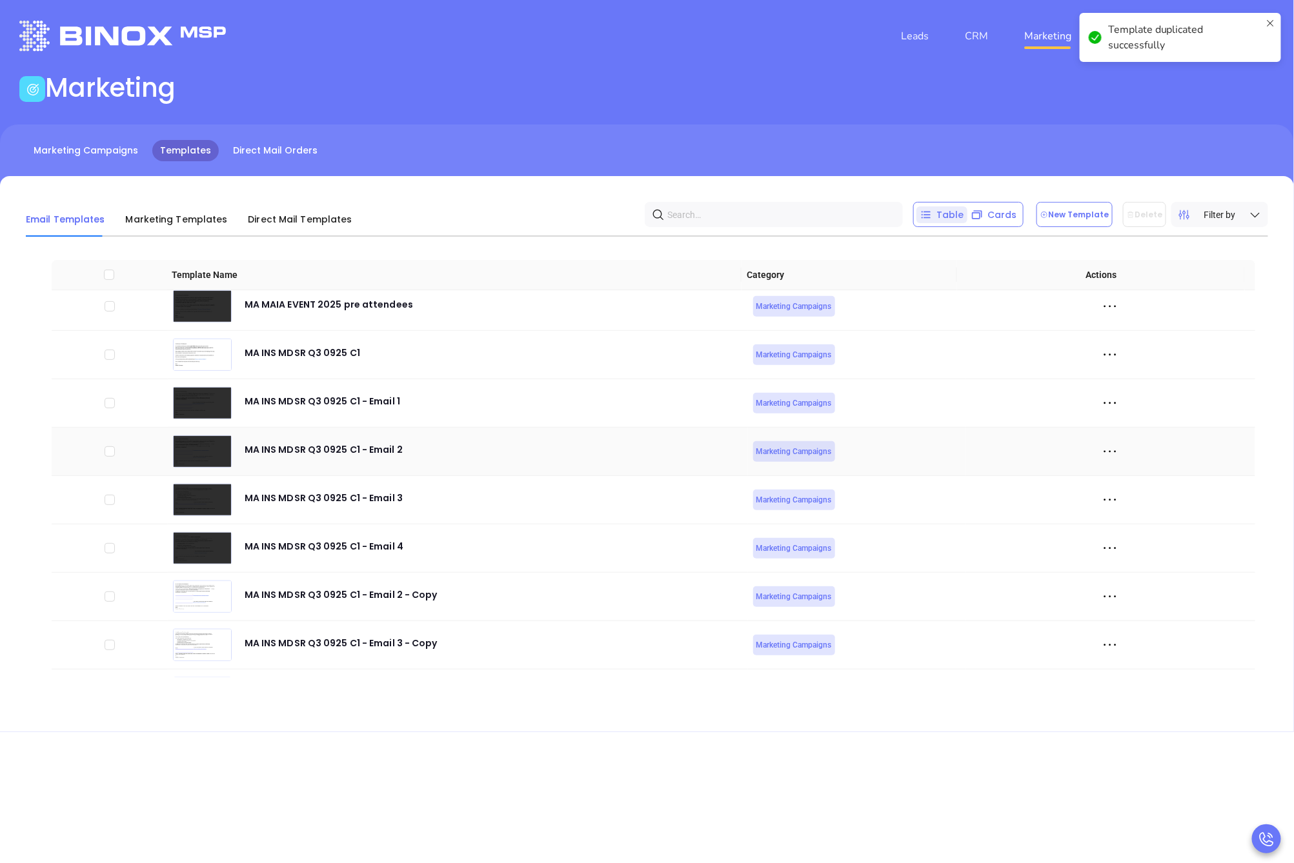
scroll to position [5184, 0]
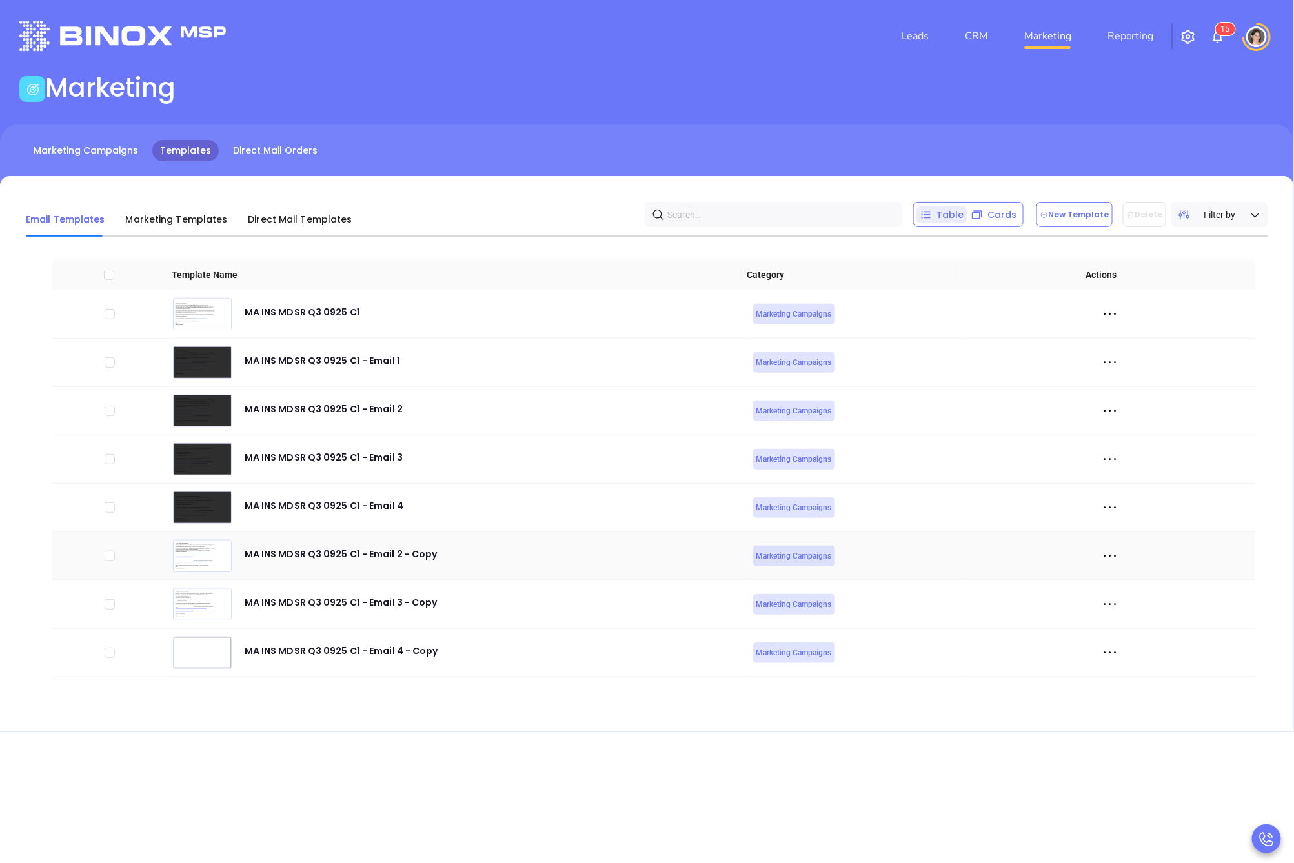
click at [1100, 558] on icon at bounding box center [1109, 555] width 19 height 19
click at [1119, 627] on div "Edit" at bounding box center [1159, 627] width 117 height 14
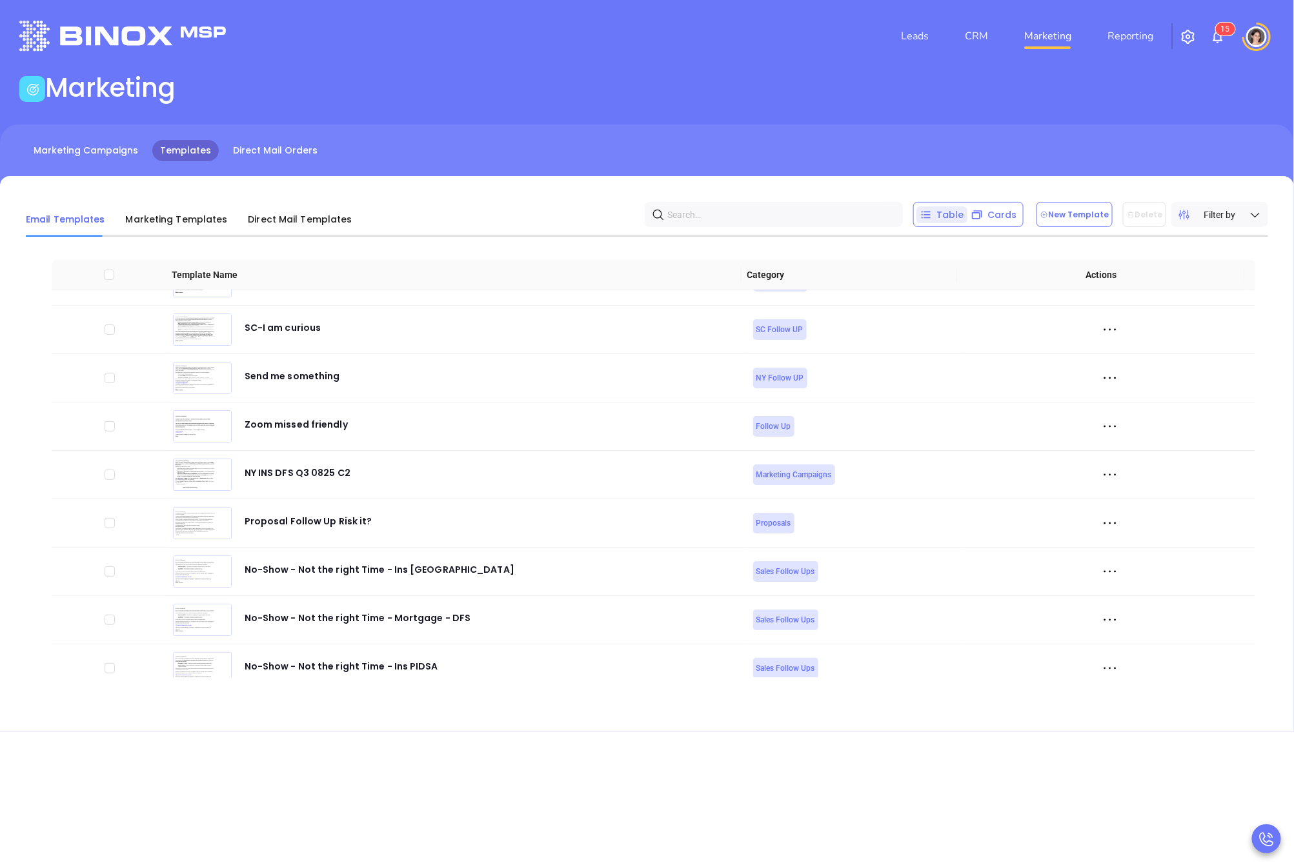
scroll to position [5184, 0]
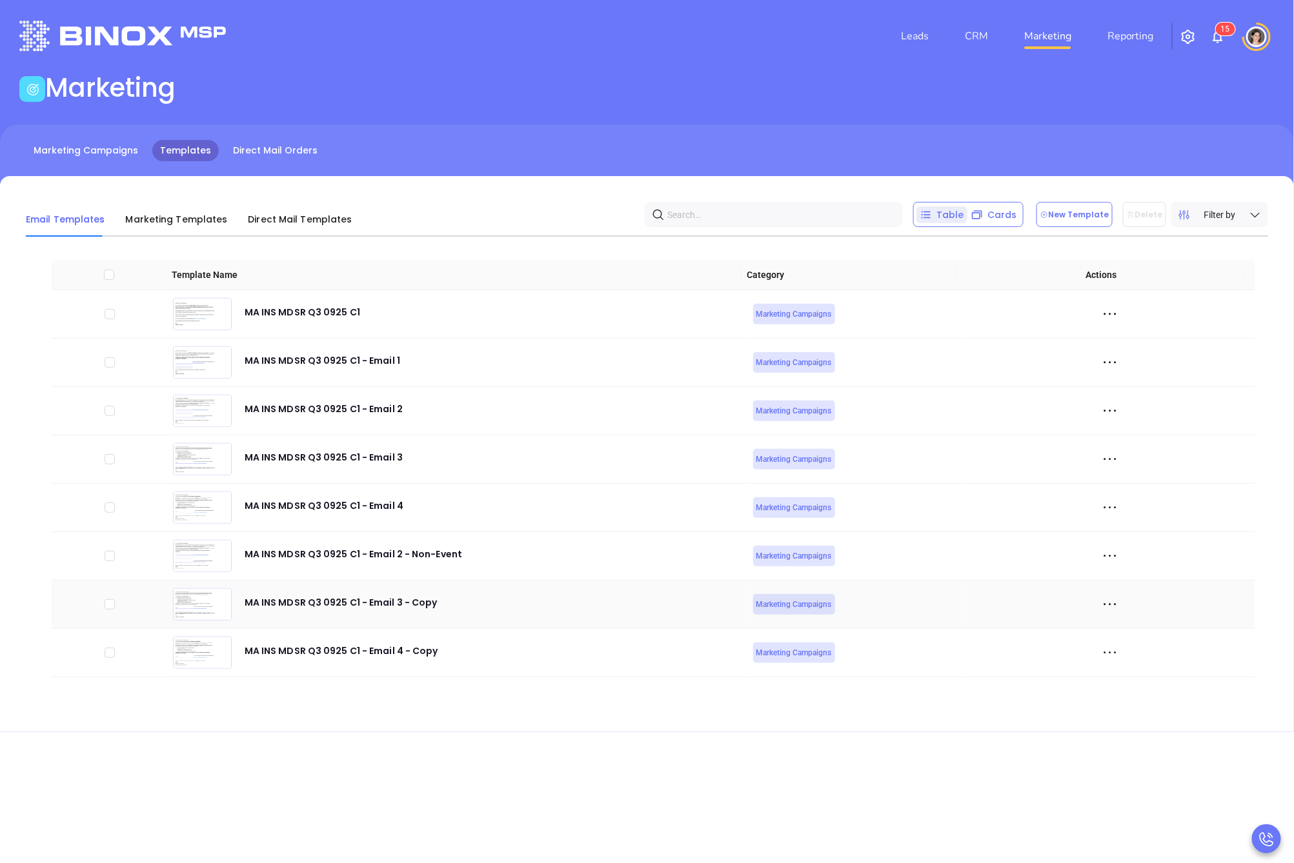
click at [1110, 605] on div at bounding box center [1109, 604] width 279 height 19
click at [1102, 605] on icon at bounding box center [1109, 604] width 19 height 19
click at [1123, 675] on div "Edit" at bounding box center [1159, 675] width 117 height 14
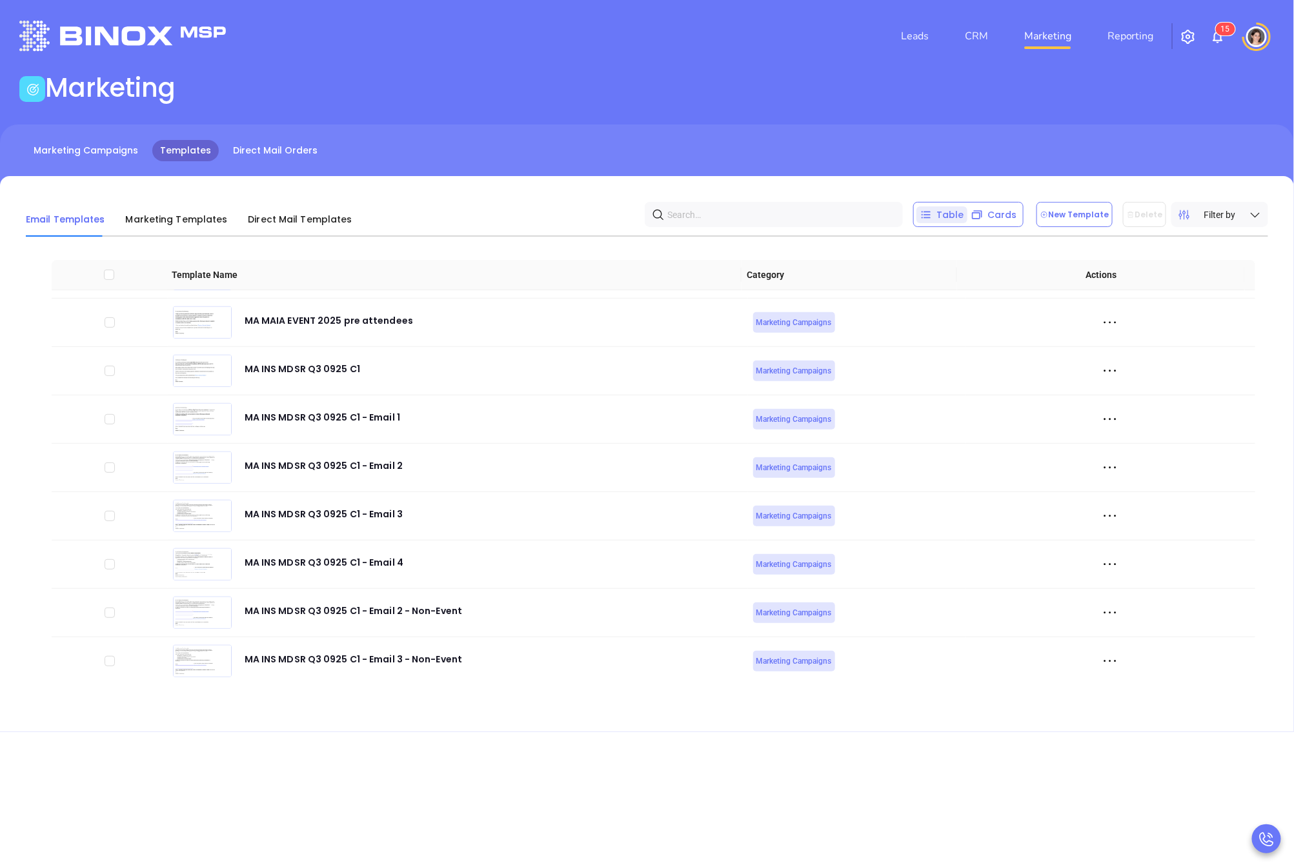
scroll to position [5184, 0]
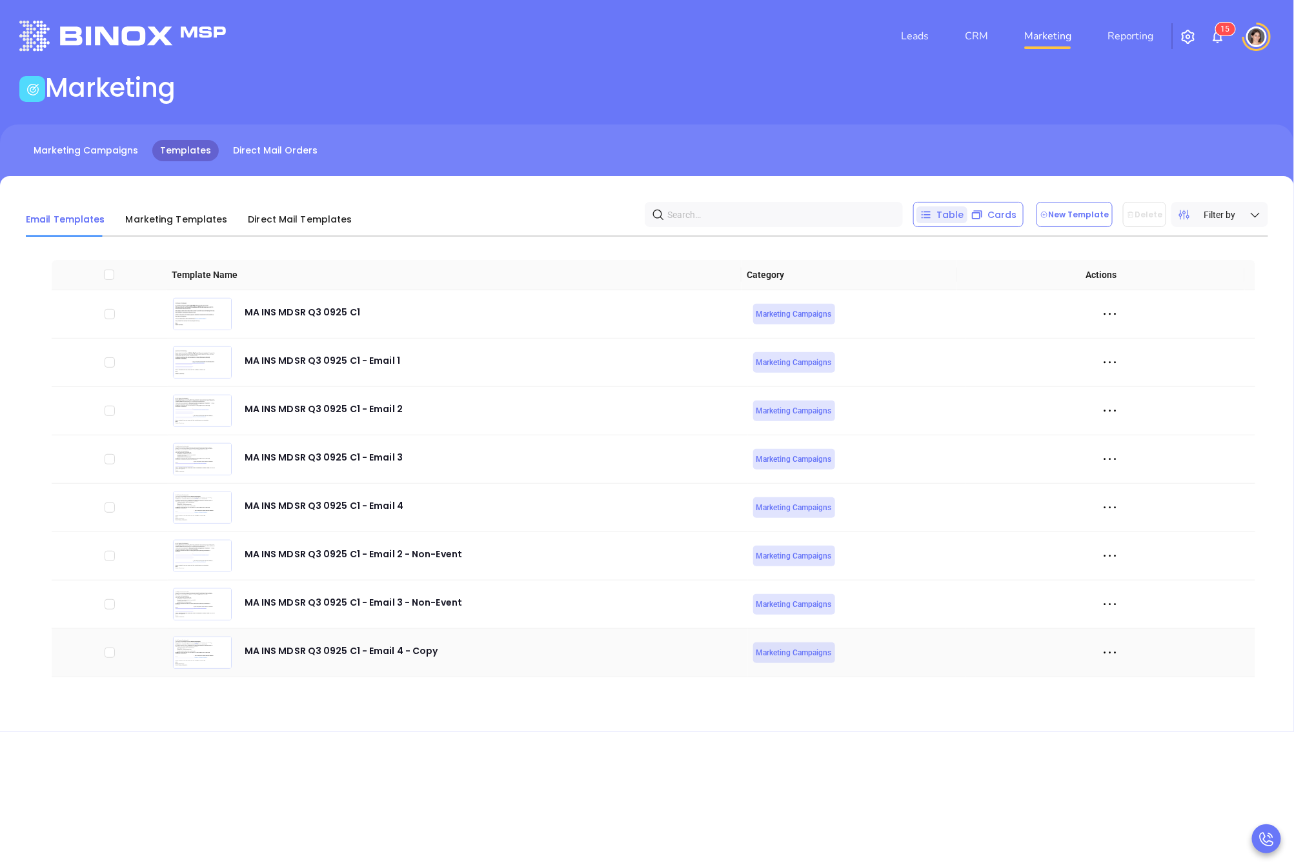
click at [1108, 657] on icon at bounding box center [1109, 652] width 19 height 19
click at [1117, 728] on div "Edit" at bounding box center [1159, 724] width 117 height 14
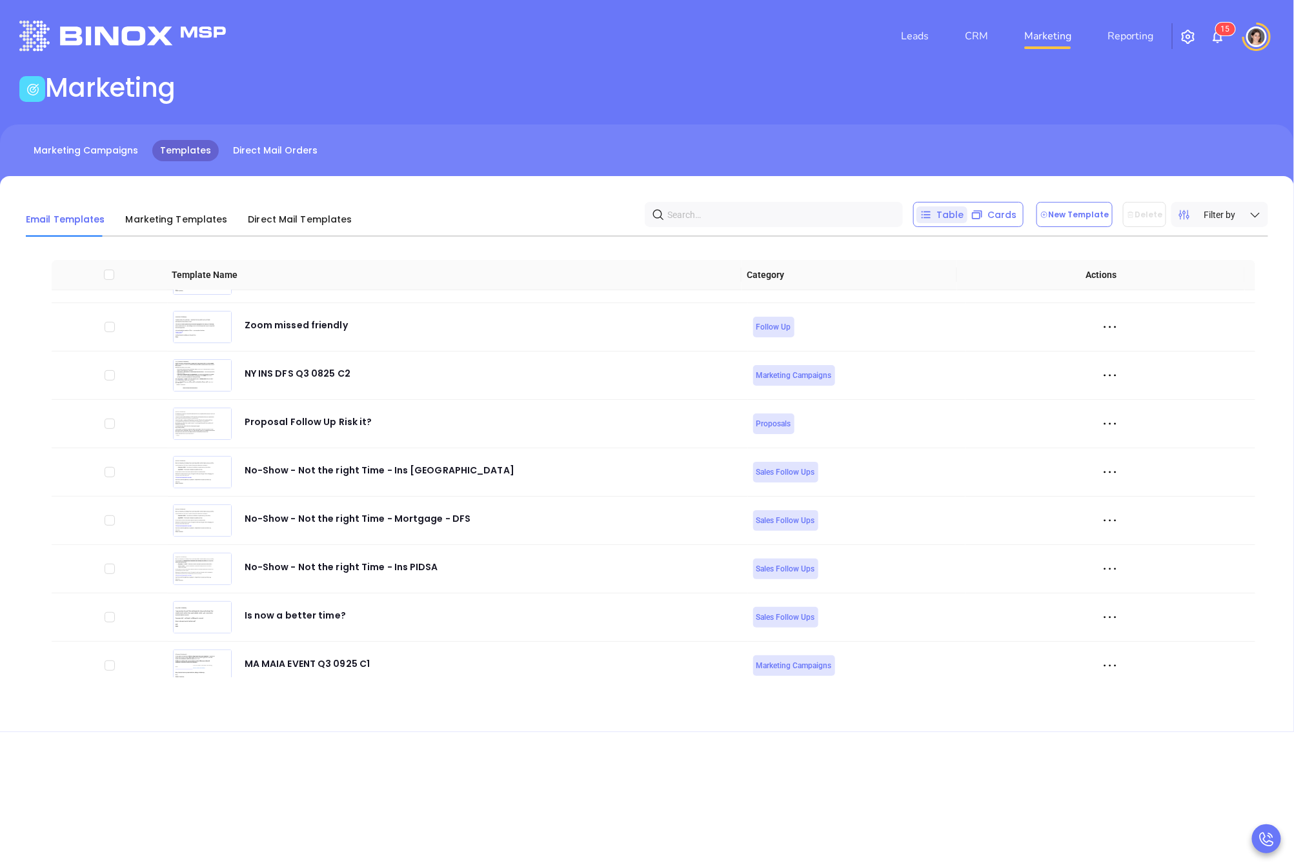
scroll to position [5184, 0]
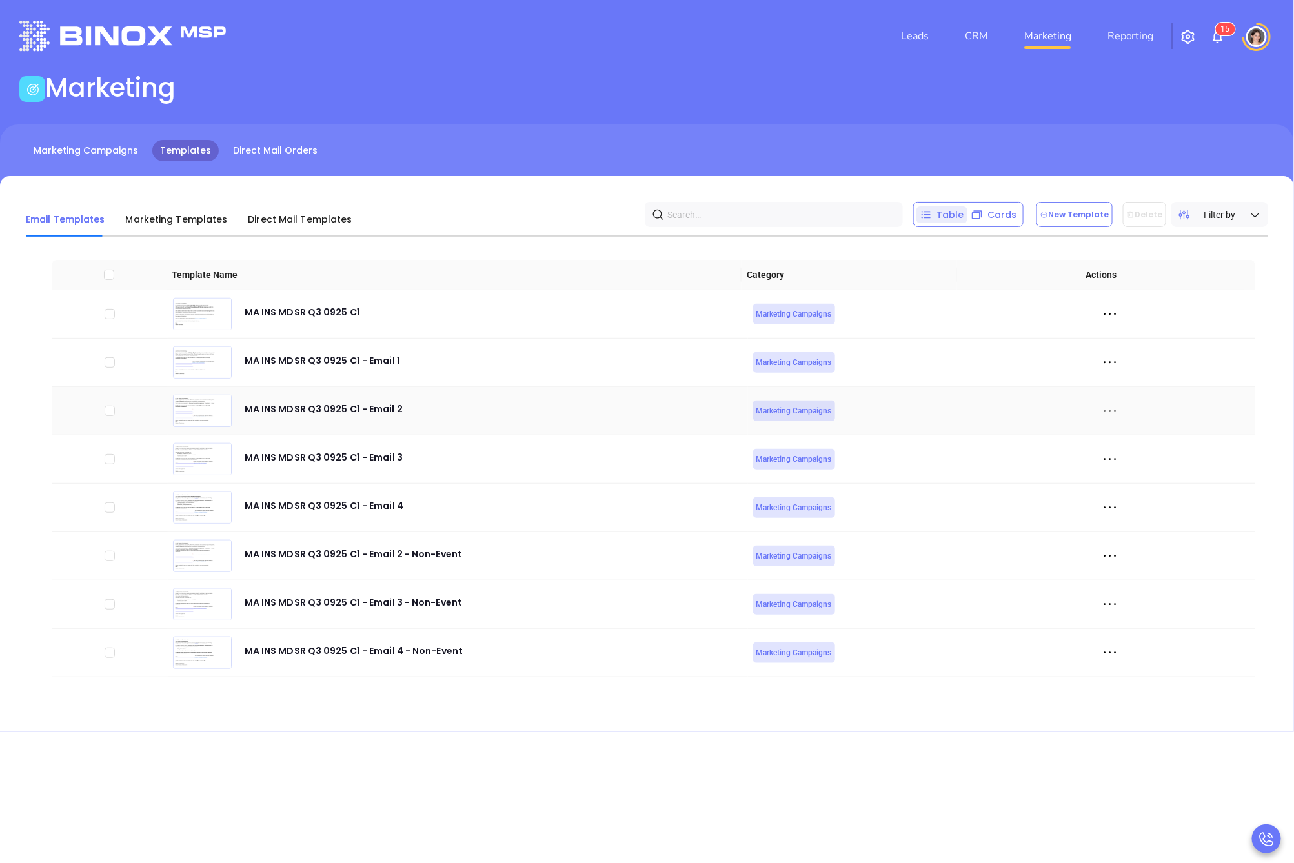
click at [1104, 410] on icon at bounding box center [1110, 411] width 12 height 2
click at [1121, 479] on div "Edit" at bounding box center [1159, 482] width 117 height 14
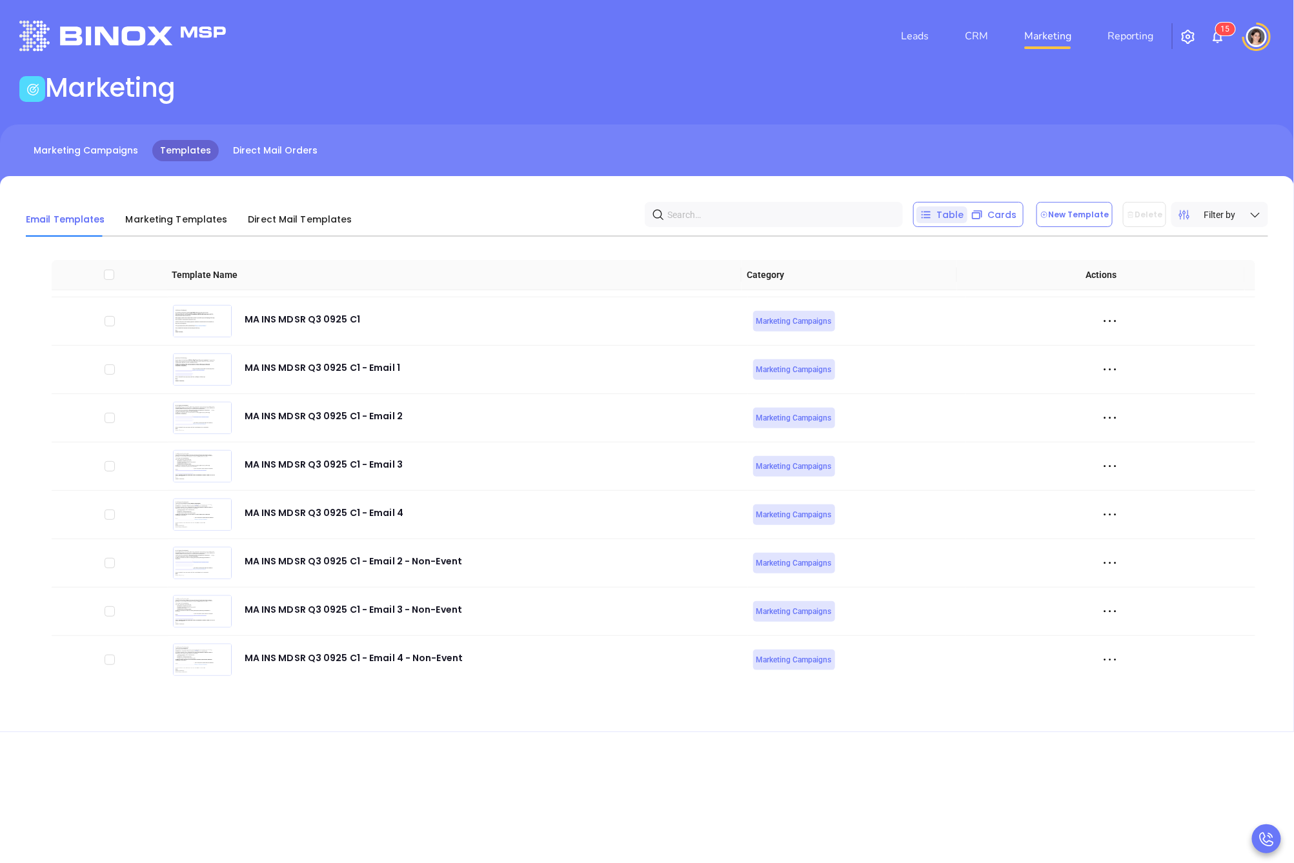
scroll to position [5184, 0]
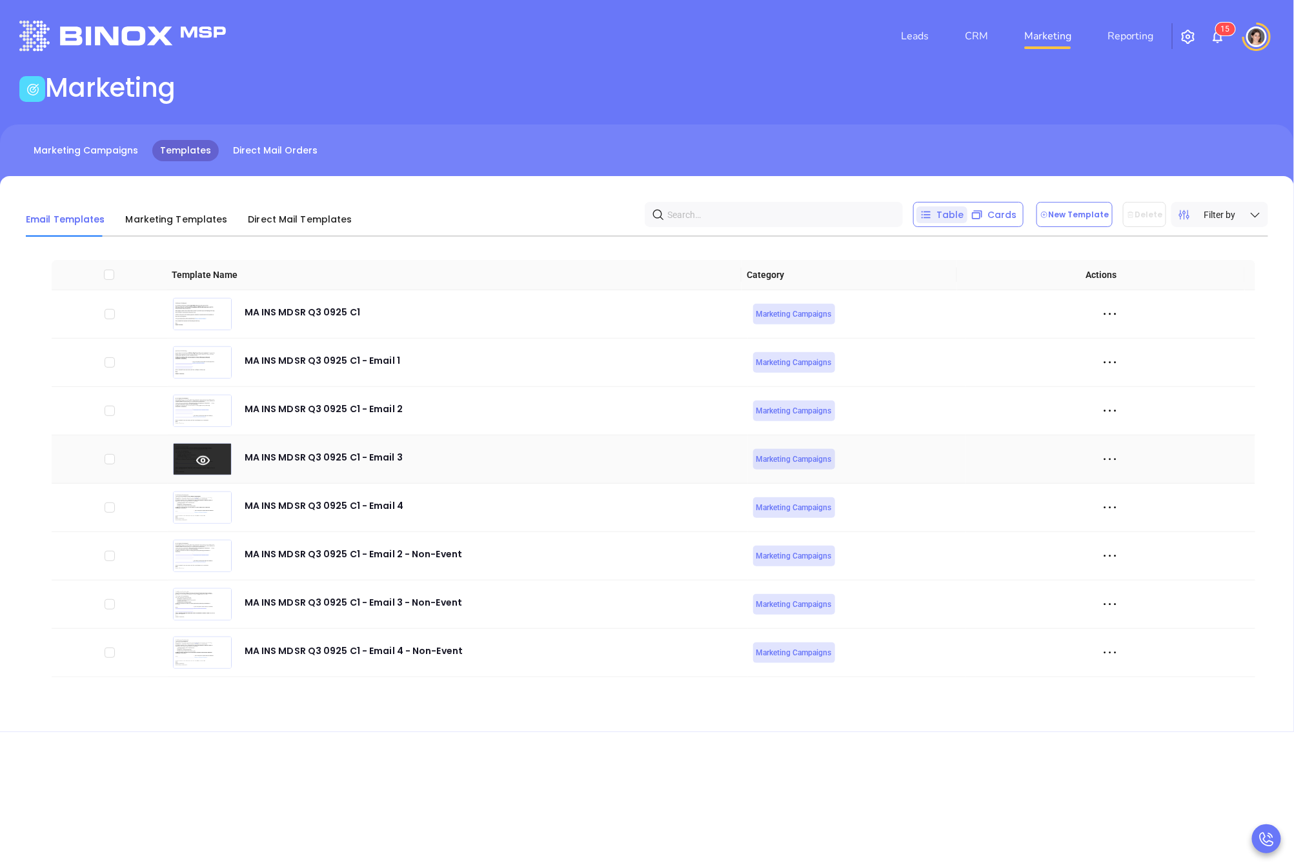
click at [181, 455] on icon at bounding box center [203, 461] width 59 height 14
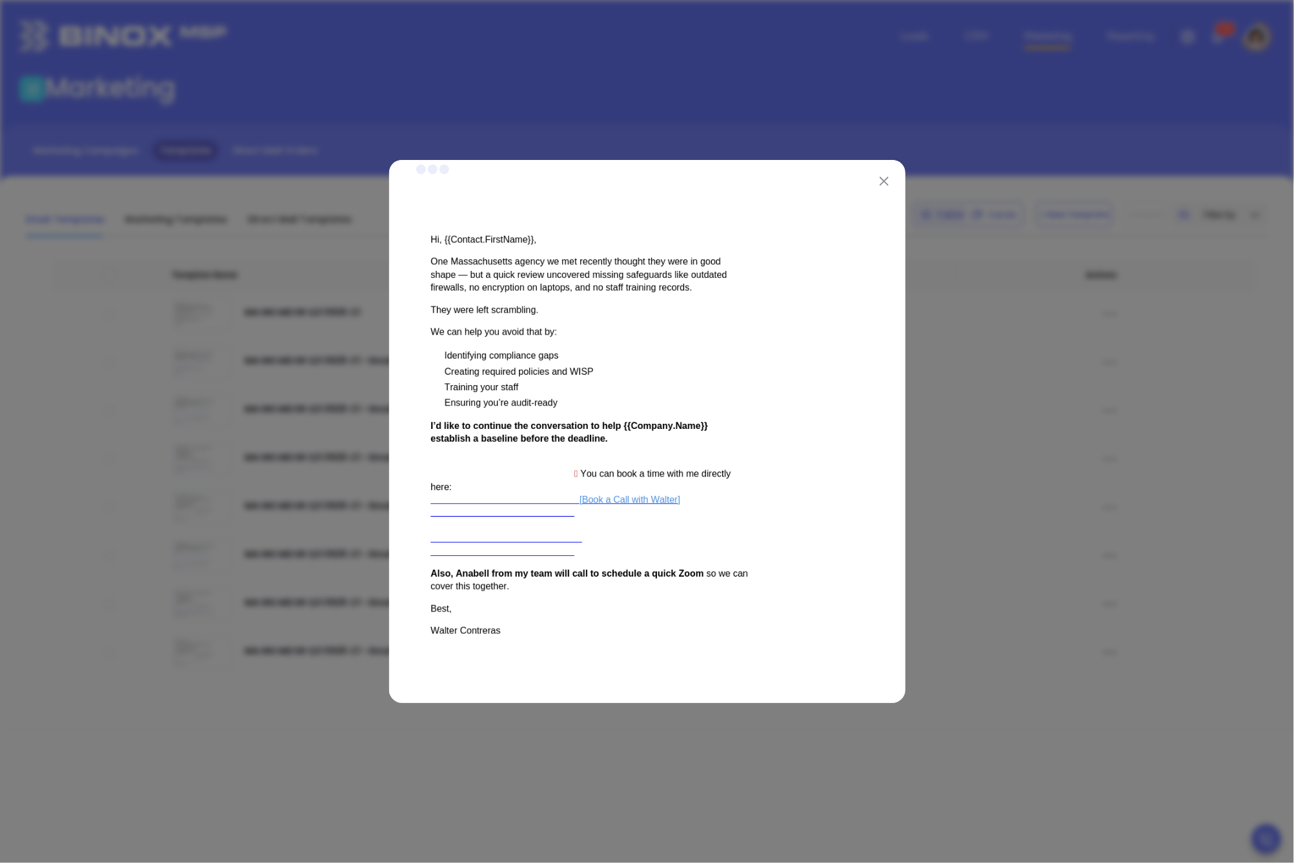
click at [273, 435] on div at bounding box center [647, 431] width 1294 height 863
click at [279, 448] on div at bounding box center [647, 431] width 1294 height 863
click at [880, 184] on img at bounding box center [883, 181] width 9 height 9
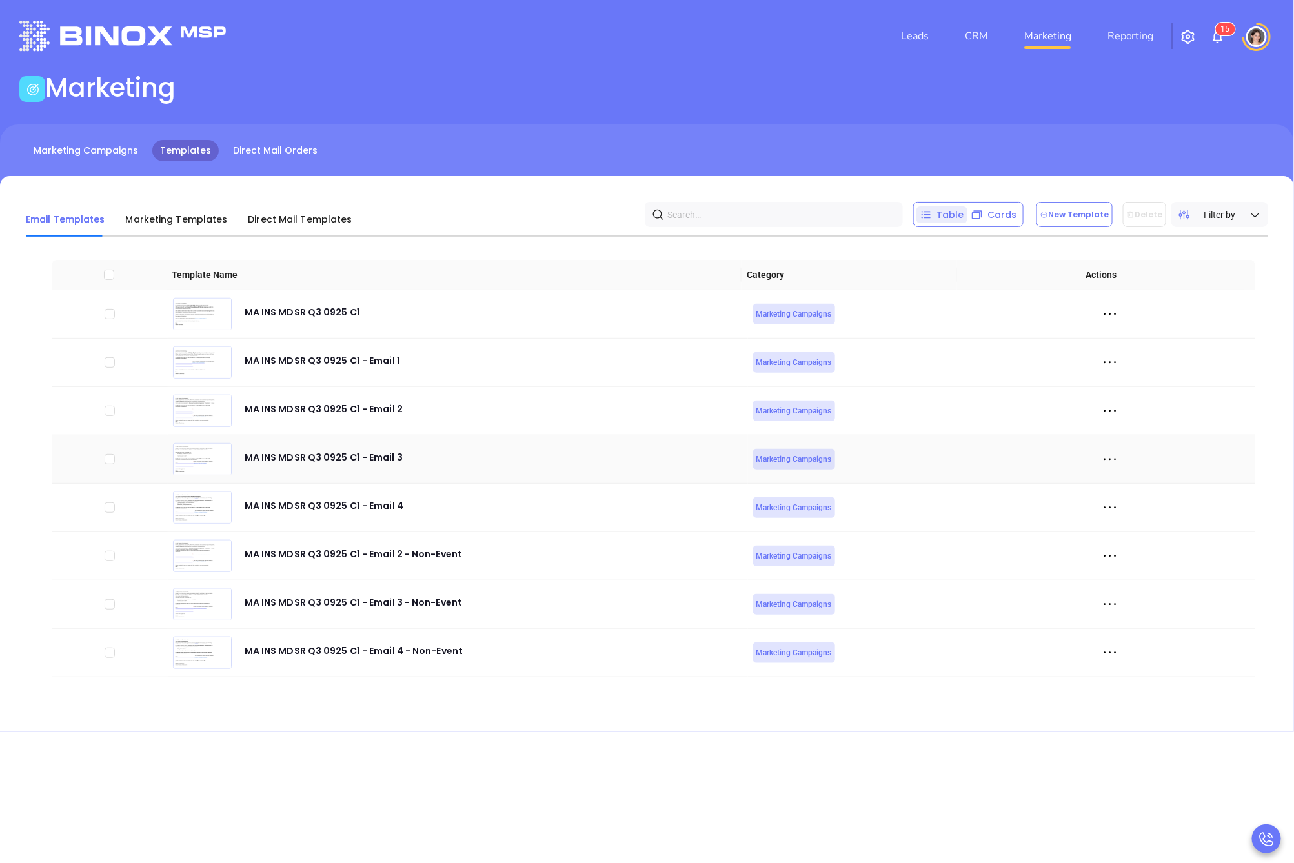
click at [1100, 456] on icon at bounding box center [1109, 459] width 19 height 19
click at [1117, 527] on div "Edit" at bounding box center [1159, 530] width 117 height 14
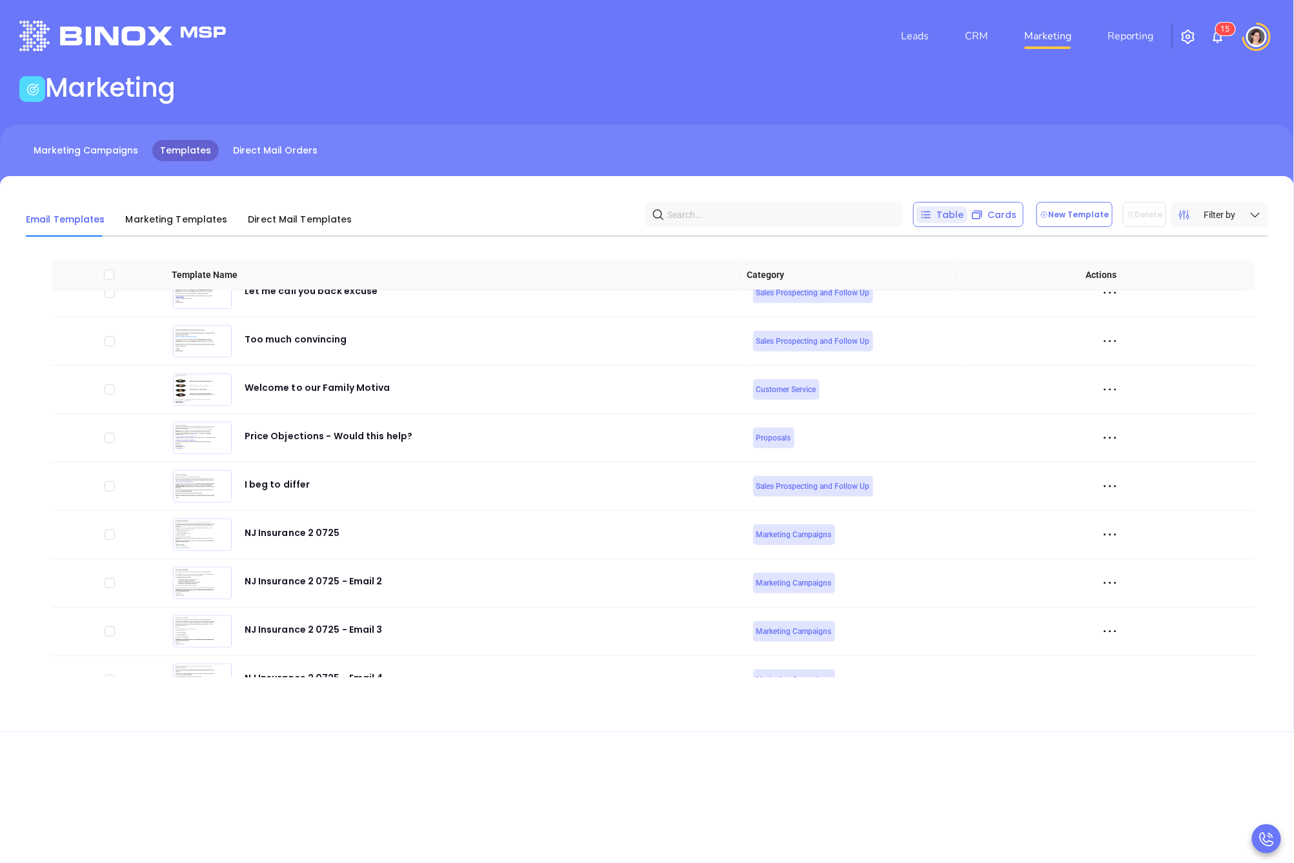
scroll to position [5184, 0]
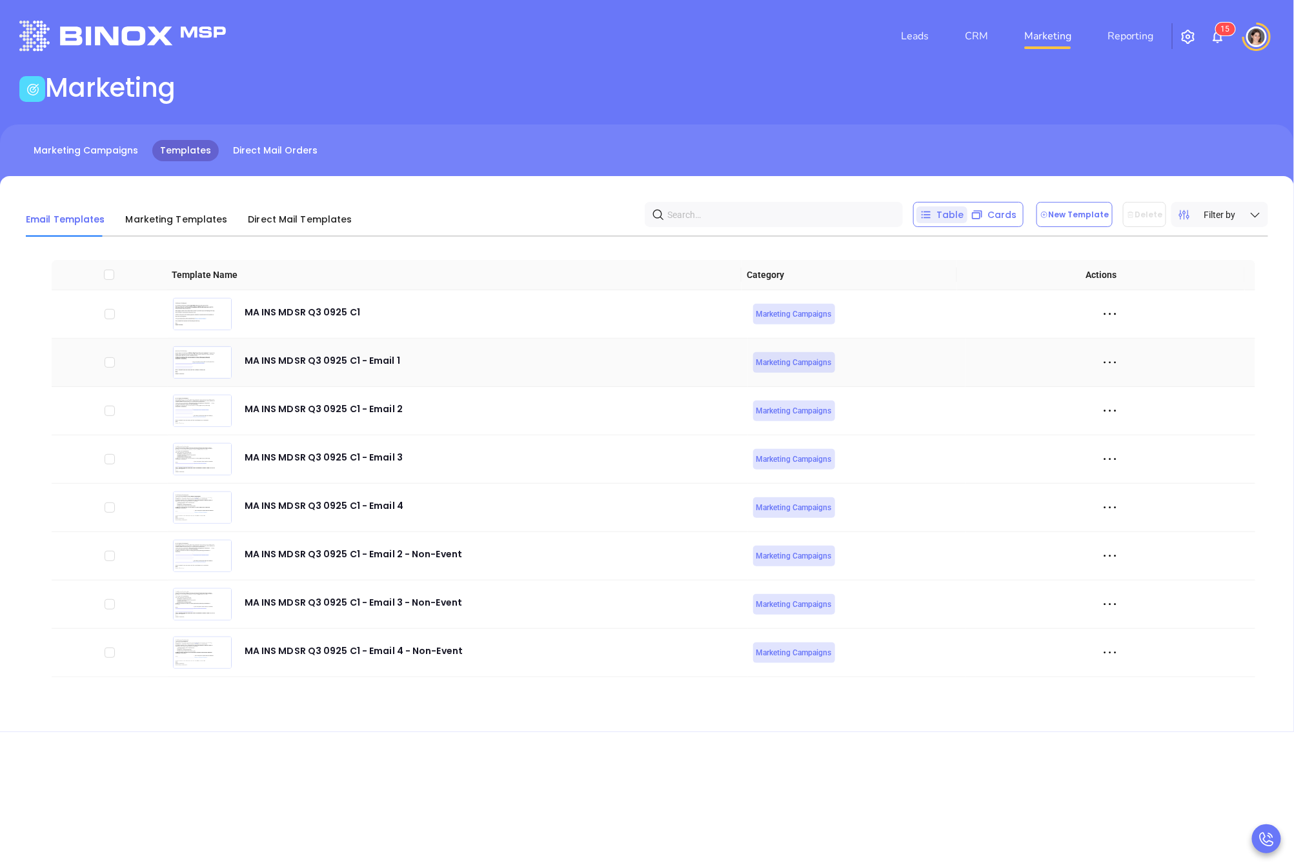
click at [1100, 357] on icon at bounding box center [1109, 362] width 19 height 19
click at [1124, 428] on div "Edit" at bounding box center [1159, 433] width 117 height 14
click at [203, 317] on icon at bounding box center [203, 315] width 14 height 9
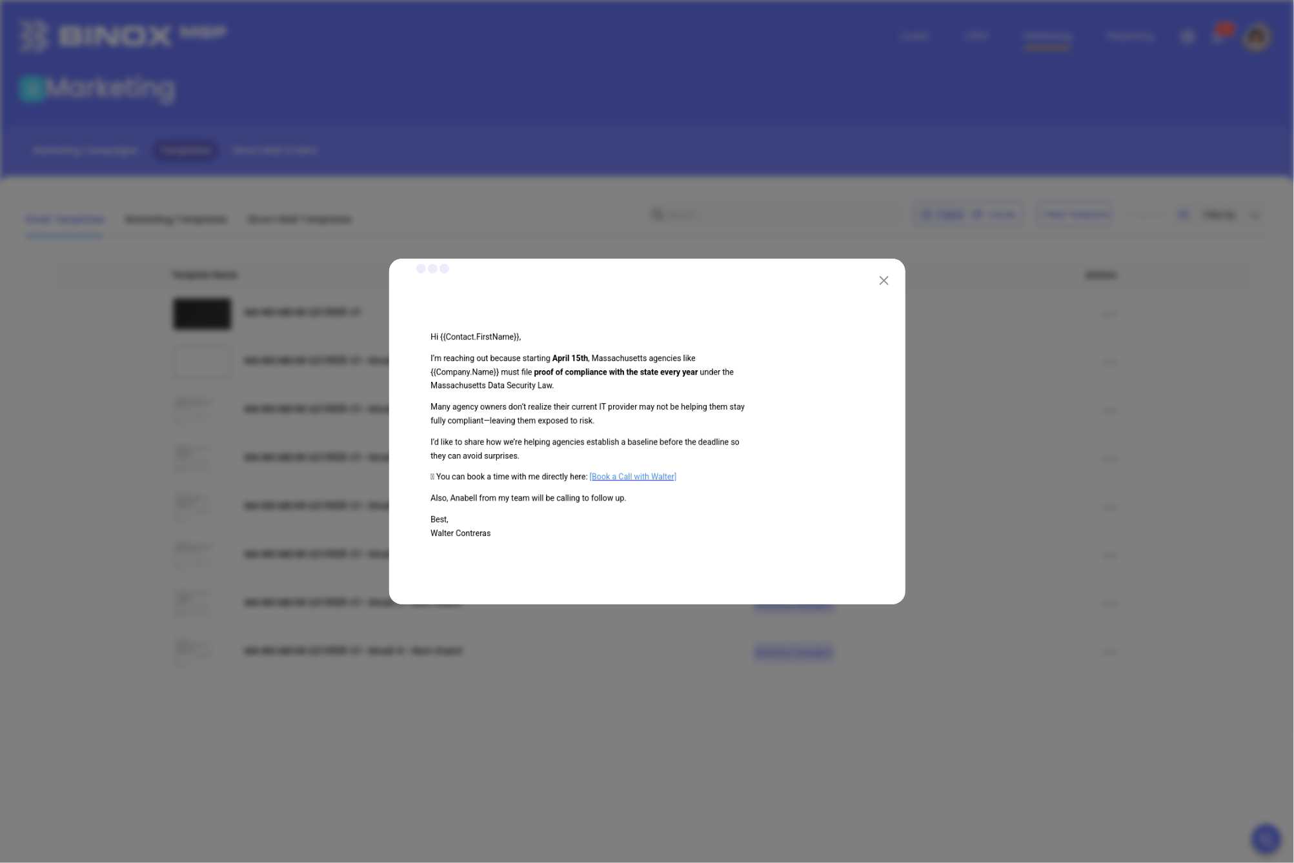
click at [152, 348] on div at bounding box center [647, 431] width 1294 height 863
click at [883, 276] on img at bounding box center [883, 280] width 9 height 9
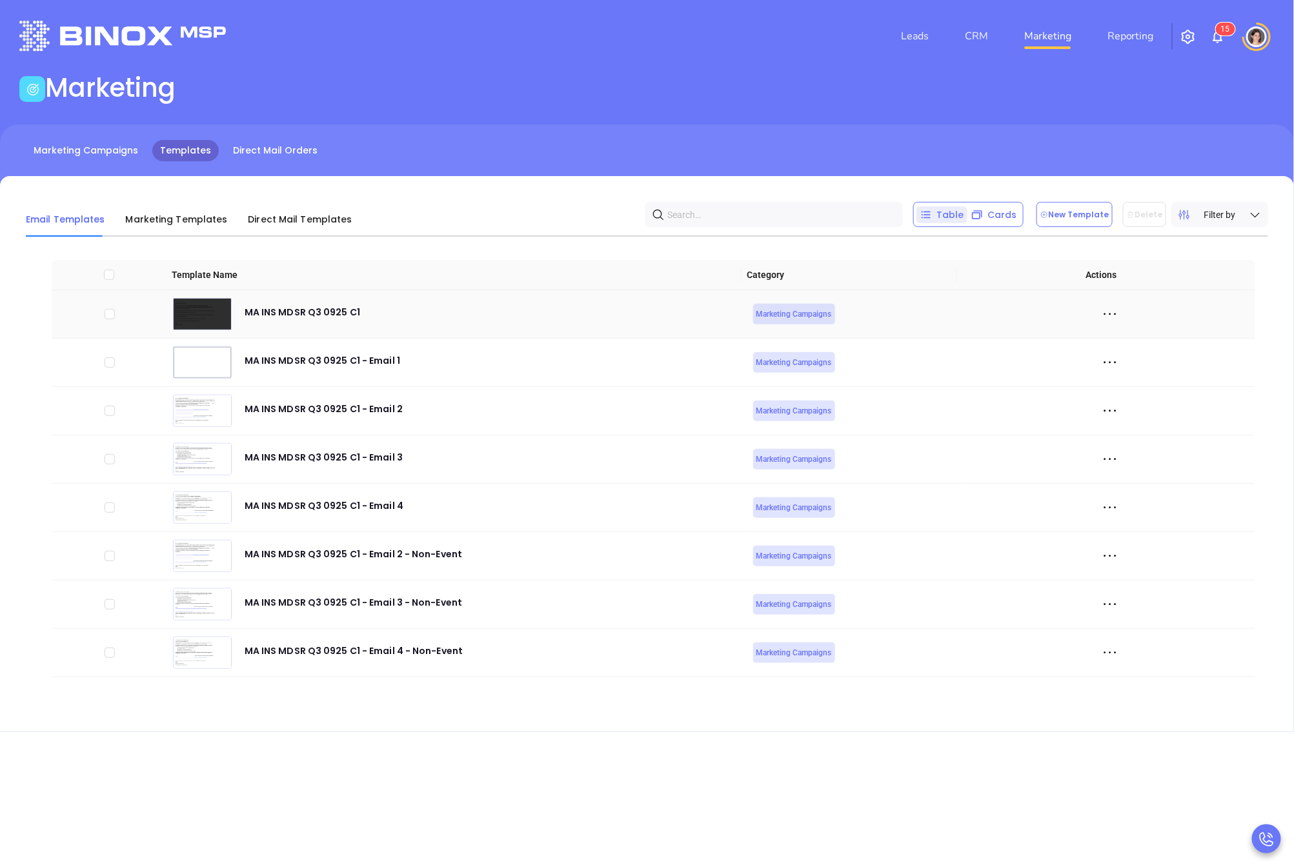
click at [1104, 312] on icon at bounding box center [1109, 314] width 19 height 19
click at [1119, 362] on div "Duplicate" at bounding box center [1159, 361] width 117 height 14
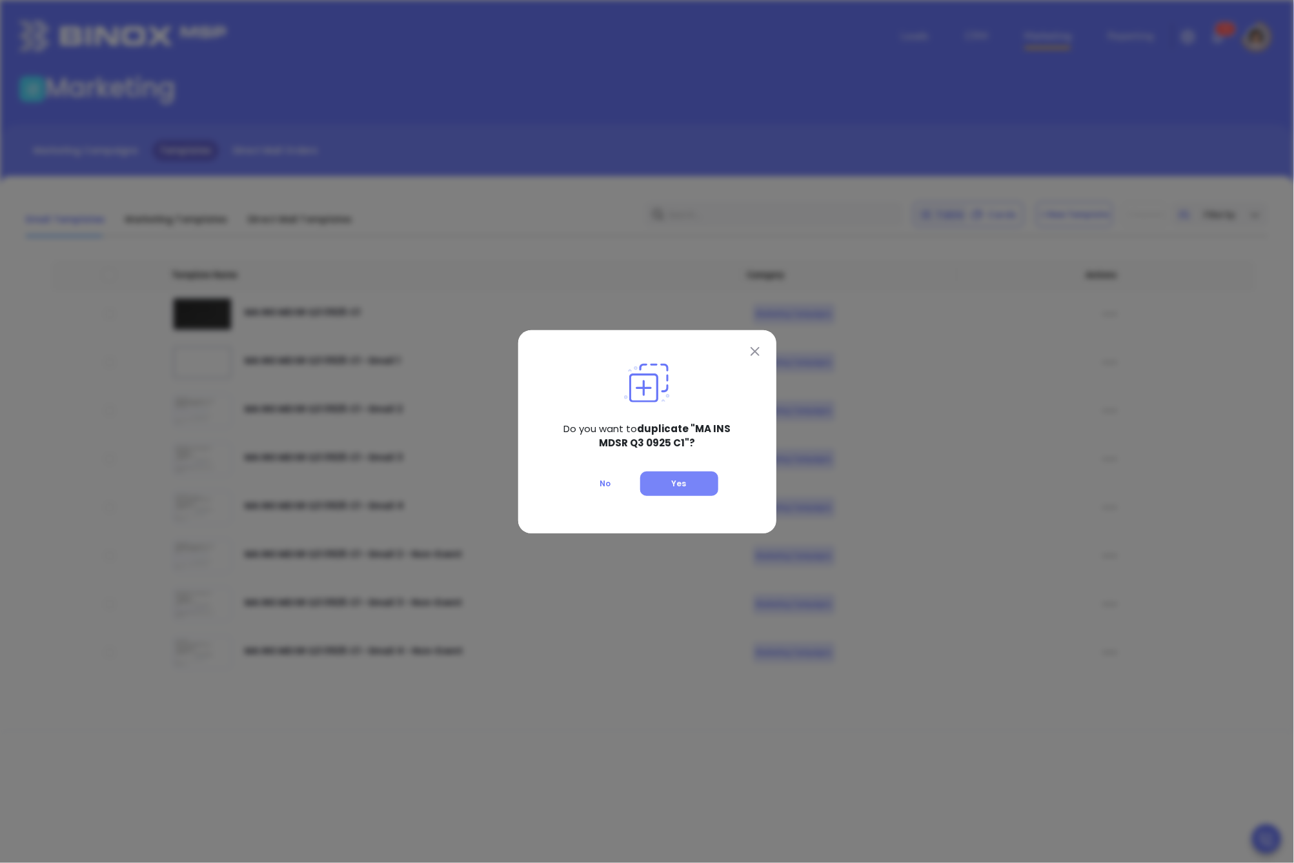
click at [686, 471] on div "No Yes" at bounding box center [647, 483] width 204 height 45
click at [683, 479] on span "Yes" at bounding box center [679, 483] width 15 height 11
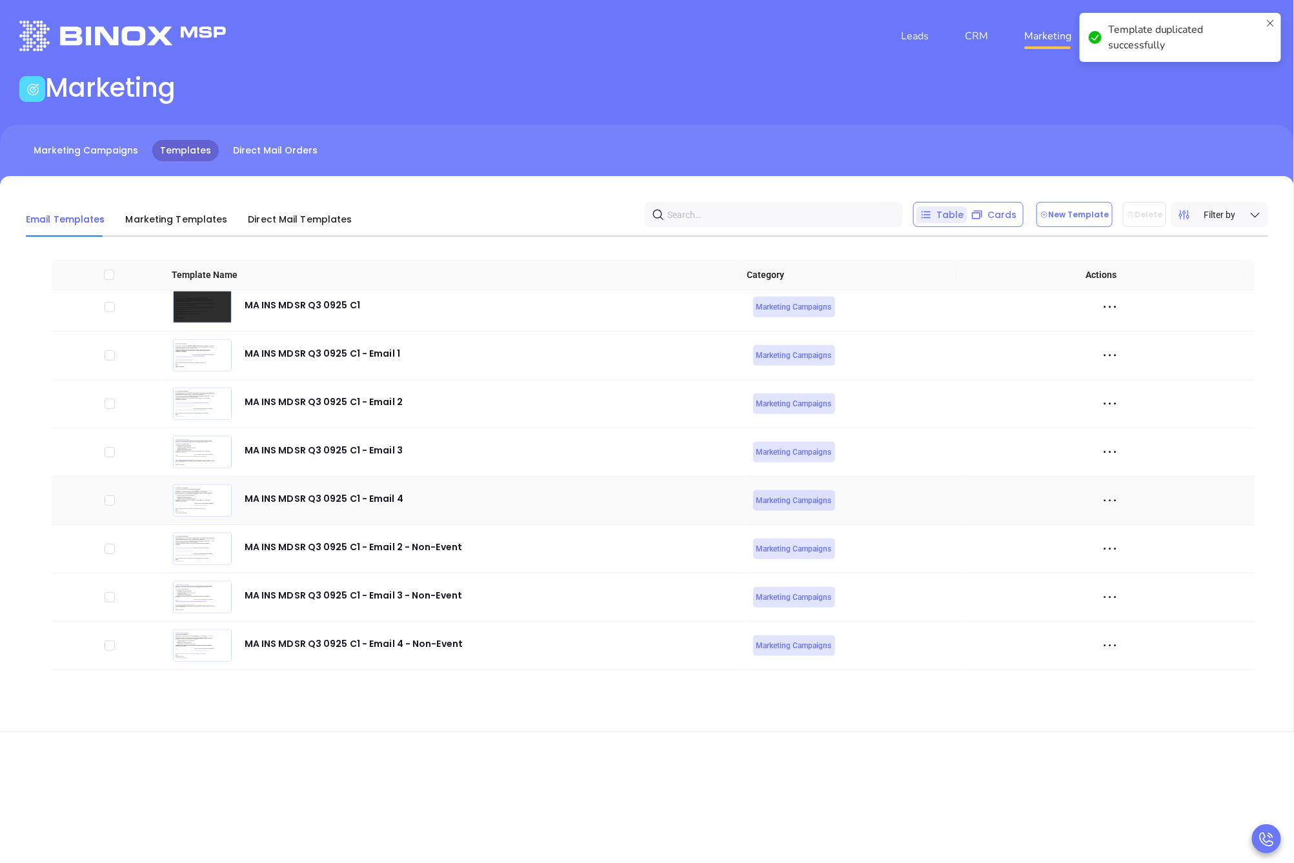
scroll to position [5216, 0]
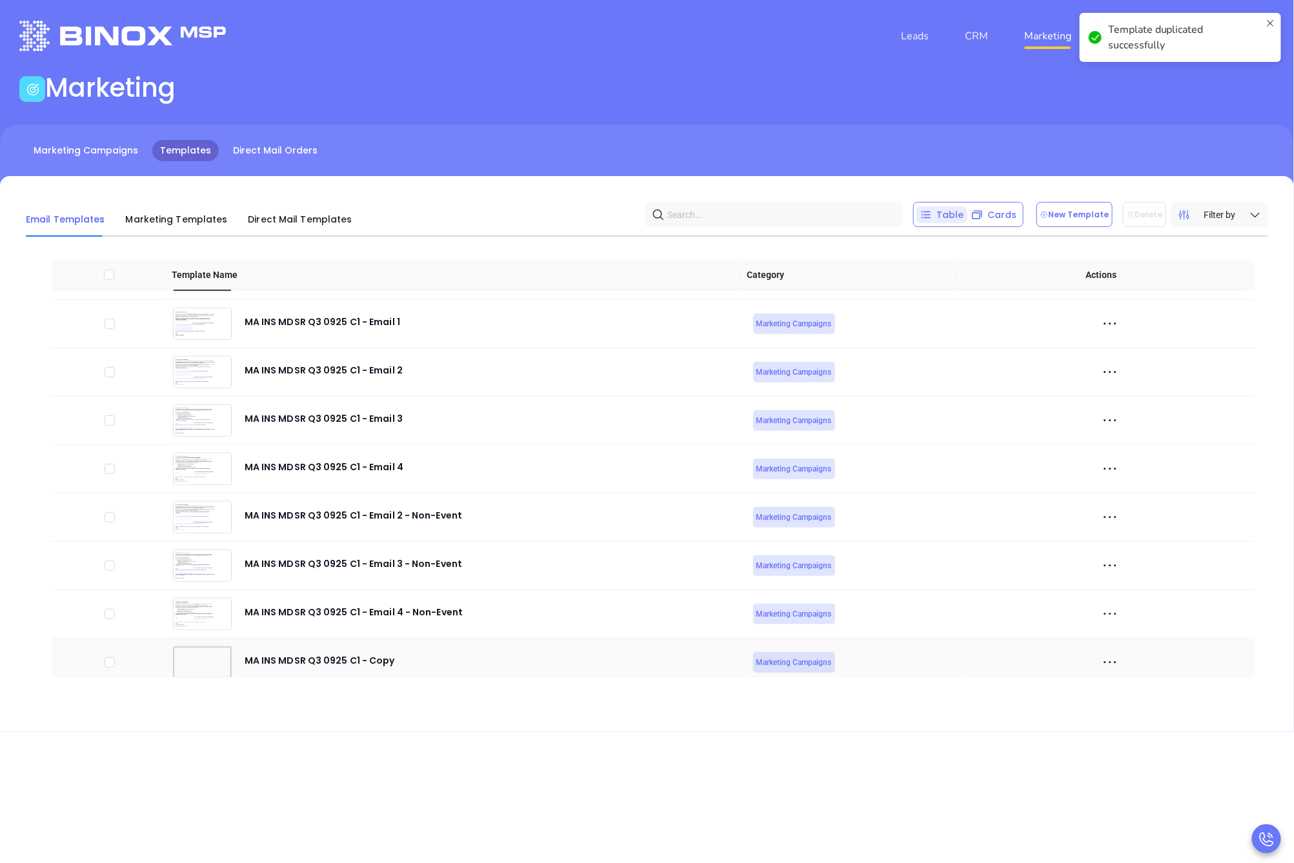
click at [1109, 670] on icon at bounding box center [1109, 662] width 19 height 19
click at [1120, 734] on div "Edit" at bounding box center [1159, 741] width 117 height 14
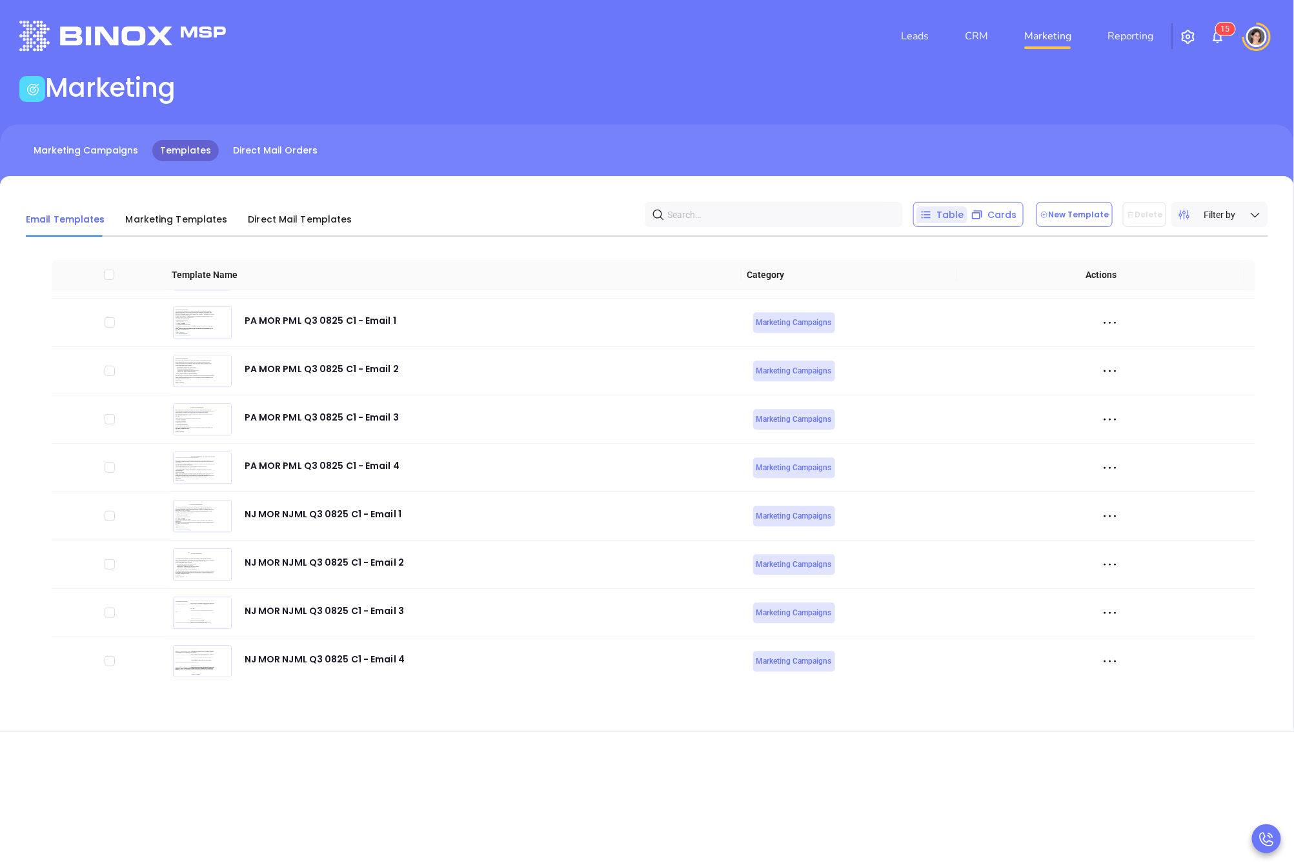
scroll to position [5233, 0]
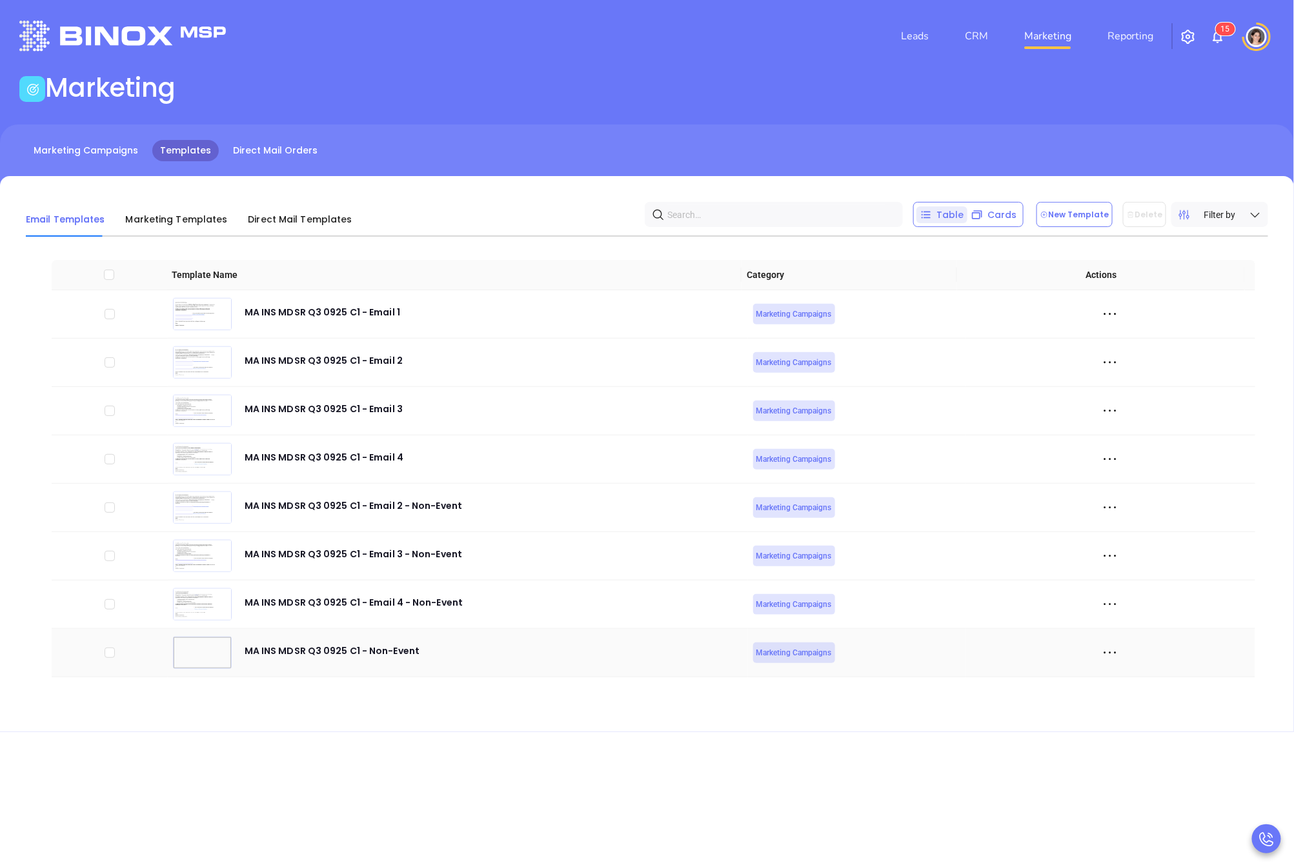
click at [1100, 646] on icon at bounding box center [1109, 652] width 19 height 19
click at [1126, 724] on div "Edit" at bounding box center [1159, 724] width 117 height 14
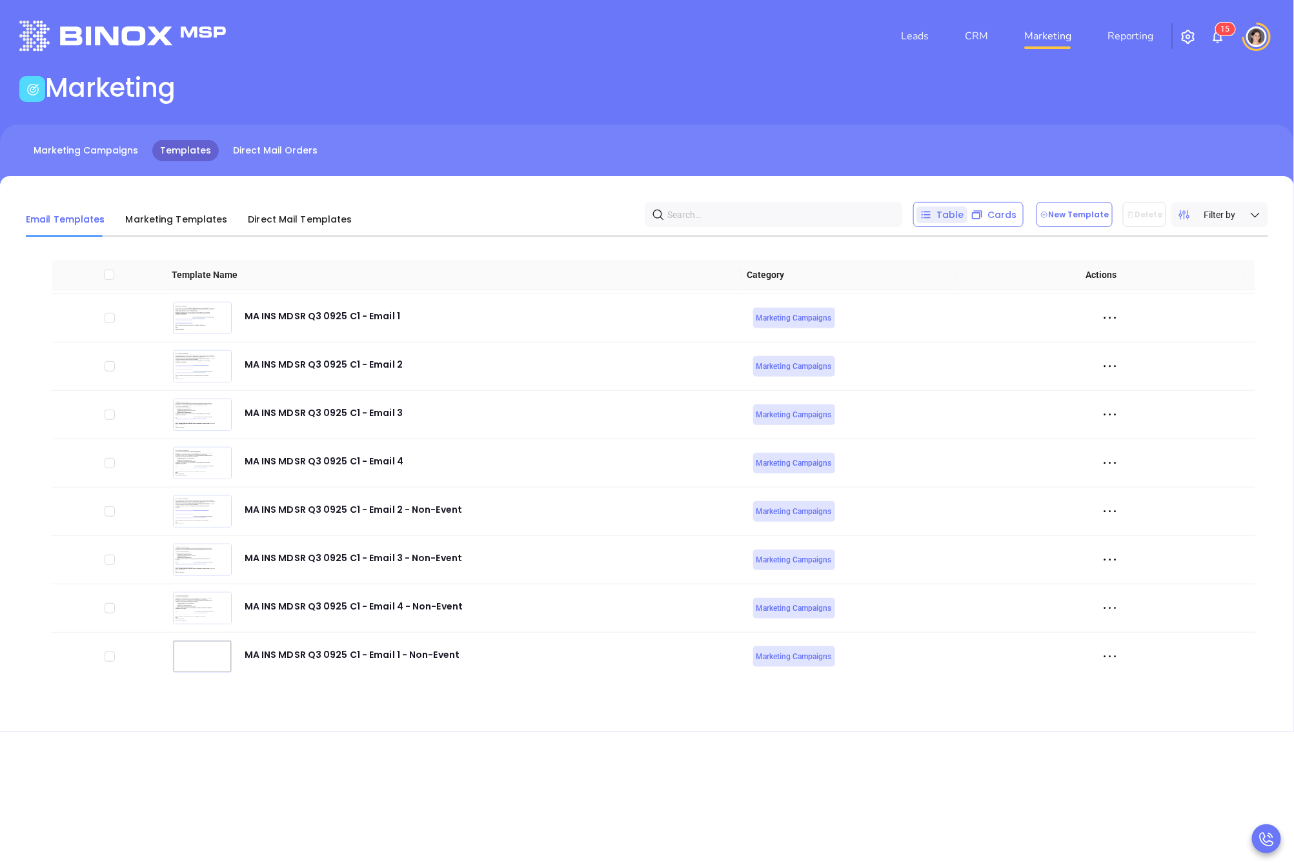
scroll to position [5198, 0]
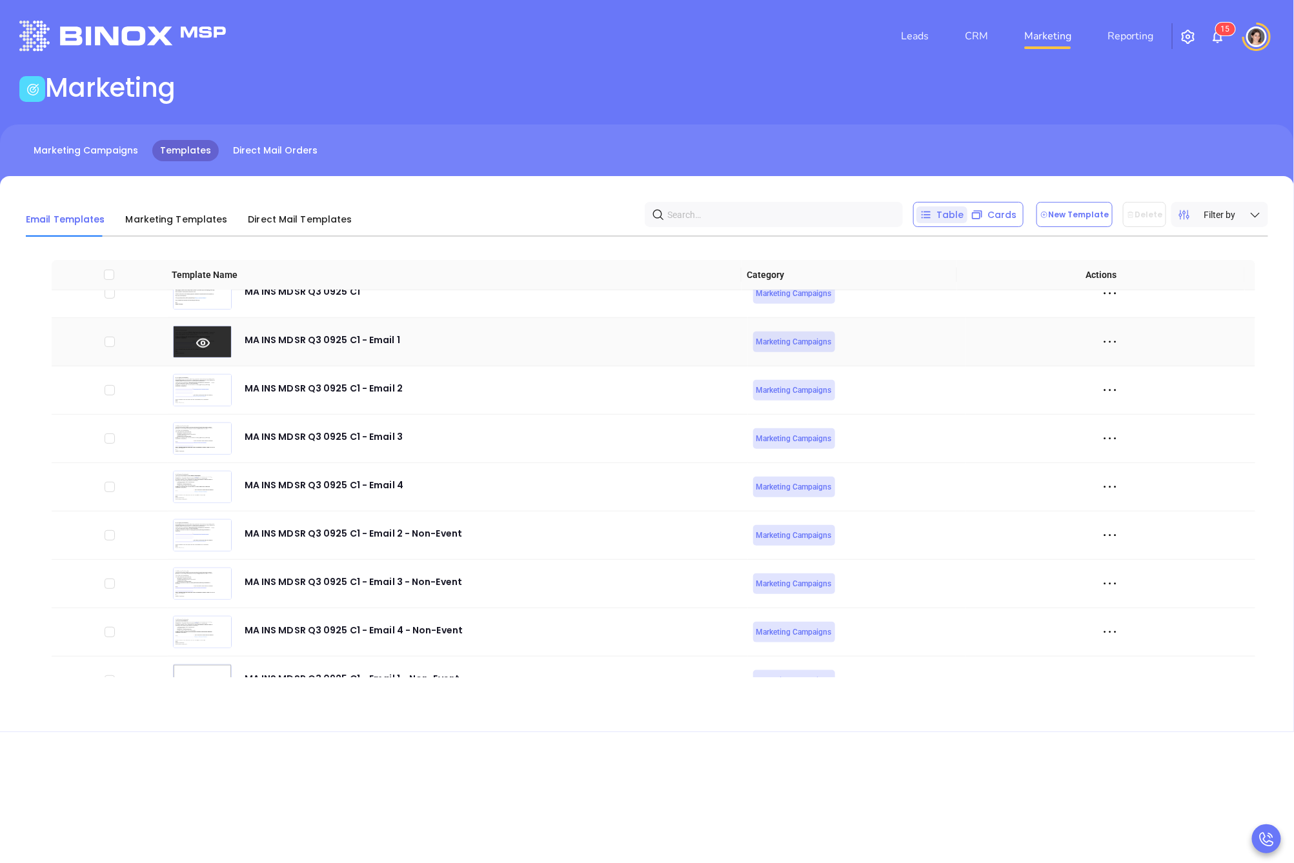
click at [206, 350] on icon at bounding box center [203, 343] width 59 height 14
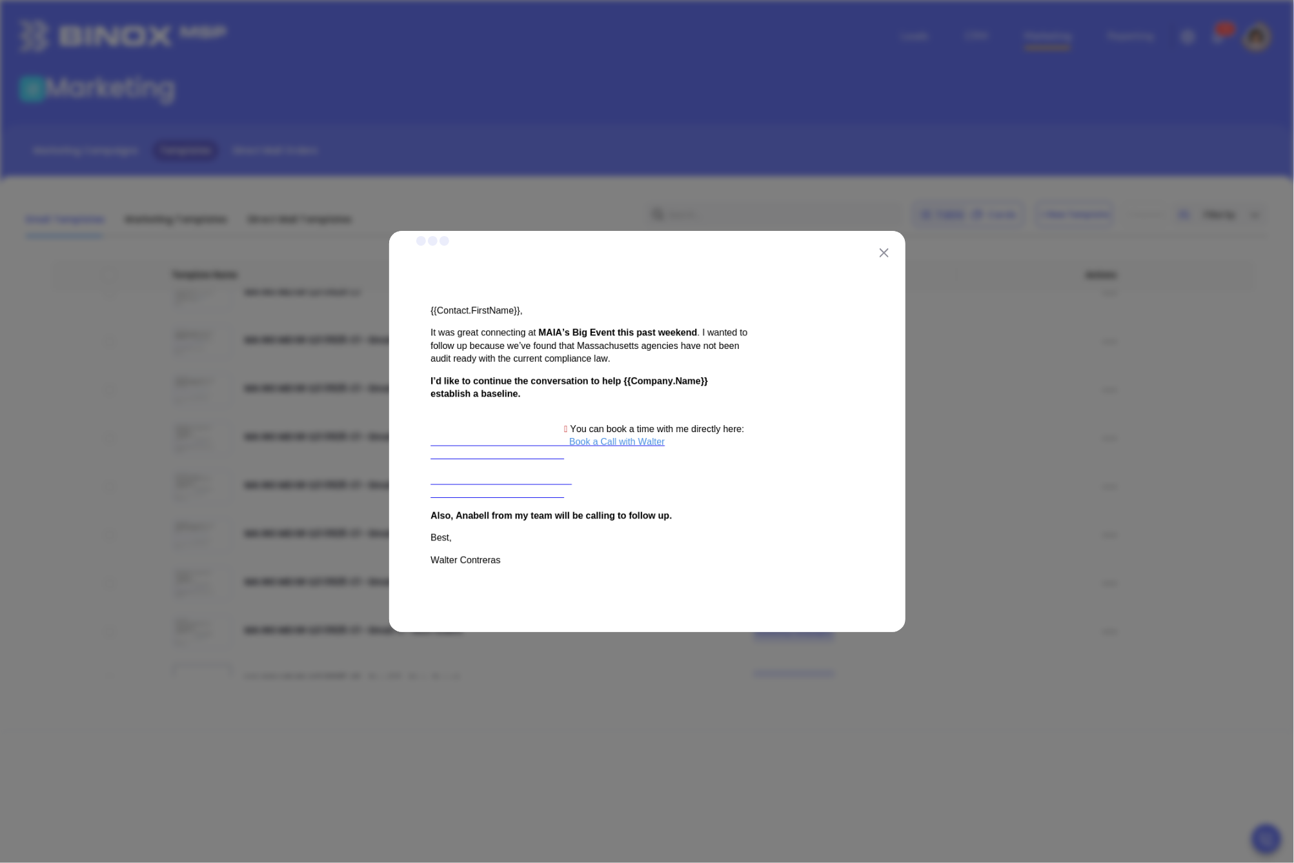
click at [879, 246] on button at bounding box center [883, 252] width 17 height 17
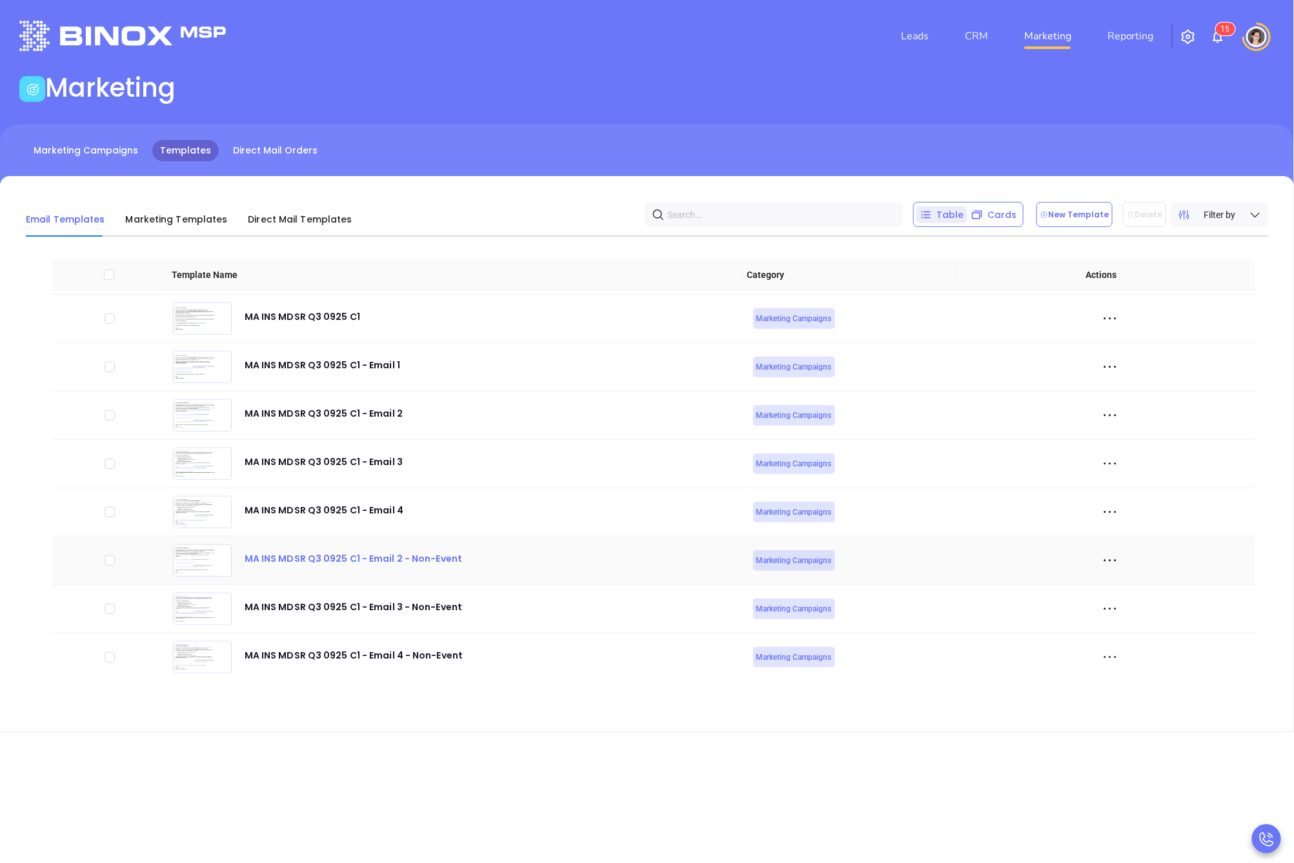
scroll to position [5233, 0]
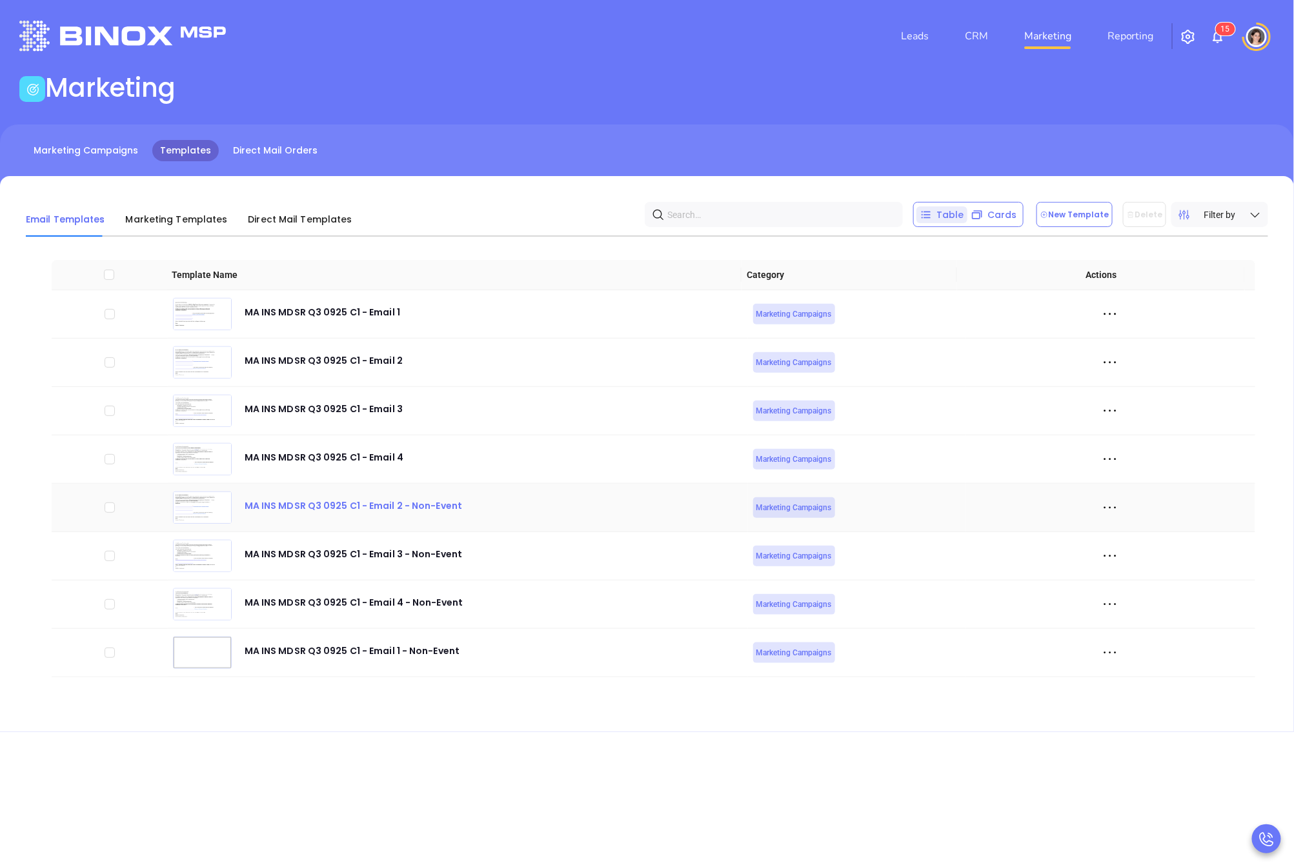
click at [289, 501] on div "MA INS MDSR Q3 0925 C1 - Email 2 - Non-Event" at bounding box center [353, 511] width 217 height 26
click at [190, 510] on icon at bounding box center [203, 509] width 59 height 14
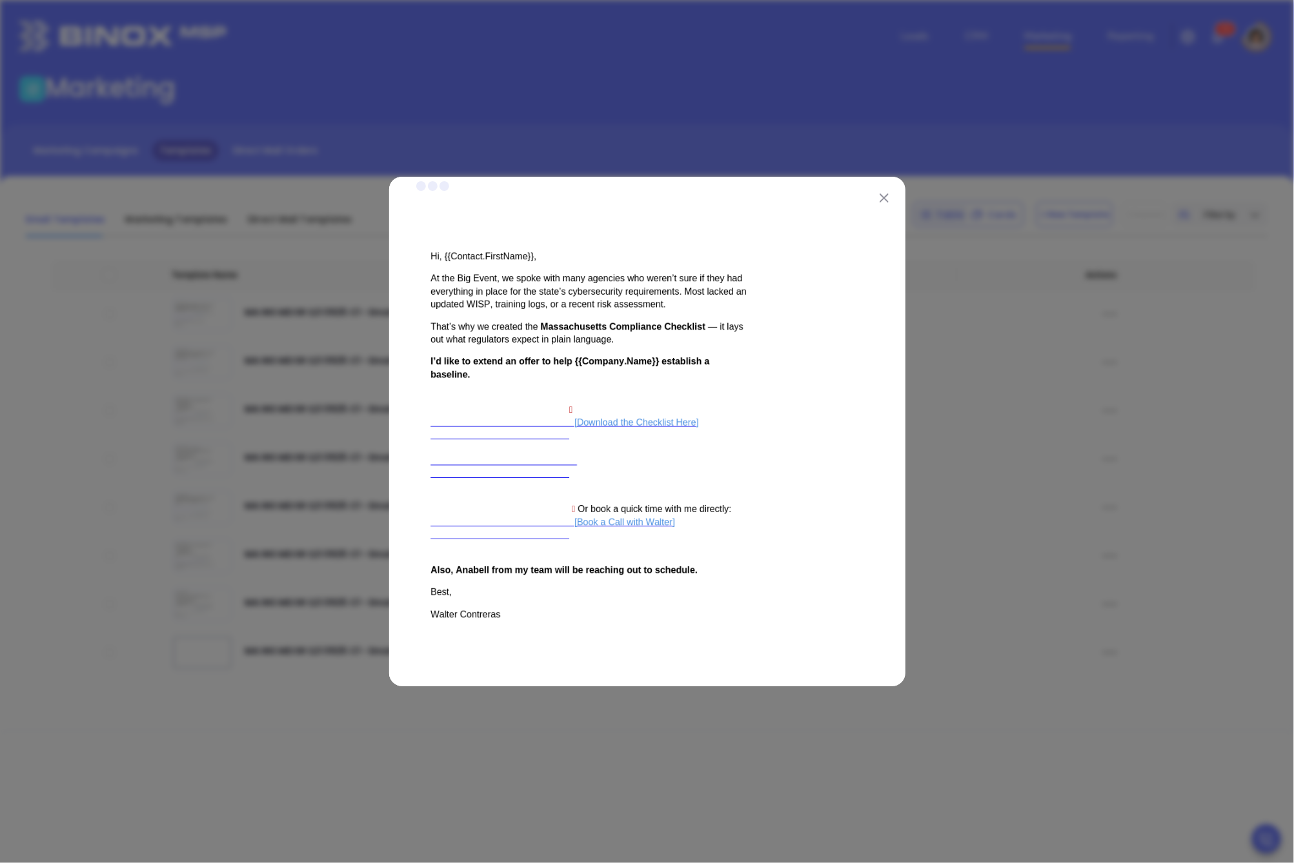
click at [884, 196] on img at bounding box center [883, 198] width 9 height 9
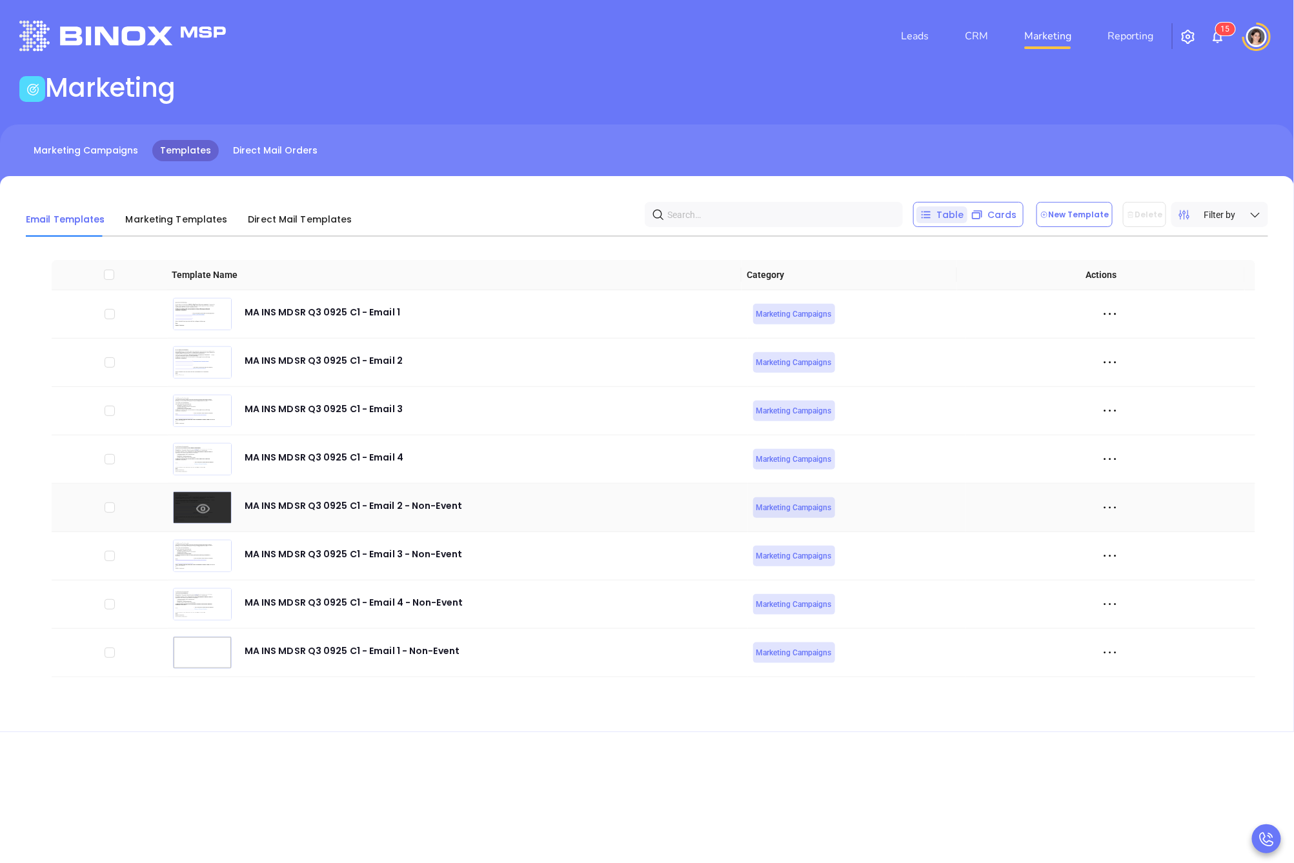
click at [196, 507] on icon at bounding box center [203, 508] width 14 height 9
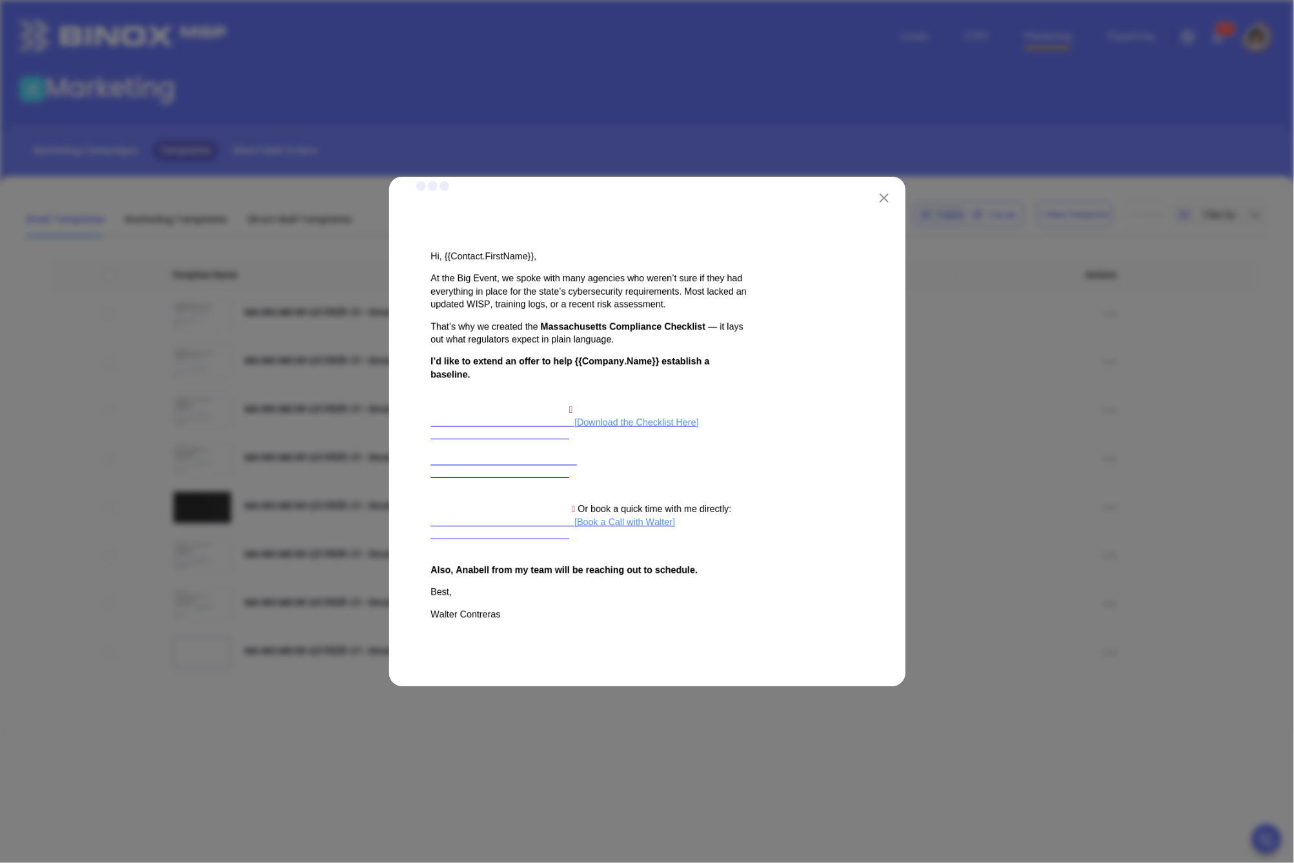
click at [881, 200] on img at bounding box center [883, 198] width 9 height 9
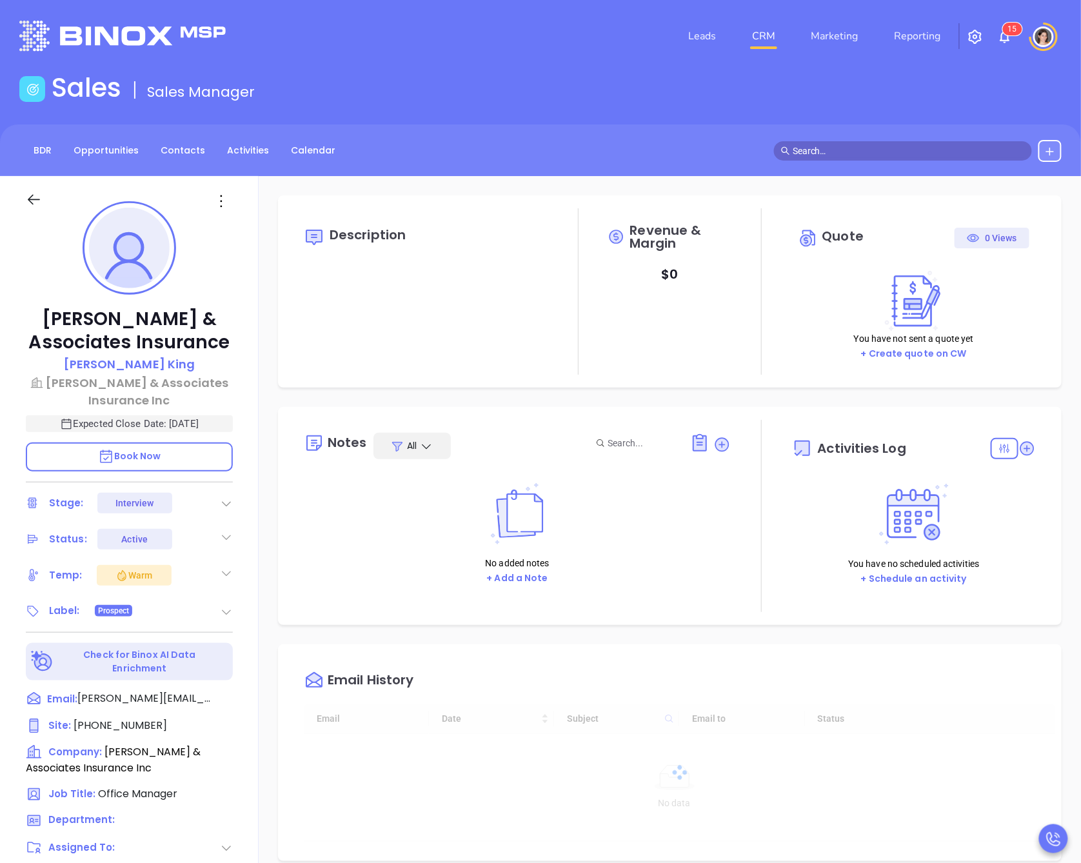
type input "[DATE]"
